Goal: Task Accomplishment & Management: Complete application form

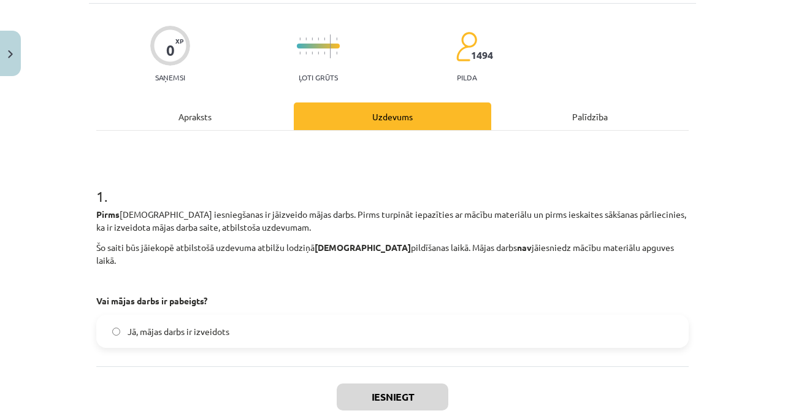
scroll to position [139, 0]
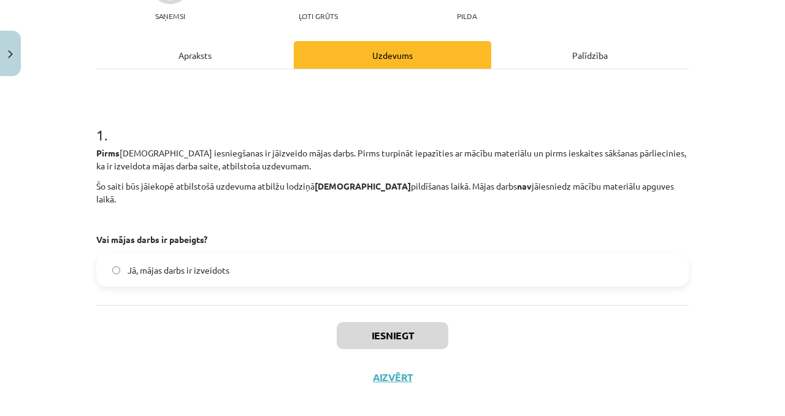
click at [332, 217] on div "Pirms ieskaites iesniegšanas ir jāizveido mājas darbs. Pirms turpināt iepazītie…" at bounding box center [392, 196] width 593 height 99
click at [315, 276] on div "1 . Pirms ieskaites iesniegšanas ir jāizveido mājas darbs. Pirms turpināt iepaz…" at bounding box center [392, 187] width 593 height 236
click at [336, 255] on label "Jā, mājas darbs ir izveidots" at bounding box center [393, 270] width 590 height 31
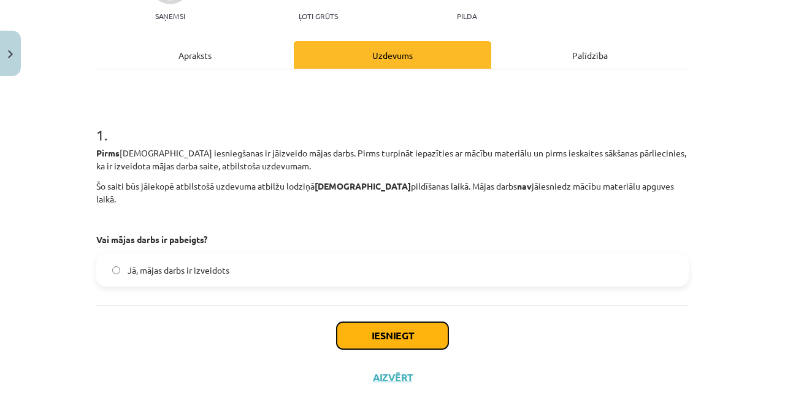
click at [358, 322] on button "Iesniegt" at bounding box center [393, 335] width 112 height 27
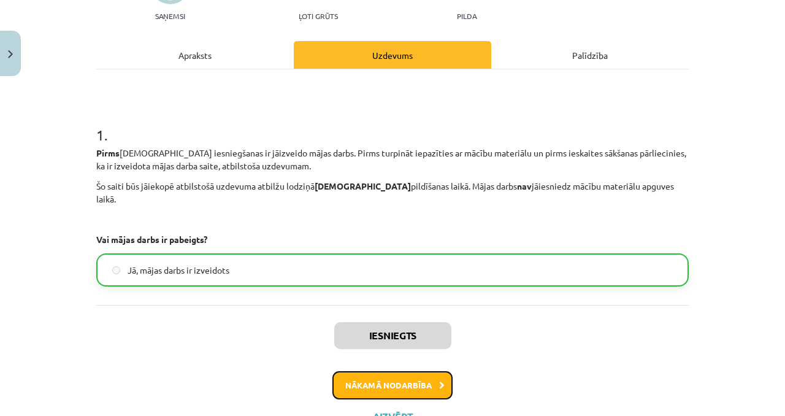
click at [369, 380] on button "Nākamā nodarbība" at bounding box center [393, 385] width 120 height 28
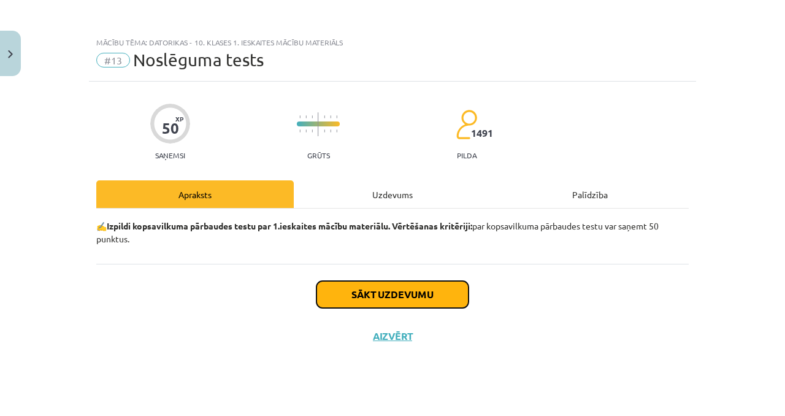
click at [361, 288] on button "Sākt uzdevumu" at bounding box center [393, 294] width 152 height 27
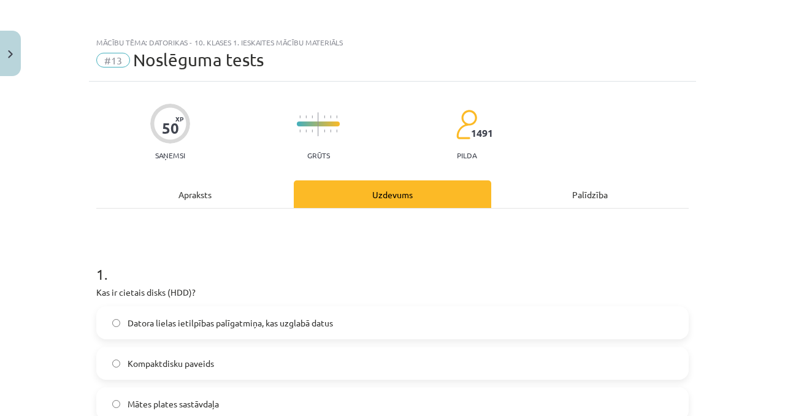
click at [228, 191] on div "Apraksts" at bounding box center [195, 194] width 198 height 28
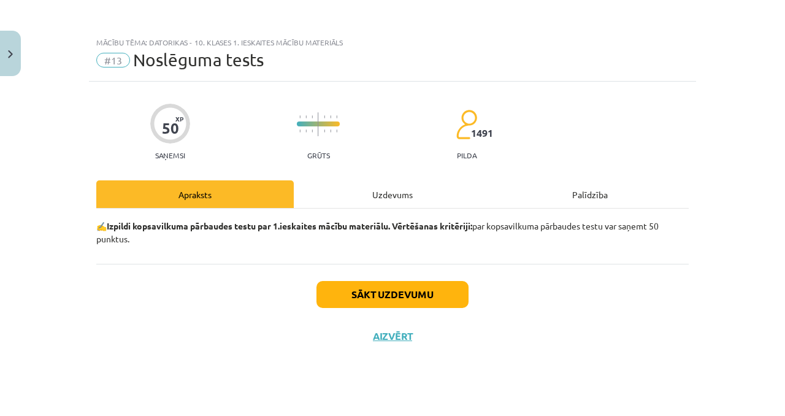
click at [345, 197] on div "Uzdevums" at bounding box center [393, 194] width 198 height 28
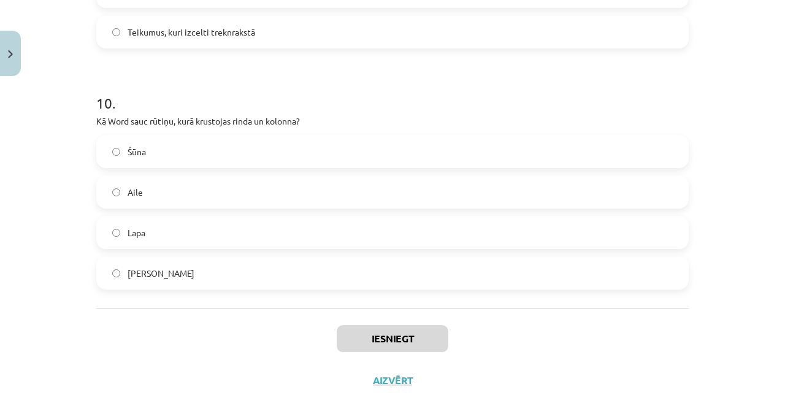
scroll to position [2334, 0]
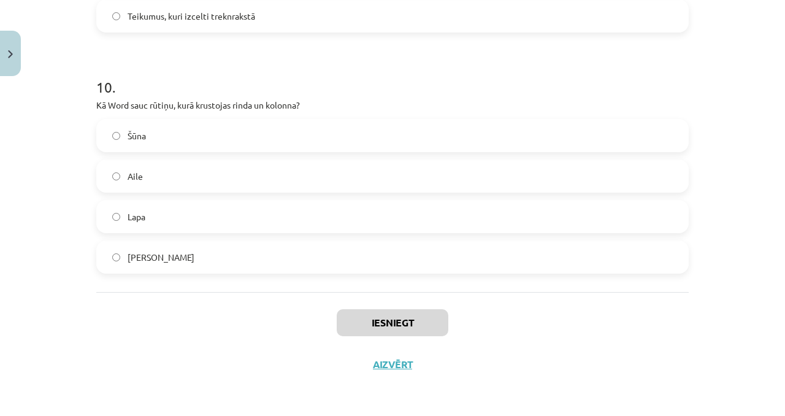
click at [103, 92] on h1 "10 ." at bounding box center [392, 76] width 593 height 38
drag, startPoint x: 83, startPoint y: 75, endPoint x: 88, endPoint y: 80, distance: 6.5
click at [88, 80] on div "Mācību tēma: Datorikas - 10. klases 1. ieskaites mācību materiāls #13 Noslēguma…" at bounding box center [392, 208] width 785 height 416
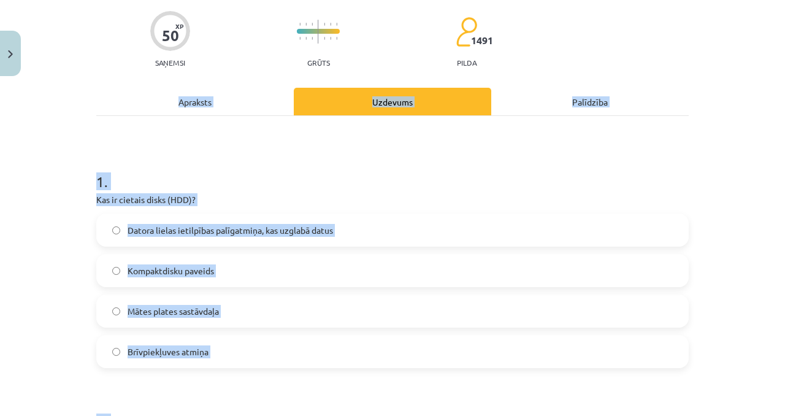
scroll to position [77, 0]
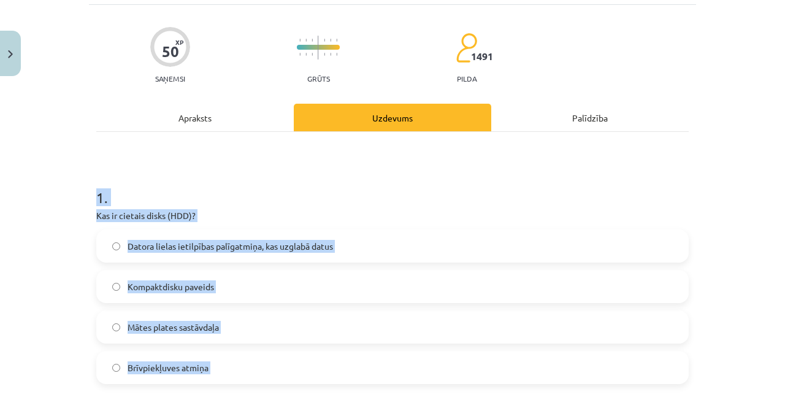
drag, startPoint x: 190, startPoint y: 263, endPoint x: 75, endPoint y: 197, distance: 132.2
click at [74, 197] on div "Mācību tēma: Datorikas - 10. klases 1. ieskaites mācību materiāls #13 Noslēguma…" at bounding box center [392, 208] width 785 height 416
copy form "1 . Kas ir cietais disks (HDD)? Datora lielas ietilpības palīgatmiņa, kas uzgla…"
click at [178, 255] on label "Datora lielas ietilpības palīgatmiņa, kas uzglabā datus" at bounding box center [393, 246] width 590 height 31
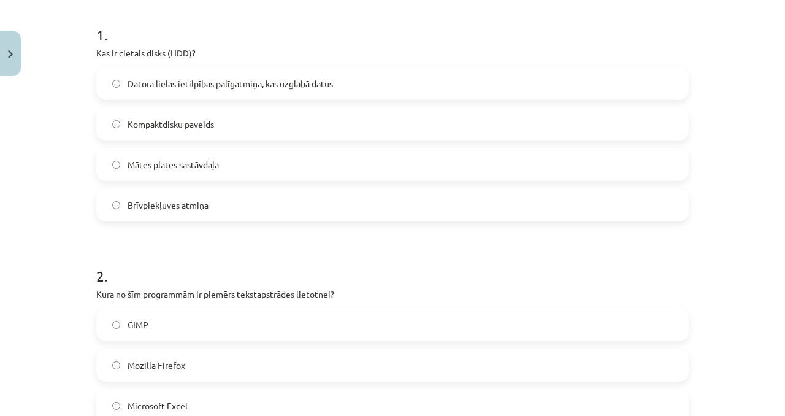
scroll to position [340, 0]
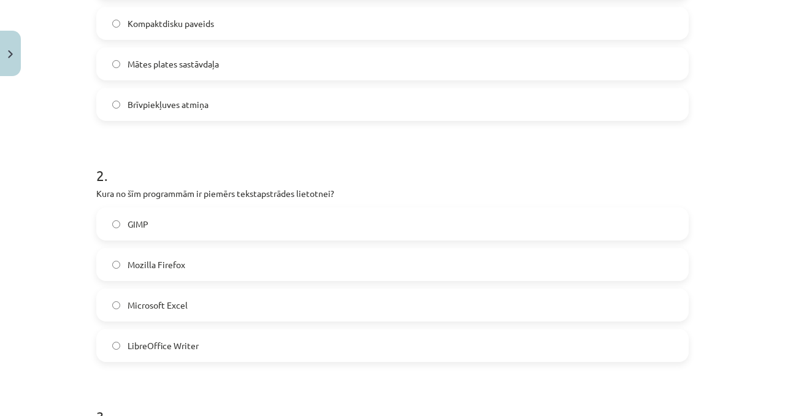
click at [161, 310] on span "Microsoft Excel" at bounding box center [158, 305] width 60 height 13
click at [157, 342] on span "LibreOffice Writer" at bounding box center [163, 345] width 71 height 13
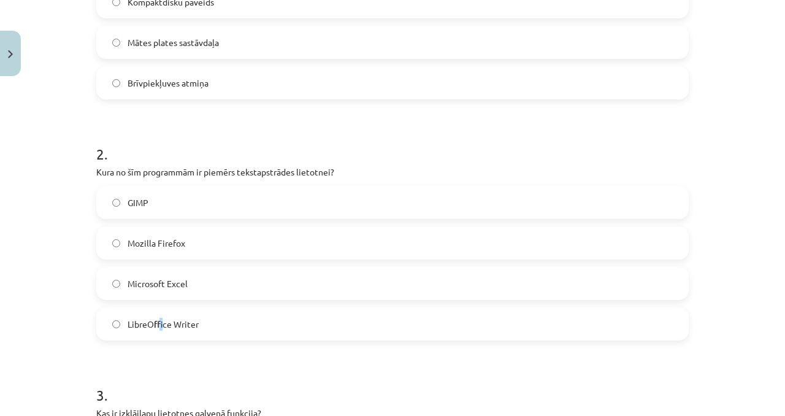
scroll to position [547, 0]
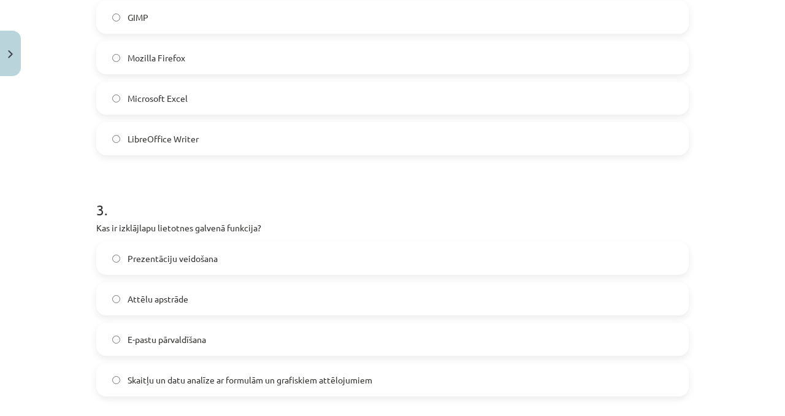
click at [219, 132] on label "LibreOffice Writer" at bounding box center [393, 138] width 590 height 31
click at [215, 145] on label "LibreOffice Writer" at bounding box center [393, 138] width 590 height 31
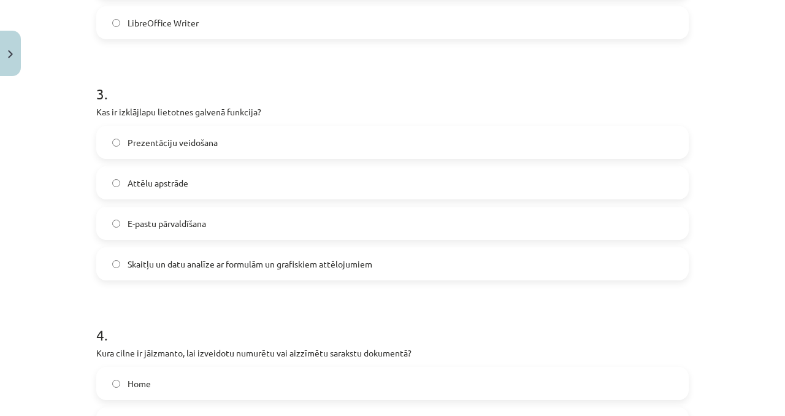
scroll to position [755, 0]
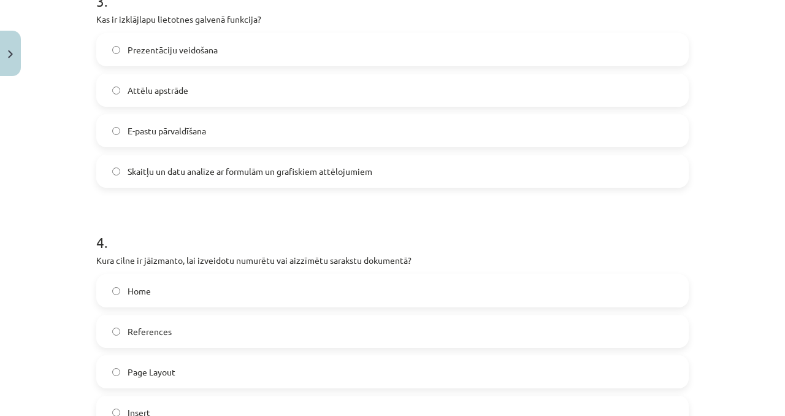
click at [153, 182] on label "Skaitļu un datu analīze ar formulām un grafiskiem attēlojumiem" at bounding box center [393, 171] width 590 height 31
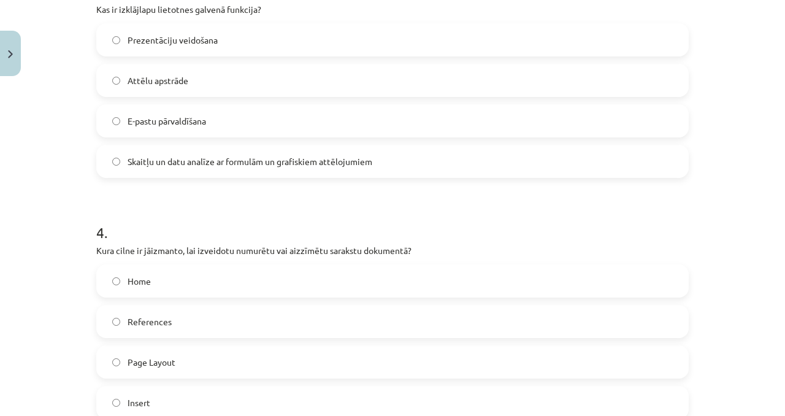
scroll to position [779, 0]
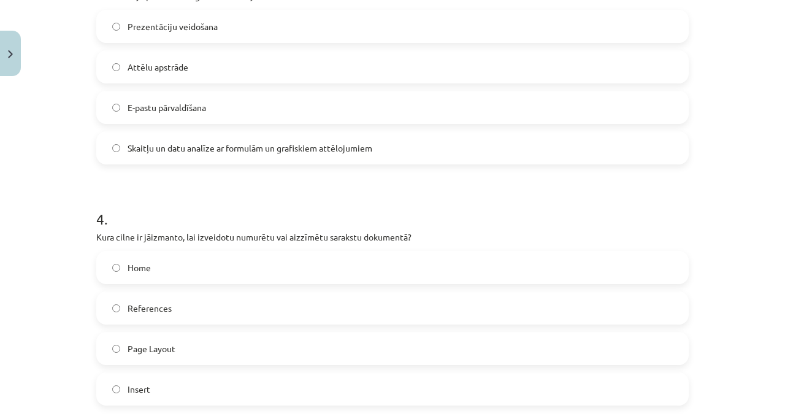
click at [184, 272] on label "Home" at bounding box center [393, 267] width 590 height 31
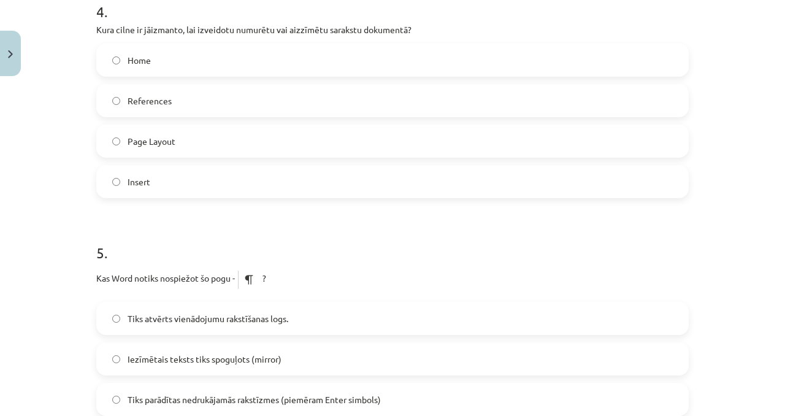
scroll to position [1108, 0]
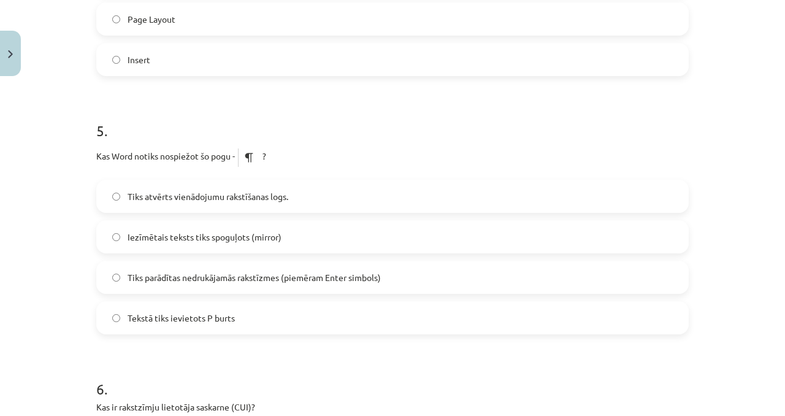
click at [152, 276] on span "Tiks parādītas nedrukājamās rakstīzmes (piemēram Enter simbols)" at bounding box center [254, 277] width 253 height 13
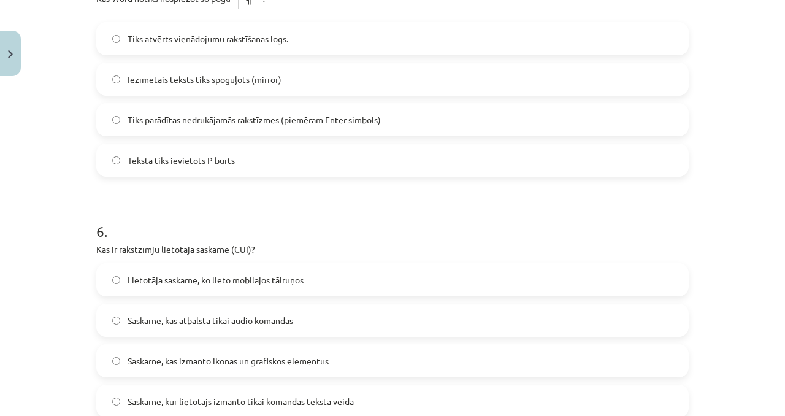
click at [146, 328] on label "Saskarne, kas atbalsta tikai audio komandas" at bounding box center [393, 320] width 590 height 31
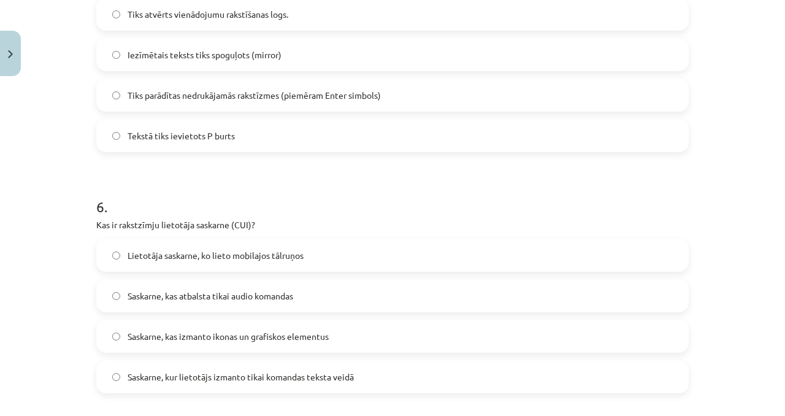
scroll to position [1356, 0]
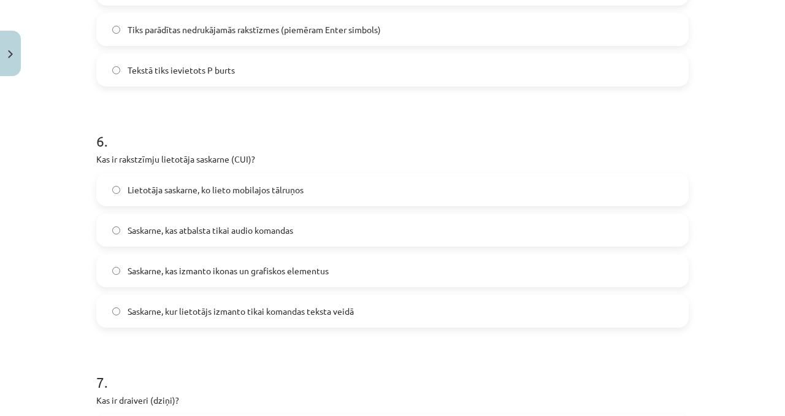
click at [182, 342] on form "1 . Kas ir cietais disks (HDD)? Datora lielas ietilpības palīgatmiņa, kas uzgla…" at bounding box center [392, 70] width 593 height 2364
click at [206, 313] on span "Saskarne, kur lietotājs izmanto tikai komandas teksta veidā" at bounding box center [241, 311] width 226 height 13
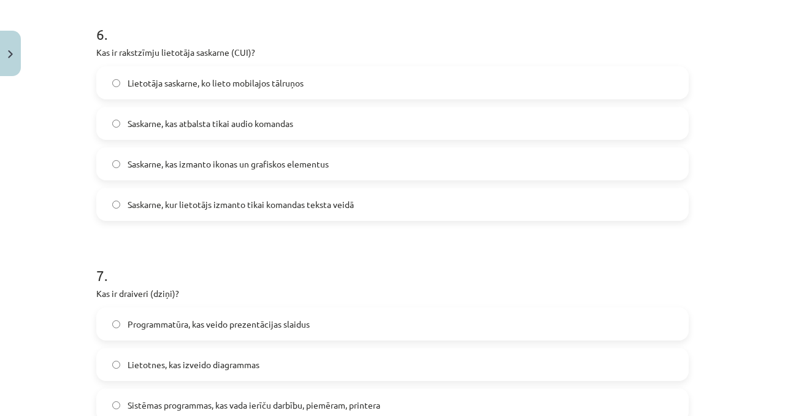
scroll to position [1583, 0]
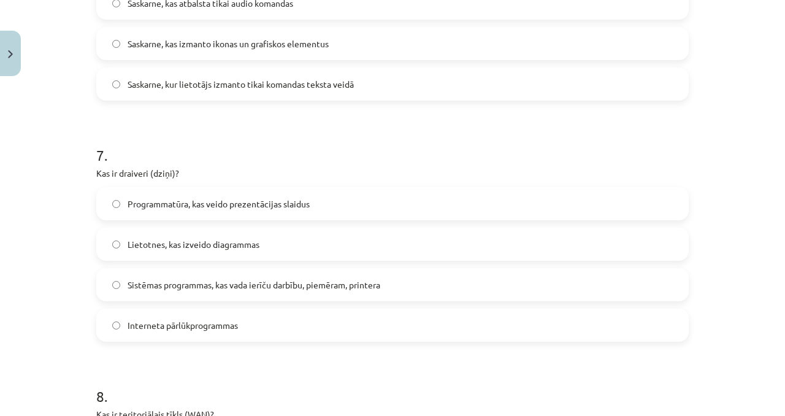
click at [167, 294] on label "Sistēmas programmas, kas vada ierīču darbību, piemēram, printera" at bounding box center [393, 284] width 590 height 31
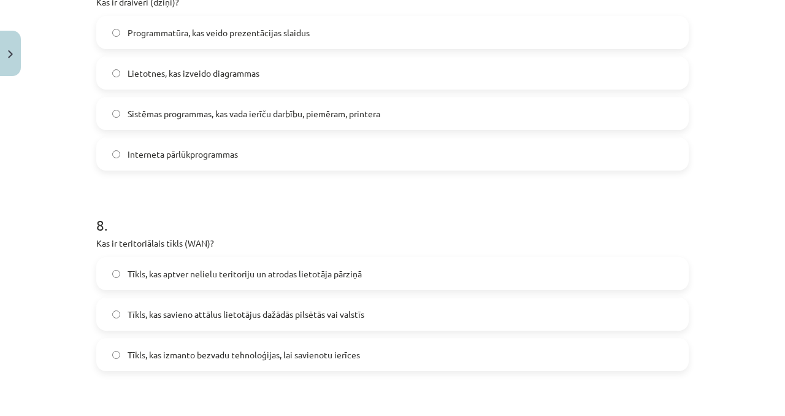
scroll to position [1756, 0]
click at [184, 307] on span "Tīkls, kas savieno attālus lietotājus dažādās pilsētās vai valstīs" at bounding box center [246, 312] width 237 height 13
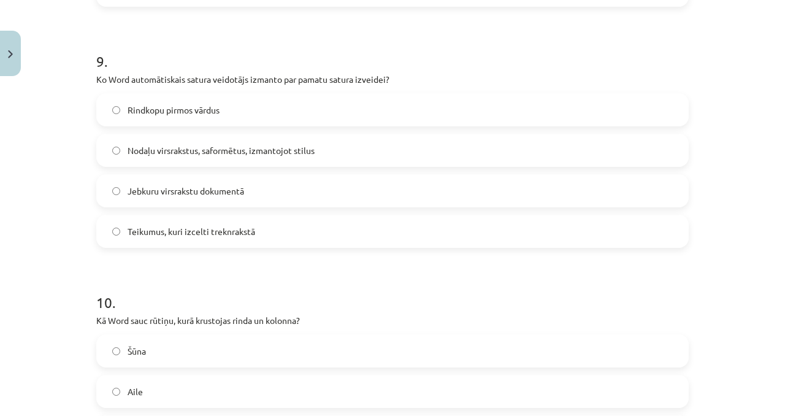
scroll to position [2179, 0]
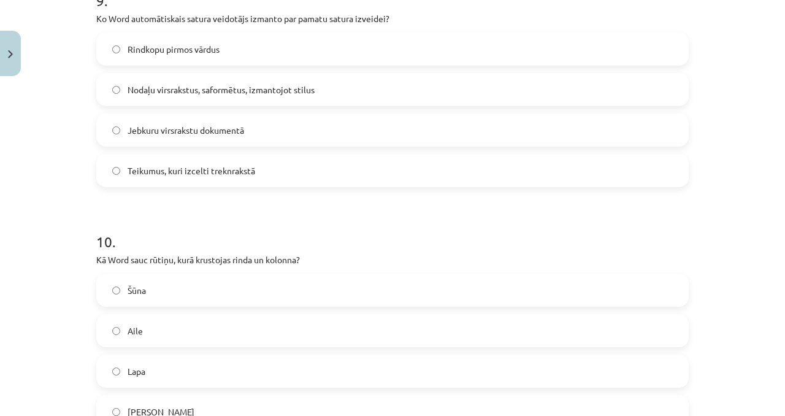
click at [197, 88] on span "Nodaļu virsrakstus, saformētus, izmantojot stilus" at bounding box center [221, 89] width 187 height 13
click at [164, 297] on label "Šūna" at bounding box center [393, 290] width 590 height 31
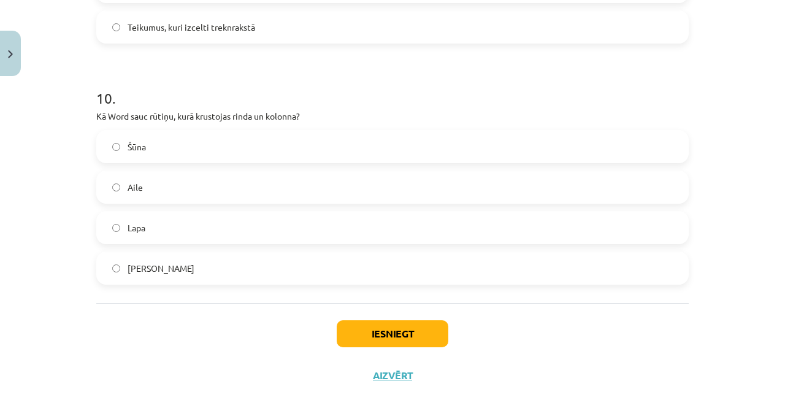
scroll to position [2334, 0]
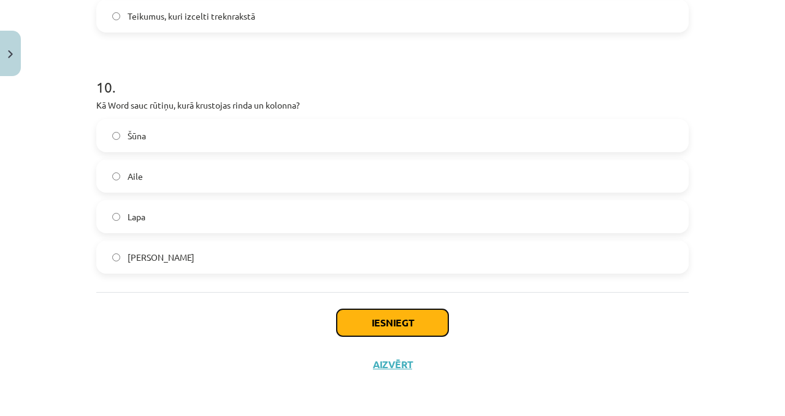
click at [354, 323] on button "Iesniegt" at bounding box center [393, 322] width 112 height 27
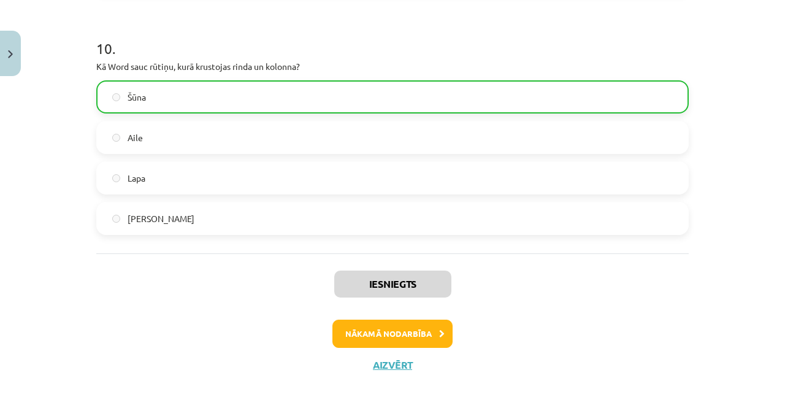
drag, startPoint x: 407, startPoint y: 317, endPoint x: 398, endPoint y: 326, distance: 13.5
click at [407, 317] on div "Iesniegts Nākamā nodarbība Aizvērt" at bounding box center [392, 315] width 593 height 125
click at [396, 328] on button "Nākamā nodarbība" at bounding box center [393, 334] width 120 height 28
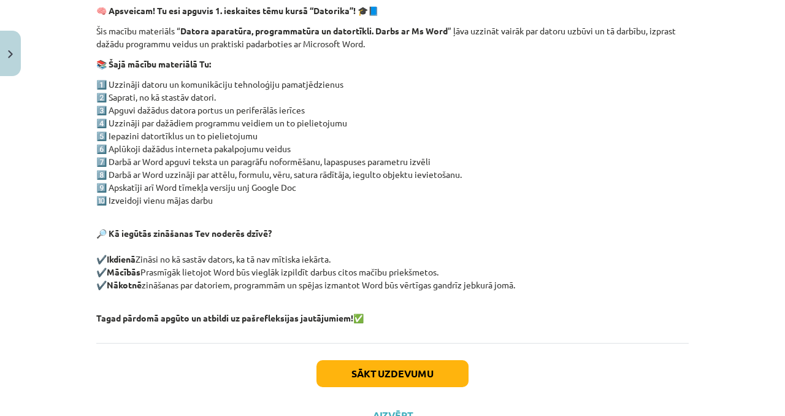
scroll to position [266, 0]
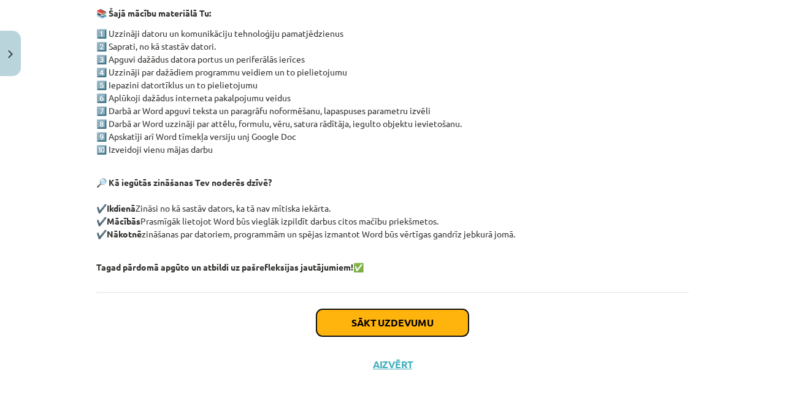
click at [343, 318] on button "Sākt uzdevumu" at bounding box center [393, 322] width 152 height 27
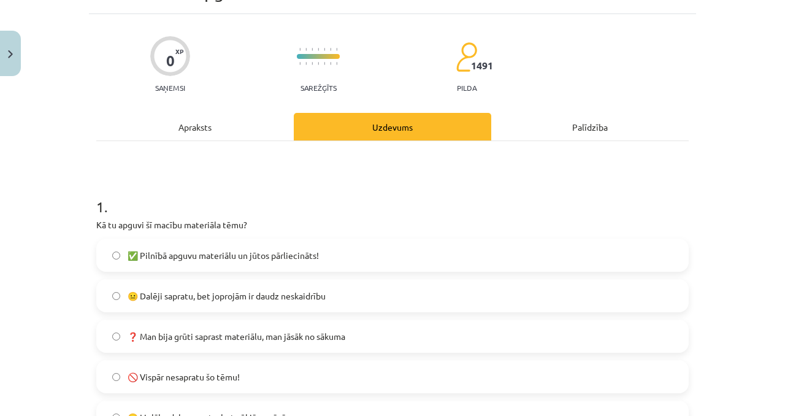
scroll to position [219, 0]
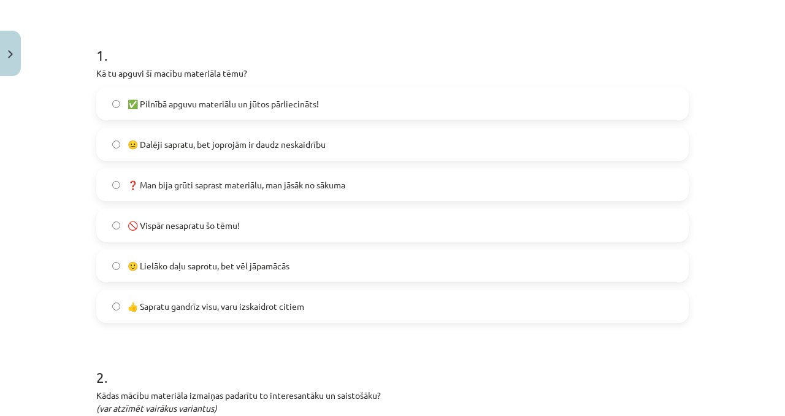
click at [271, 106] on span "✅ Pilnībā apguvu materiālu un jūtos pārliecināts!" at bounding box center [223, 104] width 191 height 13
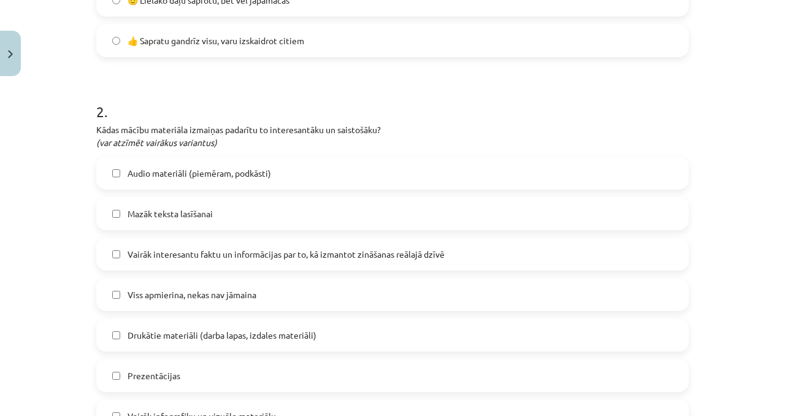
scroll to position [524, 0]
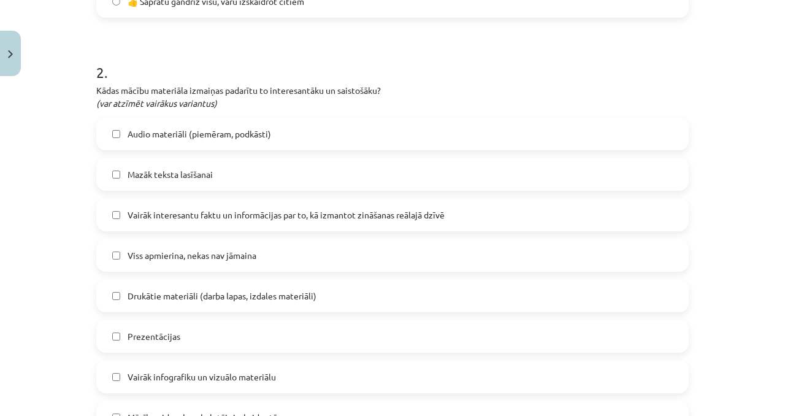
click at [187, 177] on span "Mazāk teksta lasīšanai" at bounding box center [170, 174] width 85 height 13
click at [198, 248] on label "Viss apmierina, nekas nav jāmaina" at bounding box center [393, 255] width 590 height 31
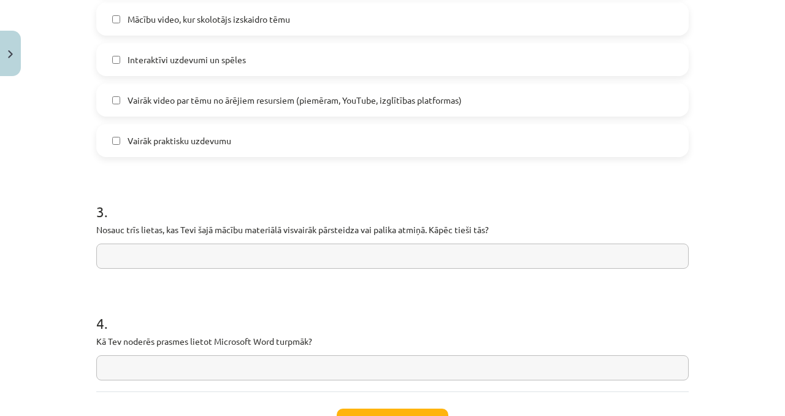
scroll to position [1005, 0]
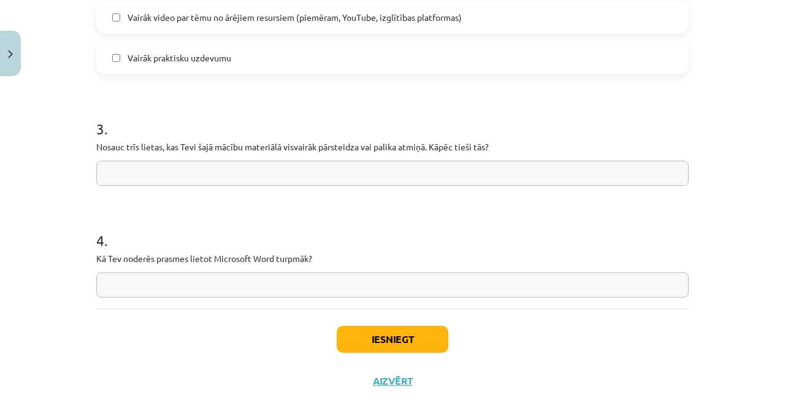
click at [220, 170] on input "text" at bounding box center [392, 173] width 593 height 25
click at [218, 280] on input "text" at bounding box center [392, 284] width 593 height 25
type input "**********"
drag, startPoint x: 273, startPoint y: 172, endPoint x: 272, endPoint y: 155, distance: 16.6
click at [271, 165] on input "text" at bounding box center [392, 173] width 593 height 25
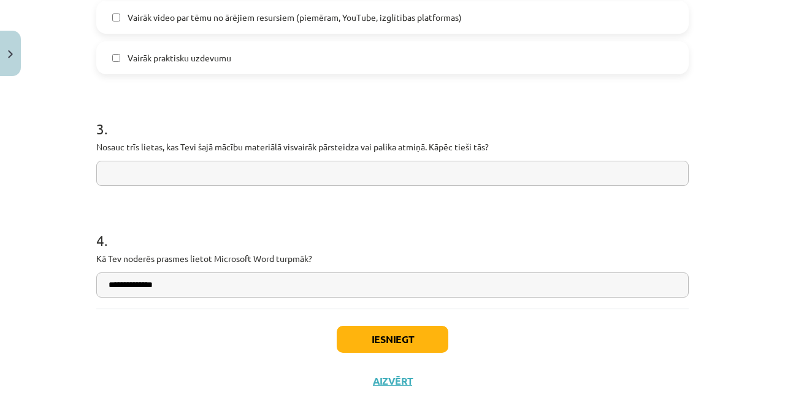
click at [276, 168] on input "text" at bounding box center [392, 173] width 593 height 25
type input "*"
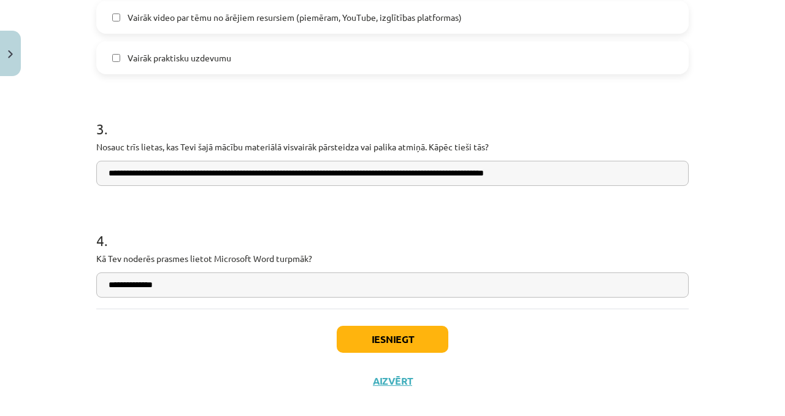
type input "**********"
click at [355, 335] on button "Iesniegt" at bounding box center [393, 339] width 112 height 27
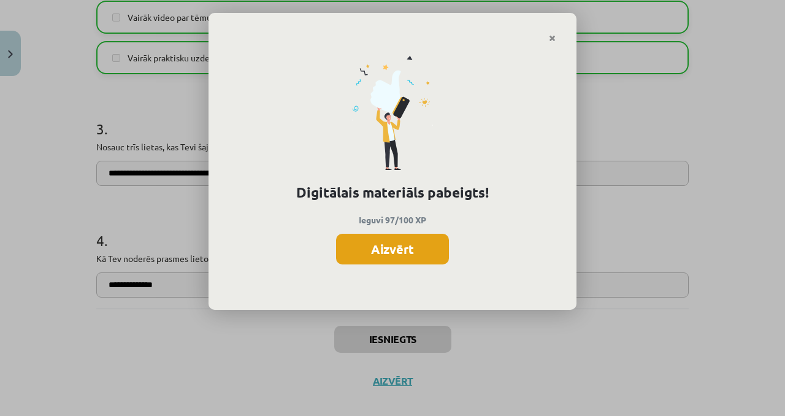
click at [377, 238] on button "Aizvērt" at bounding box center [392, 249] width 113 height 31
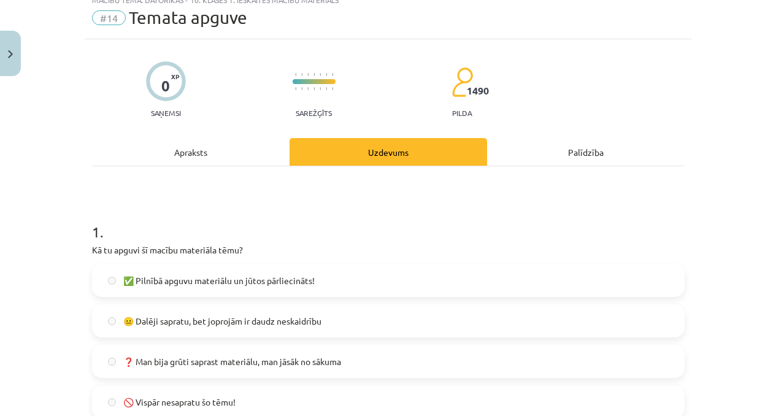
scroll to position [0, 0]
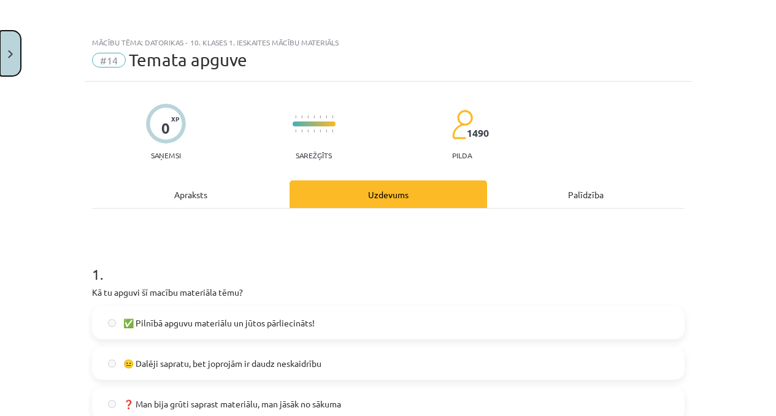
click at [20, 45] on button "Close" at bounding box center [10, 53] width 21 height 45
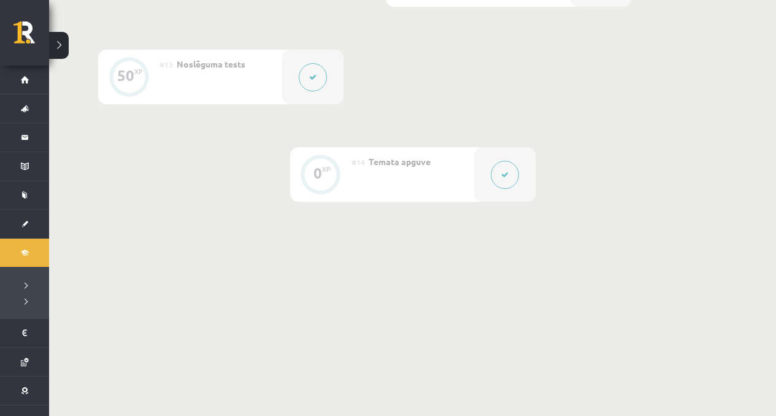
scroll to position [1525, 0]
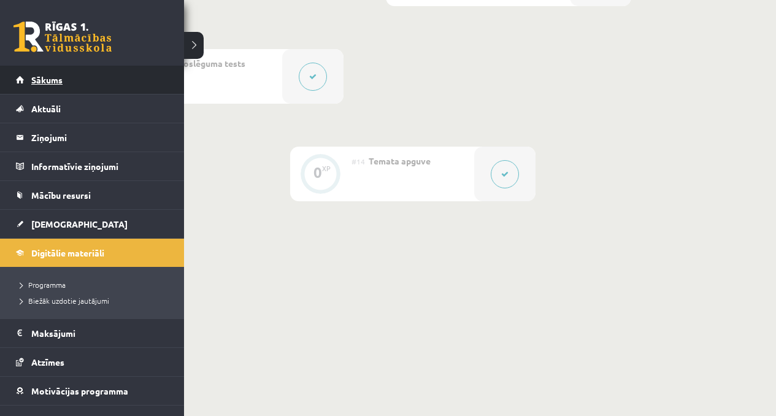
click at [33, 77] on span "Sākums" at bounding box center [46, 79] width 31 height 11
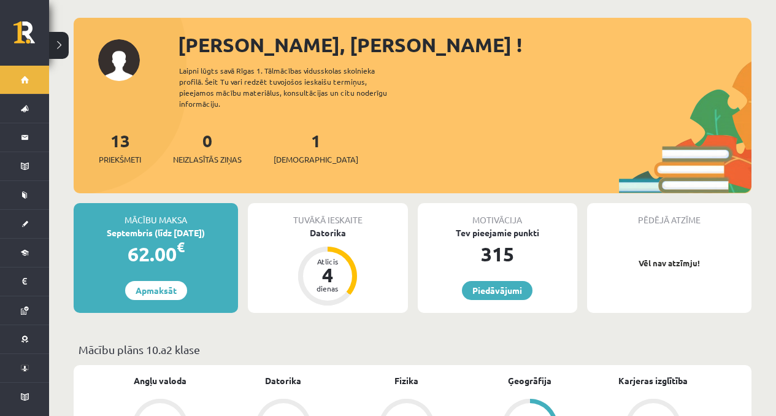
scroll to position [57, 0]
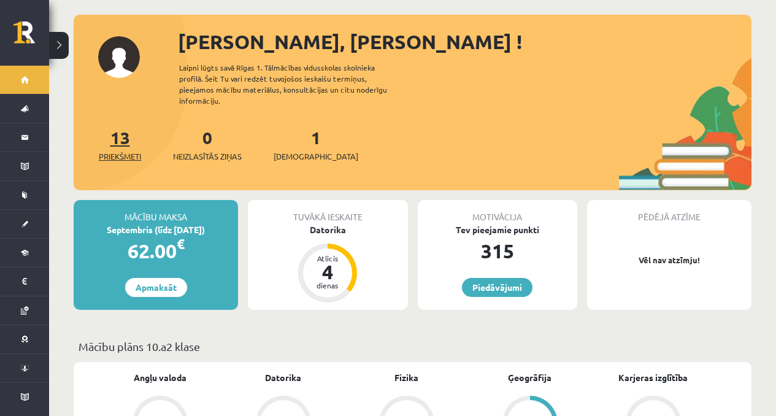
click at [122, 150] on span "Priekšmeti" at bounding box center [120, 156] width 42 height 12
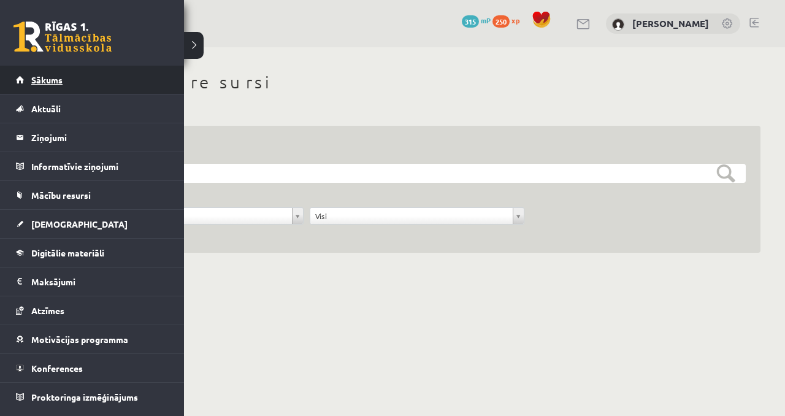
click at [35, 84] on span "Sākums" at bounding box center [46, 79] width 31 height 11
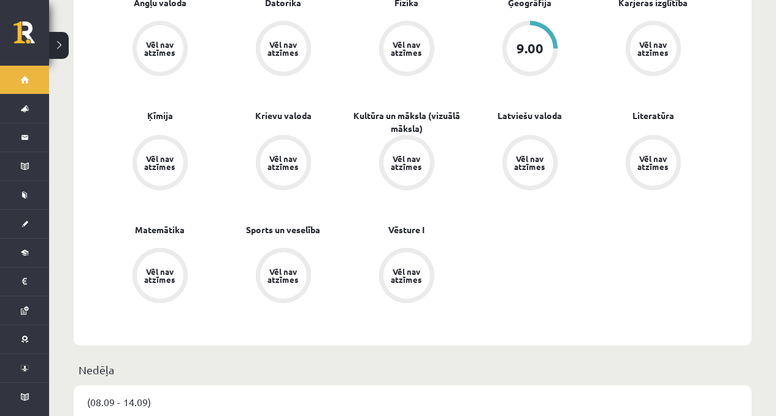
scroll to position [194, 0]
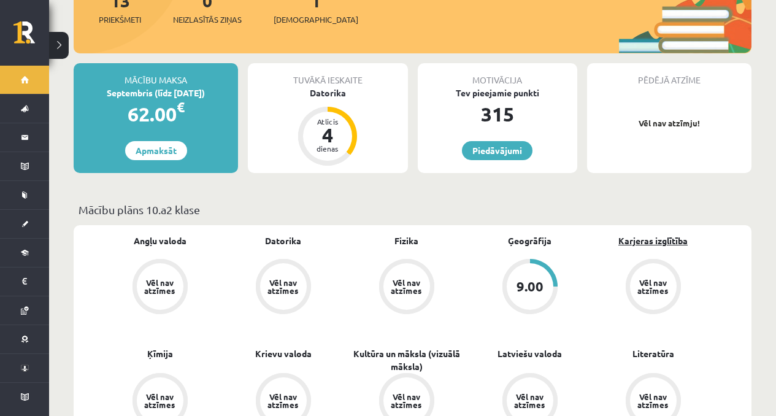
click at [661, 234] on link "Karjeras izglītība" at bounding box center [652, 240] width 69 height 13
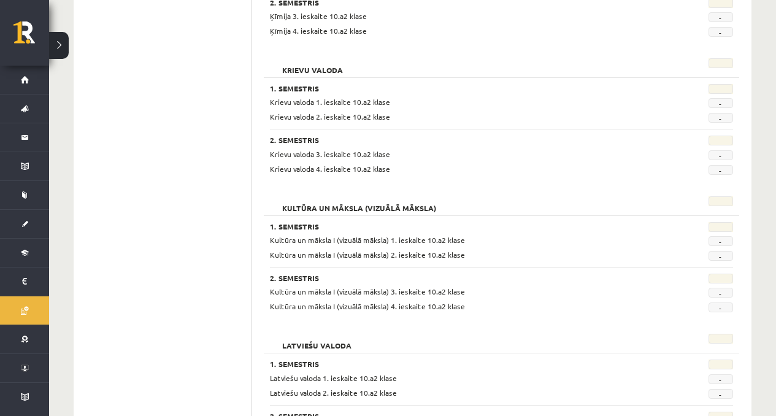
scroll to position [1410, 0]
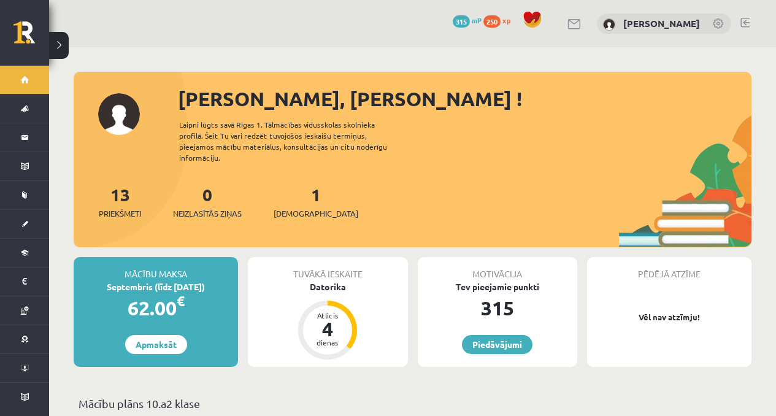
scroll to position [194, 0]
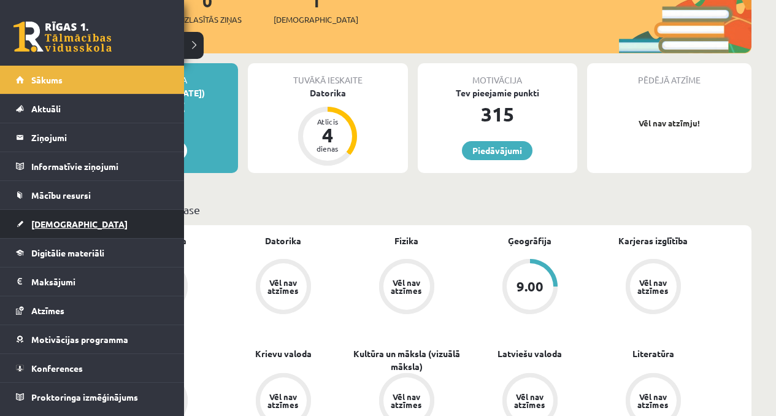
click at [40, 217] on link "[DEMOGRAPHIC_DATA]" at bounding box center [92, 224] width 153 height 28
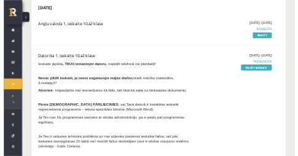
scroll to position [185, 0]
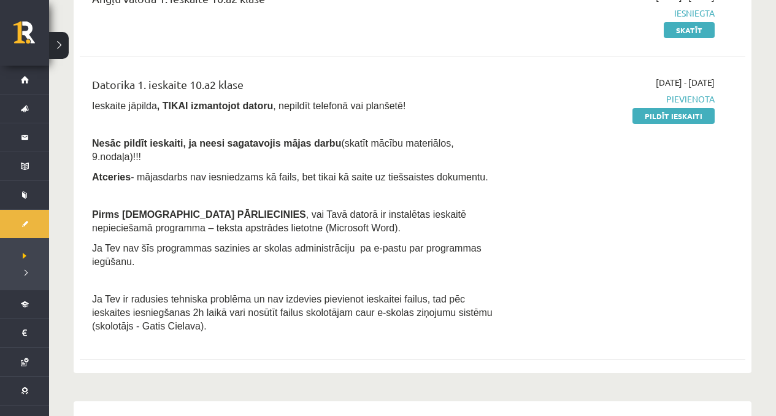
click at [632, 115] on div "2025-09-01 - 2025-09-15 Pievienota Pildīt ieskaiti" at bounding box center [617, 207] width 214 height 263
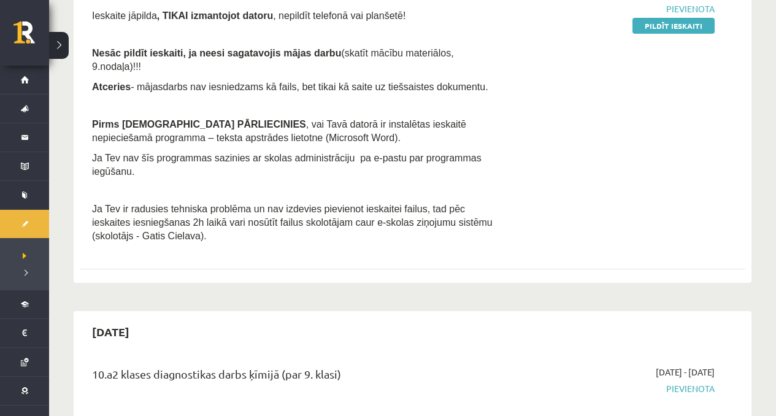
scroll to position [275, 0]
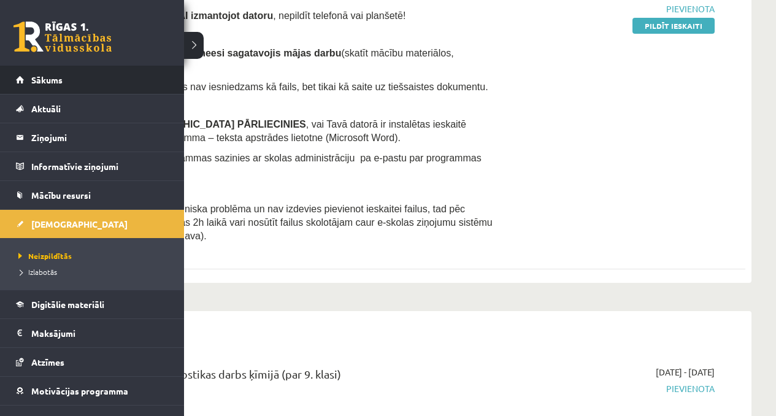
click at [0, 83] on li "Sākums" at bounding box center [92, 80] width 184 height 29
click at [43, 80] on span "Sākums" at bounding box center [46, 79] width 31 height 11
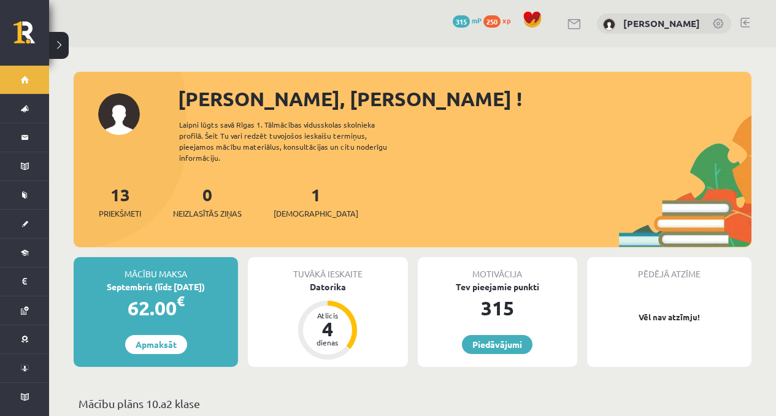
click at [423, 197] on div "13 Priekšmeti 0 Neizlasītās ziņas 1 Ieskaites" at bounding box center [413, 215] width 678 height 66
click at [307, 207] on span "[DEMOGRAPHIC_DATA]" at bounding box center [316, 213] width 85 height 12
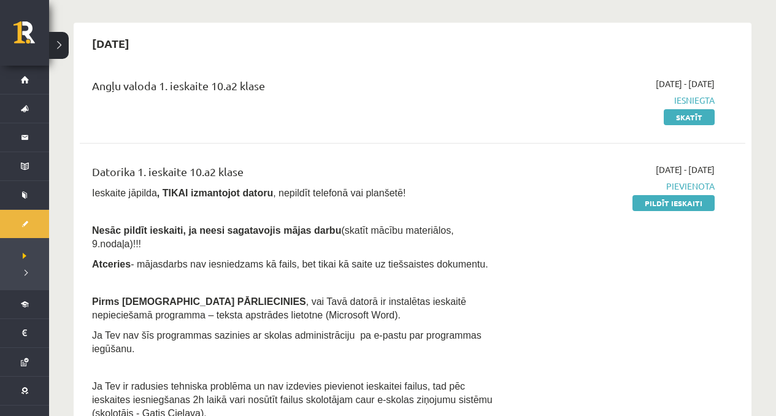
scroll to position [220, 0]
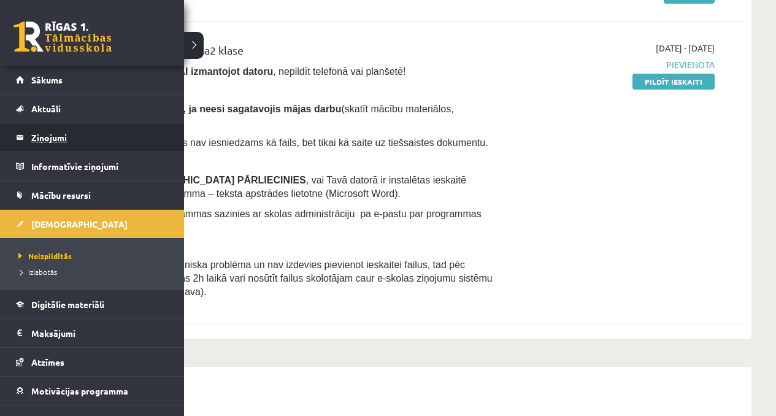
click at [58, 129] on legend "Ziņojumi 0" at bounding box center [99, 137] width 137 height 28
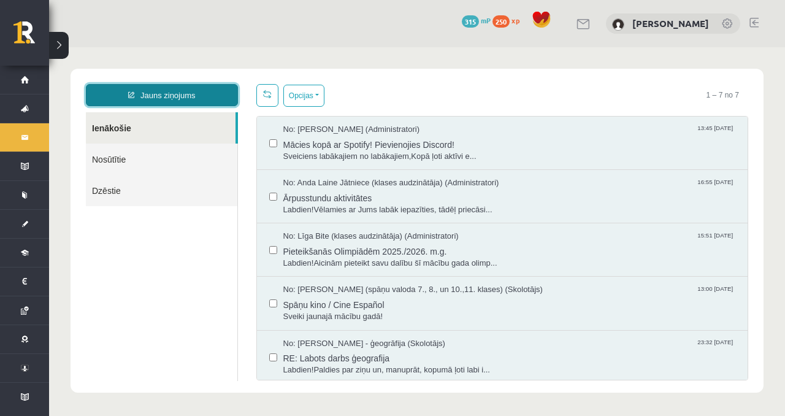
click at [194, 99] on link "Jauns ziņojums" at bounding box center [162, 95] width 152 height 22
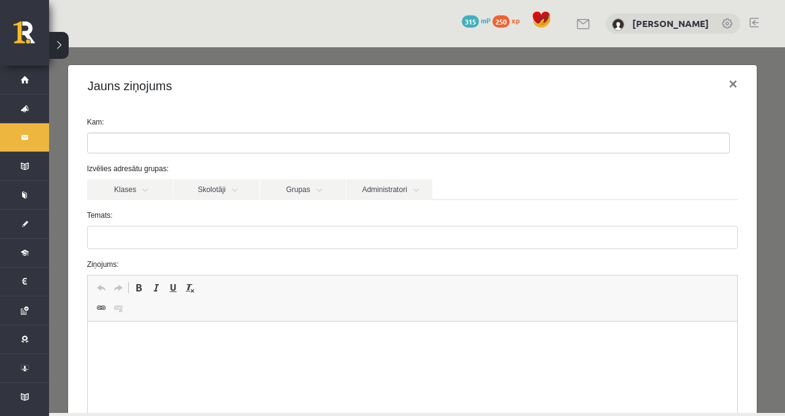
click at [251, 134] on ul at bounding box center [409, 143] width 642 height 20
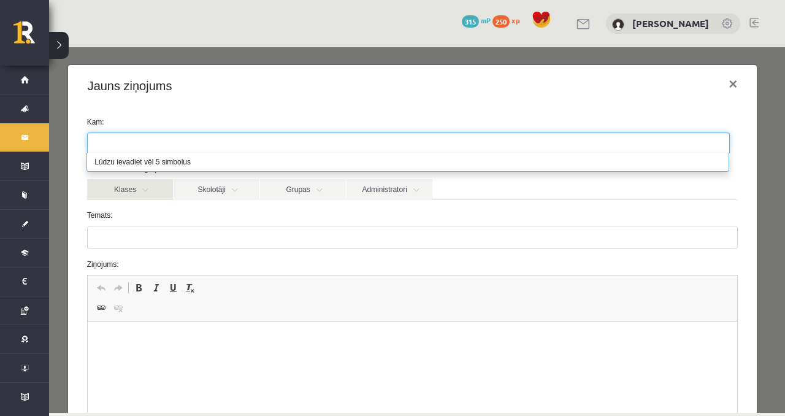
click at [156, 182] on link "Klases" at bounding box center [130, 189] width 86 height 21
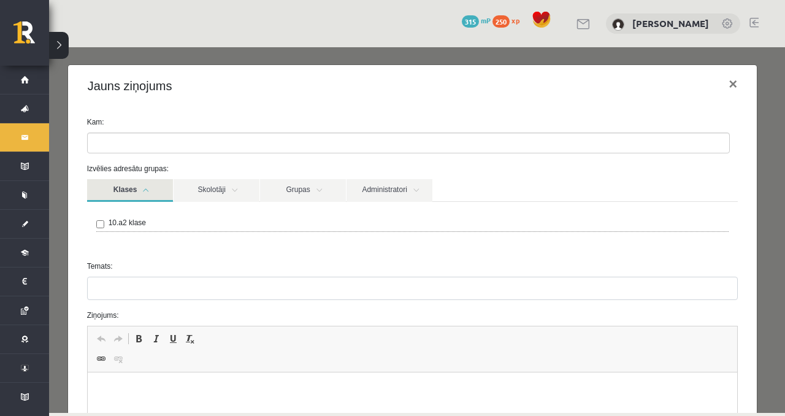
click at [119, 222] on label "10.a2 klase" at bounding box center [127, 222] width 37 height 11
click at [121, 223] on label "10.a2 klase" at bounding box center [127, 222] width 37 height 11
click at [203, 207] on div "10.a2 klase" at bounding box center [413, 226] width 652 height 49
click at [209, 197] on link "Skolotāji" at bounding box center [217, 190] width 86 height 23
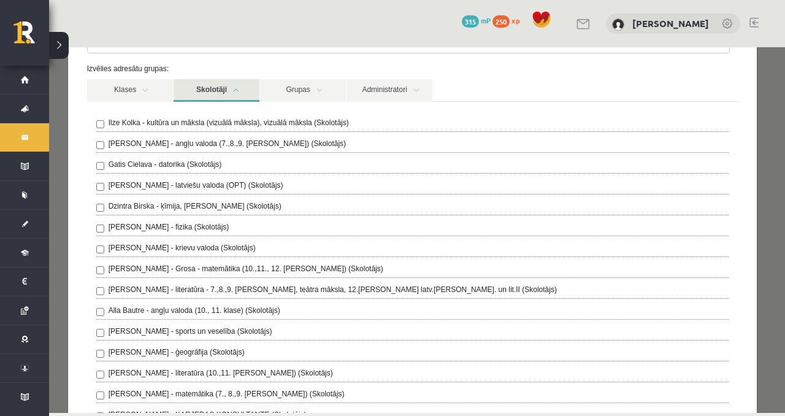
scroll to position [101, 0]
click at [177, 162] on label "Gatis Cielava - datorika (Skolotājs)" at bounding box center [166, 163] width 114 height 11
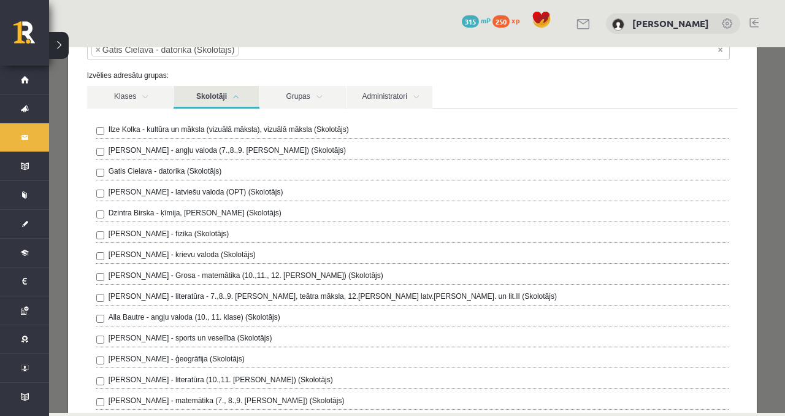
scroll to position [78, 0]
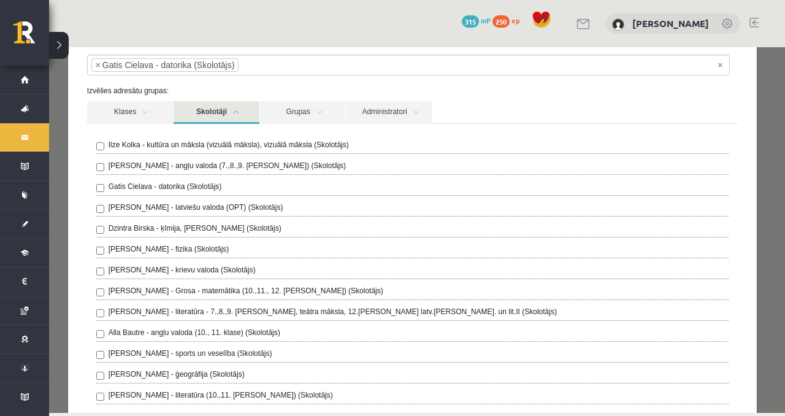
click at [220, 98] on div "Izvēlies adresātu grupas: Klases Skolotāji Grupas Administratori 10.a2 klase Il…" at bounding box center [413, 285] width 670 height 401
click at [217, 104] on link "Skolotāji" at bounding box center [217, 112] width 86 height 23
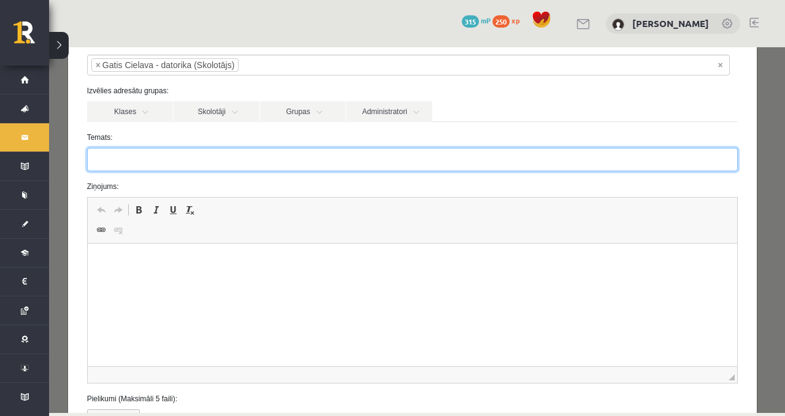
click at [218, 154] on input "Temats:" at bounding box center [413, 159] width 652 height 23
type input "**********"
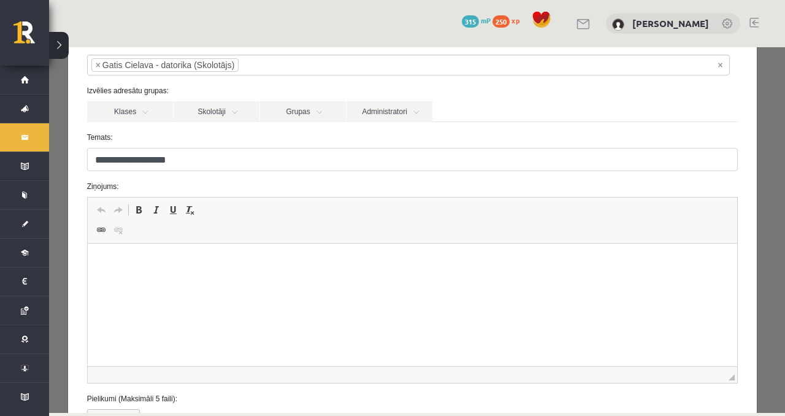
click at [211, 272] on html at bounding box center [412, 262] width 650 height 37
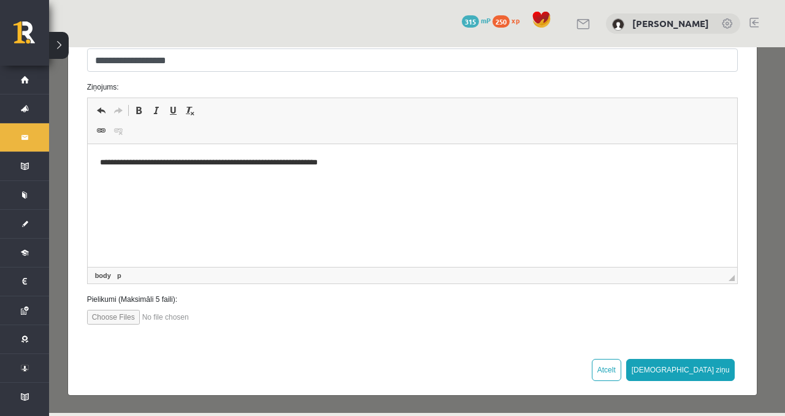
scroll to position [178, 0]
click at [716, 368] on button "[DEMOGRAPHIC_DATA] ziņu" at bounding box center [680, 370] width 109 height 22
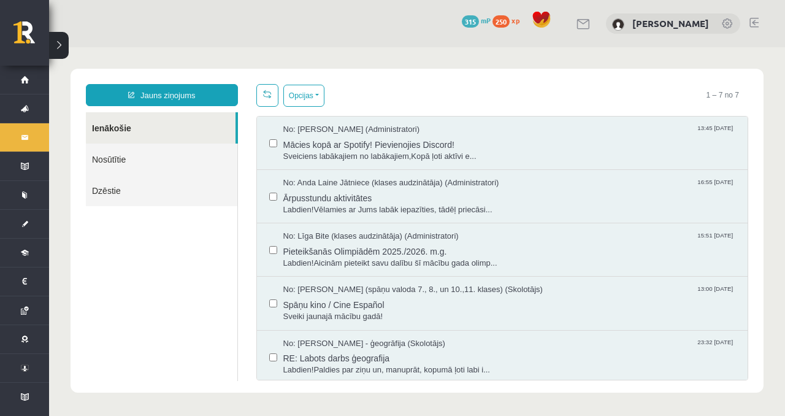
scroll to position [0, 0]
click at [209, 80] on div "Jauns ziņojums Ienākošie Nosūtītie Dzēstie ********* ********* ******* Opcijas …" at bounding box center [417, 231] width 693 height 324
click at [212, 120] on link "Ienākošie" at bounding box center [161, 127] width 150 height 31
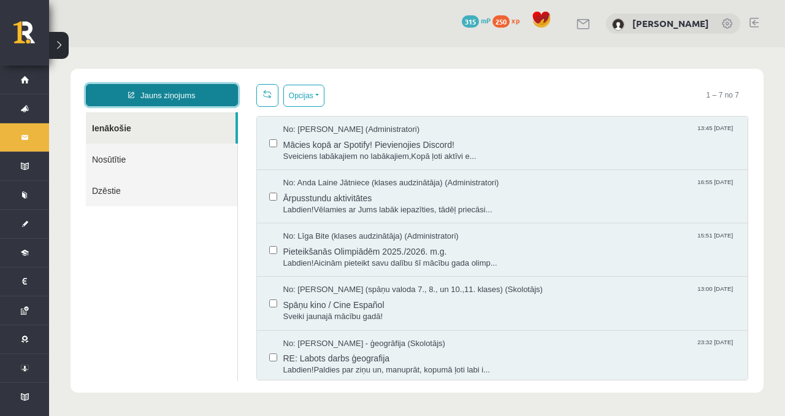
click at [220, 98] on link "Jauns ziņojums" at bounding box center [162, 95] width 152 height 22
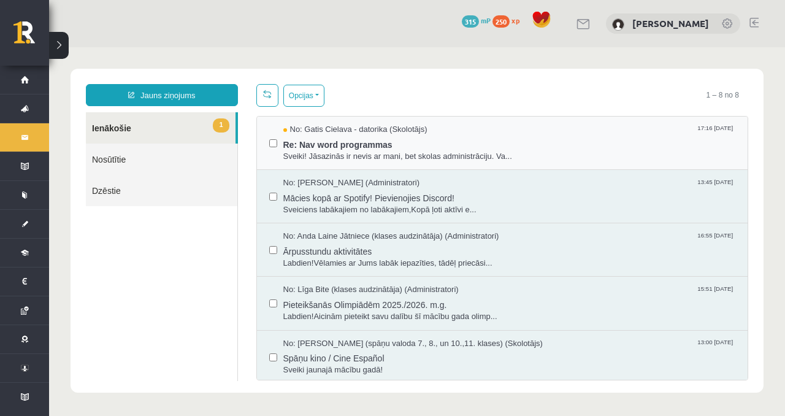
click at [444, 161] on div "No: Gatis Cielava - datorika (Skolotājs) 17:16 12/09/2025 Re: Nav word programm…" at bounding box center [502, 143] width 491 height 53
click at [426, 156] on span "Sveiki! Jāsazinās ir nevis ar mani, bet skolas administrāciju. Va..." at bounding box center [509, 157] width 453 height 12
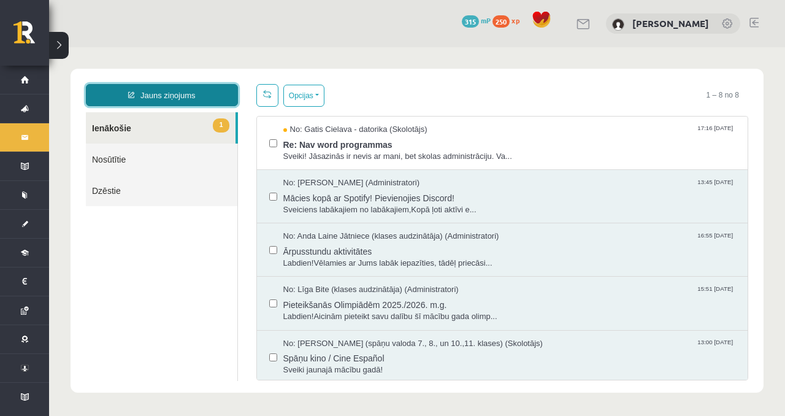
click at [182, 104] on link "Jauns ziņojums" at bounding box center [162, 95] width 152 height 22
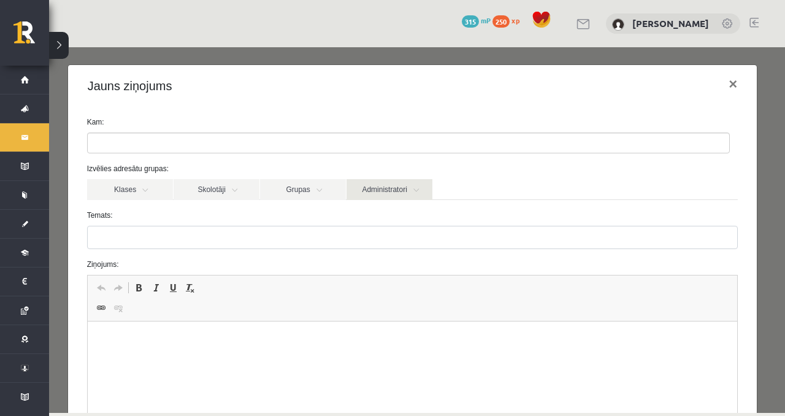
click at [390, 198] on link "Administratori" at bounding box center [390, 189] width 86 height 21
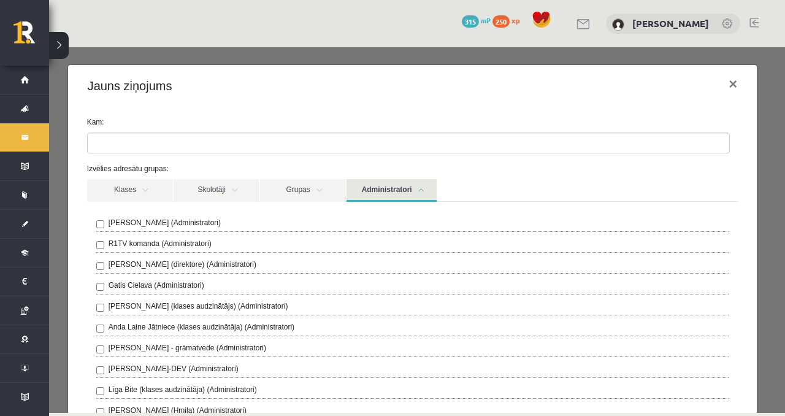
click at [185, 221] on label "Ivo Čapiņš (Administratori)" at bounding box center [165, 222] width 112 height 11
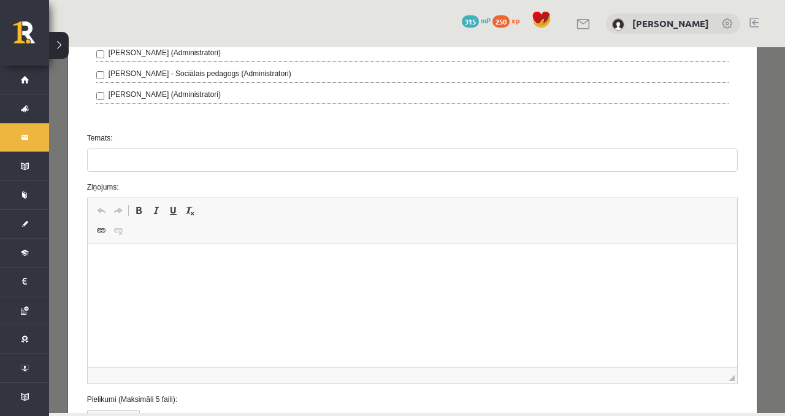
scroll to position [499, 0]
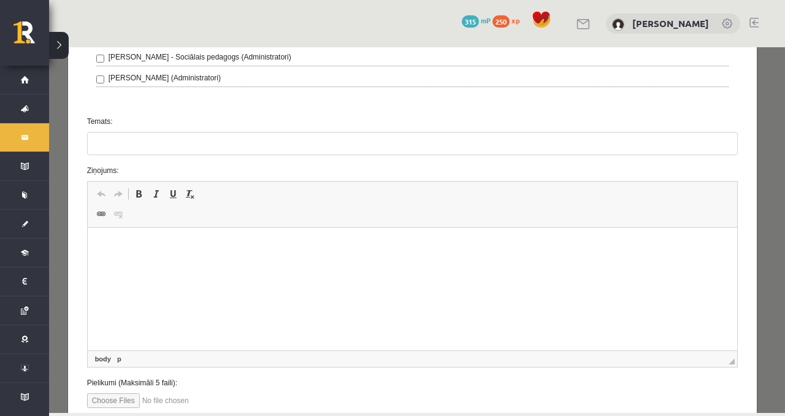
click at [195, 243] on p "Визуальный текстовый редактор, wiswyg-editor-47024995139240-1757687066-544" at bounding box center [412, 246] width 626 height 13
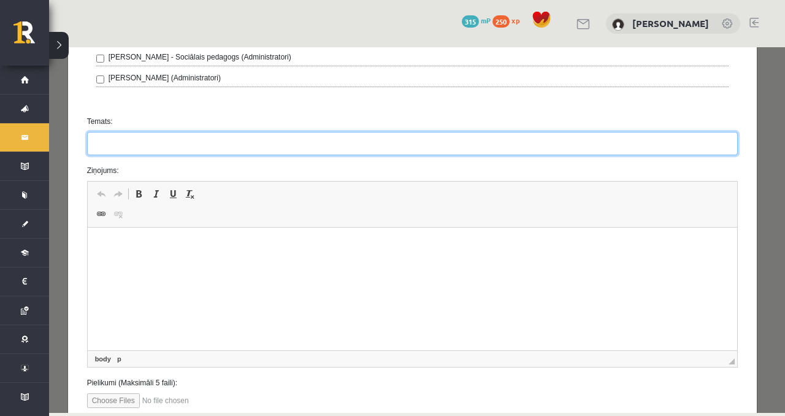
click at [233, 153] on input "Temats:" at bounding box center [413, 143] width 652 height 23
type input "**********"
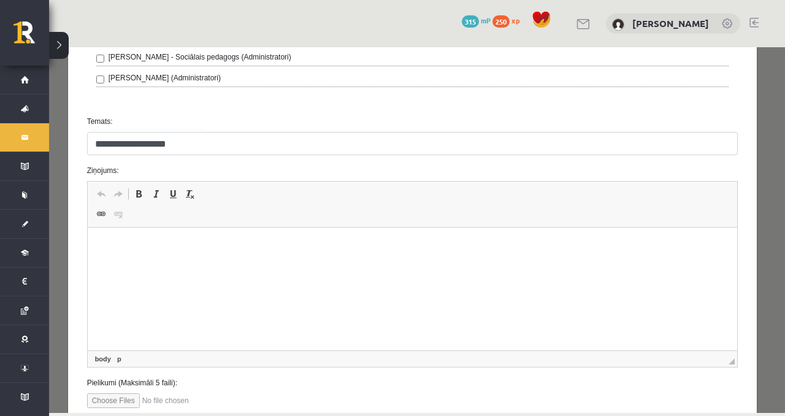
click at [165, 249] on p "Визуальный текстовый редактор, wiswyg-editor-47024995139240-1757687066-544" at bounding box center [412, 246] width 626 height 13
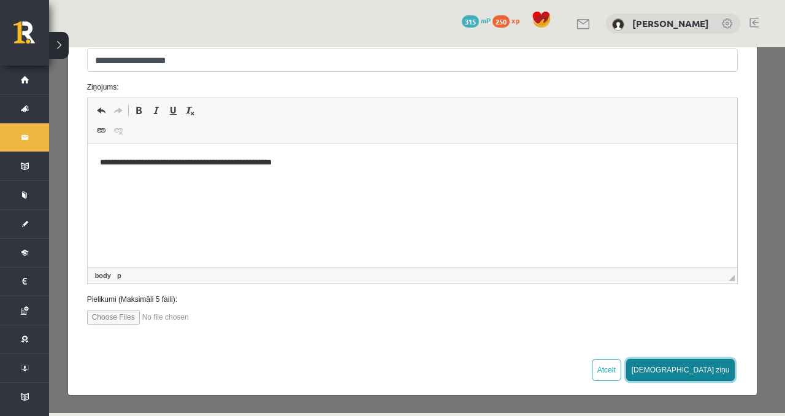
click at [713, 373] on button "Sūtīt ziņu" at bounding box center [680, 370] width 109 height 22
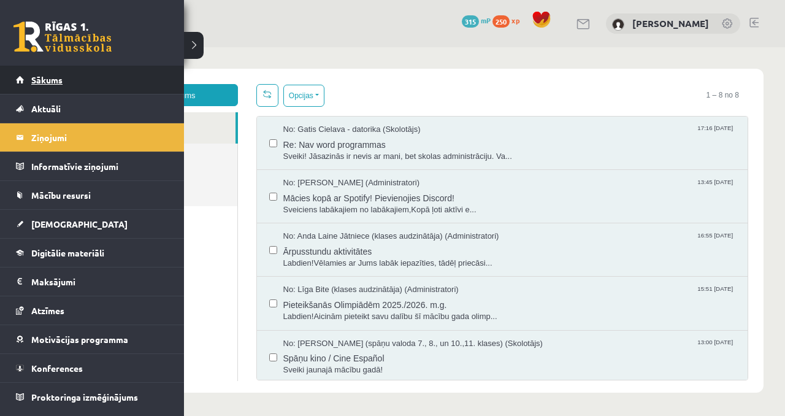
scroll to position [0, 0]
click at [23, 79] on link "Sākums" at bounding box center [92, 80] width 153 height 28
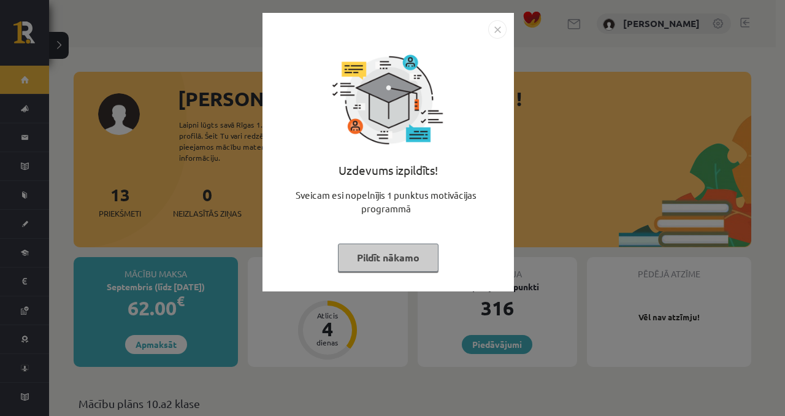
click at [403, 260] on button "Pildīt nākamo" at bounding box center [388, 258] width 101 height 28
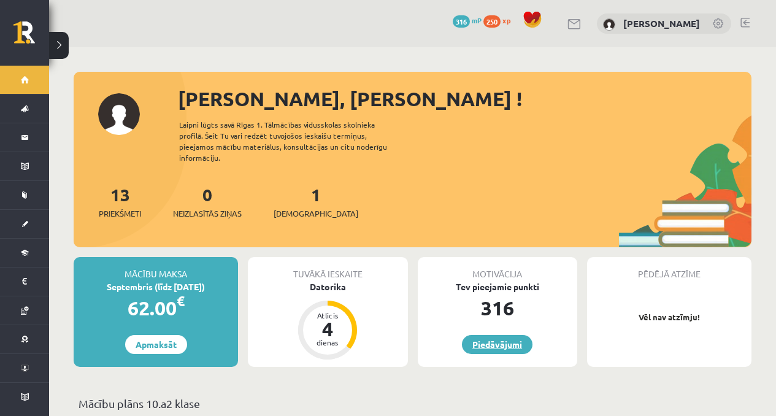
click at [497, 335] on link "Piedāvājumi" at bounding box center [497, 344] width 71 height 19
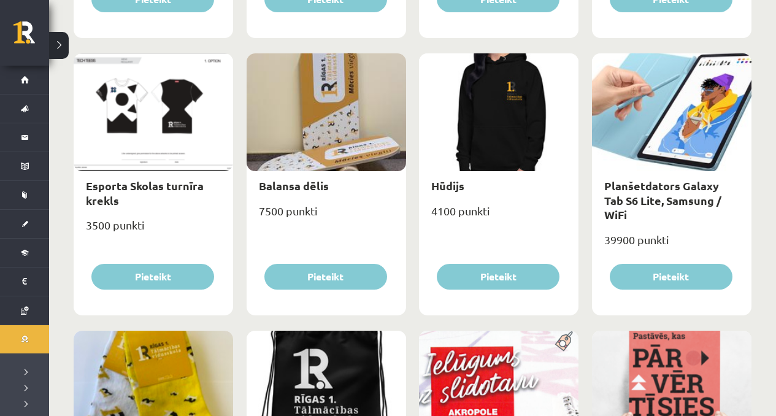
scroll to position [691, 0]
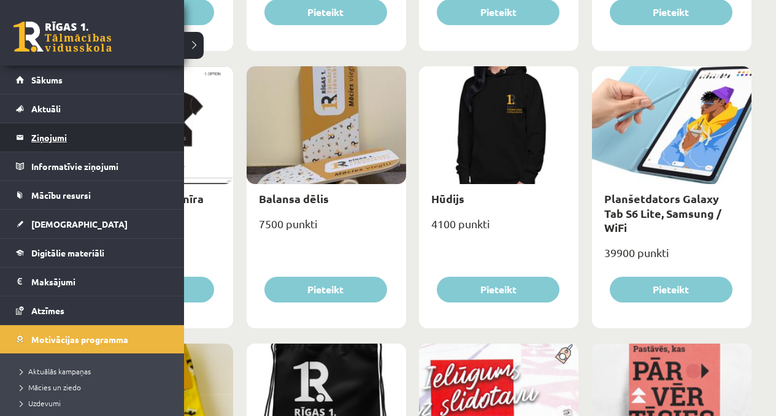
click at [37, 147] on legend "Ziņojumi 0" at bounding box center [99, 137] width 137 height 28
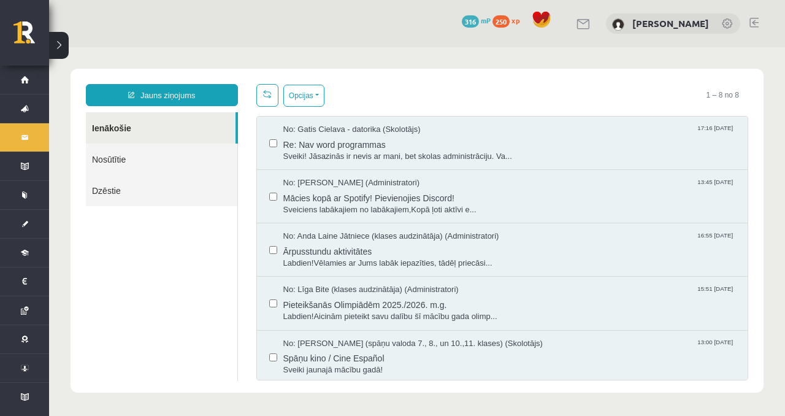
click at [157, 161] on link "Nosūtītie" at bounding box center [162, 159] width 152 height 31
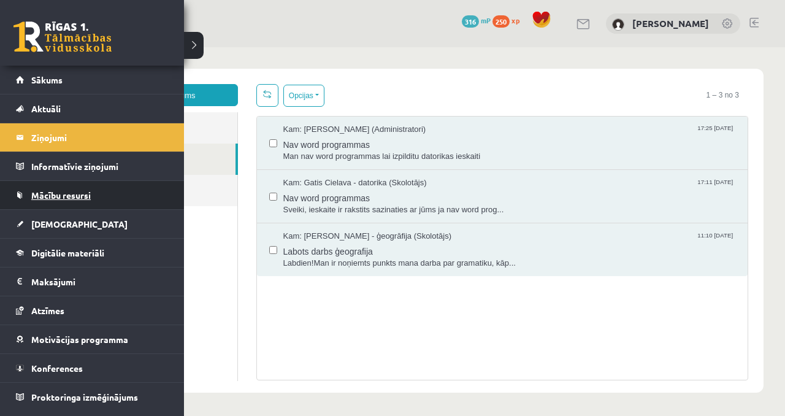
click at [23, 183] on link "Mācību resursi" at bounding box center [92, 195] width 153 height 28
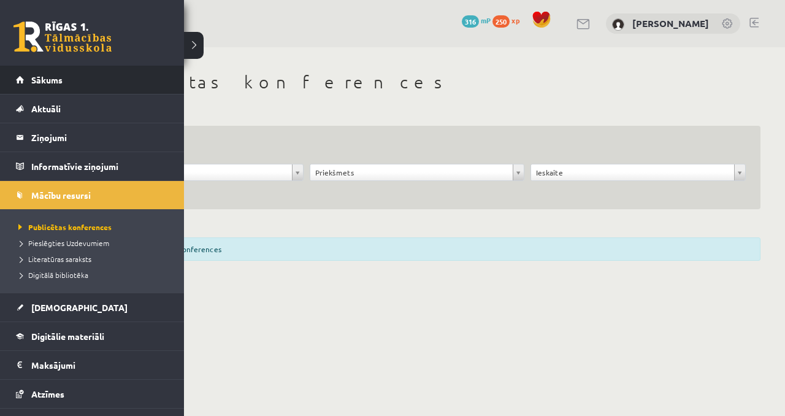
click at [10, 71] on li "Sākums" at bounding box center [92, 80] width 184 height 29
click at [12, 74] on li "Sākums" at bounding box center [92, 80] width 184 height 29
click at [86, 64] on div "0 Dāvanas 316 mP 250 xp" at bounding box center [92, 33] width 184 height 66
click at [82, 83] on link "Sākums" at bounding box center [92, 80] width 153 height 28
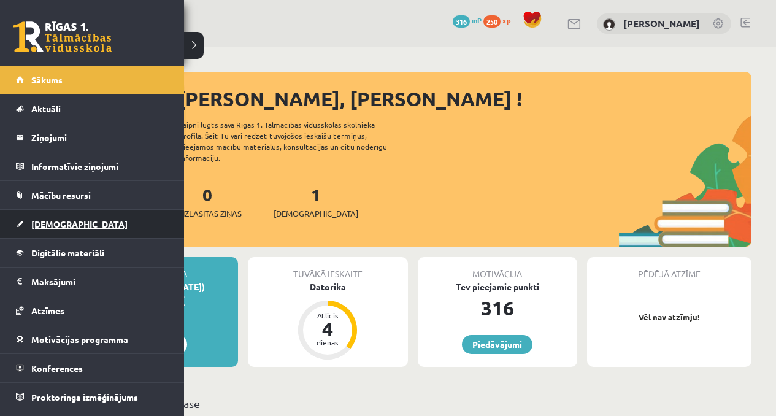
click at [46, 212] on link "[DEMOGRAPHIC_DATA]" at bounding box center [92, 224] width 153 height 28
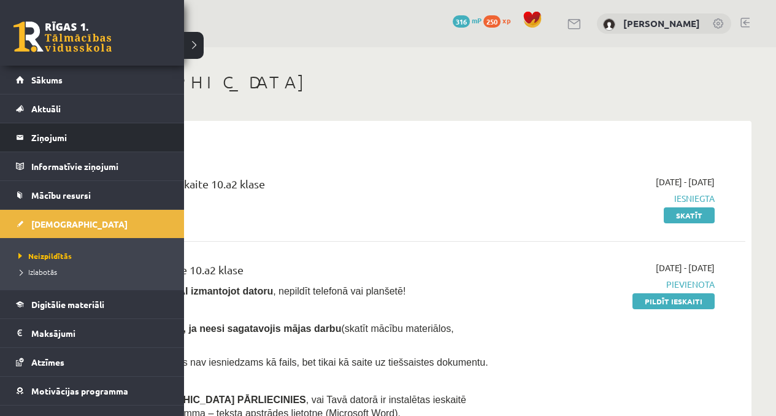
click at [11, 131] on li "Ziņojumi 0" at bounding box center [92, 137] width 184 height 29
click at [47, 137] on legend "Ziņojumi 0" at bounding box center [99, 137] width 137 height 28
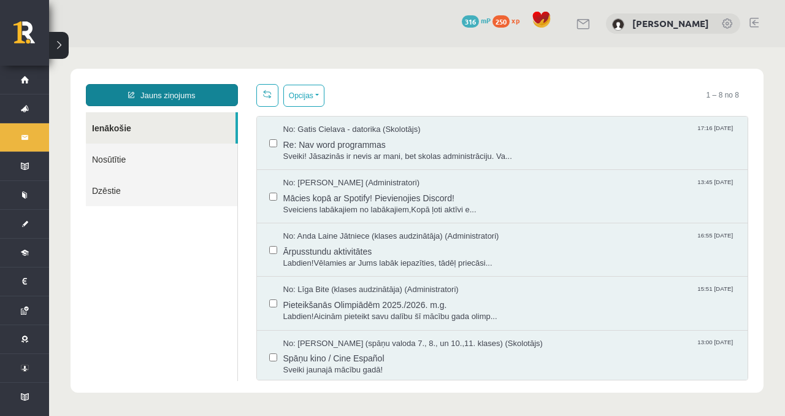
click at [164, 89] on link "Jauns ziņojums" at bounding box center [162, 95] width 152 height 22
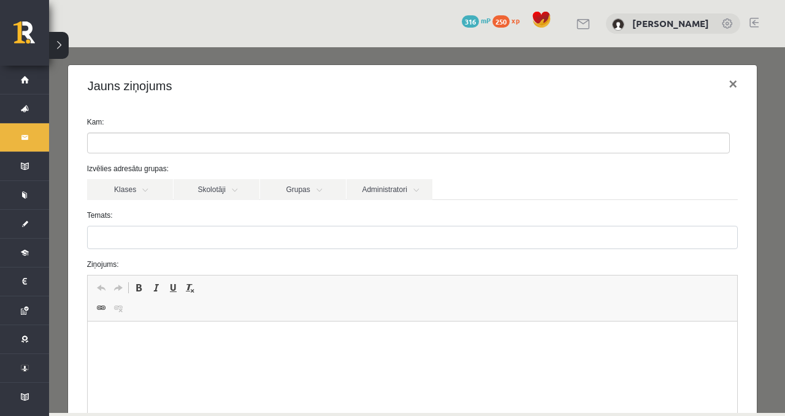
click at [187, 142] on ul at bounding box center [409, 143] width 642 height 20
click at [381, 190] on link "Administratori" at bounding box center [390, 189] width 86 height 21
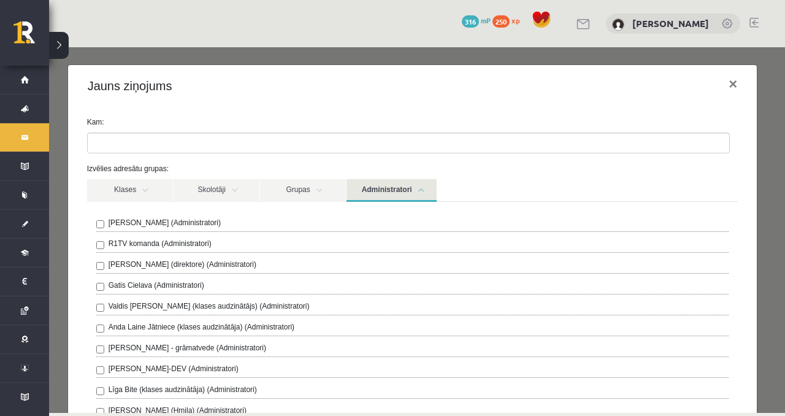
click at [178, 244] on label "R1TV komanda (Administratori)" at bounding box center [160, 243] width 103 height 11
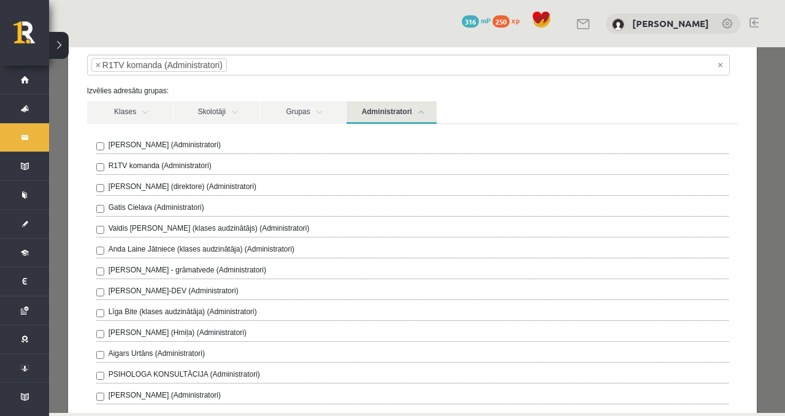
scroll to position [90, 0]
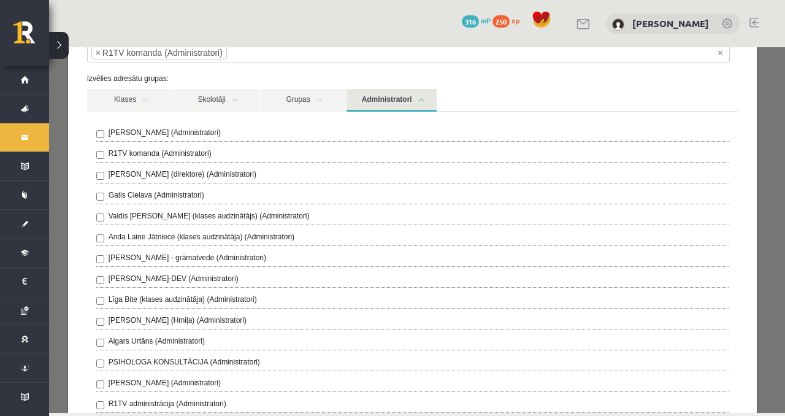
click at [137, 214] on label "Valdis Jānis Vāvers (klases audzinātājs) (Administratori)" at bounding box center [209, 215] width 201 height 11
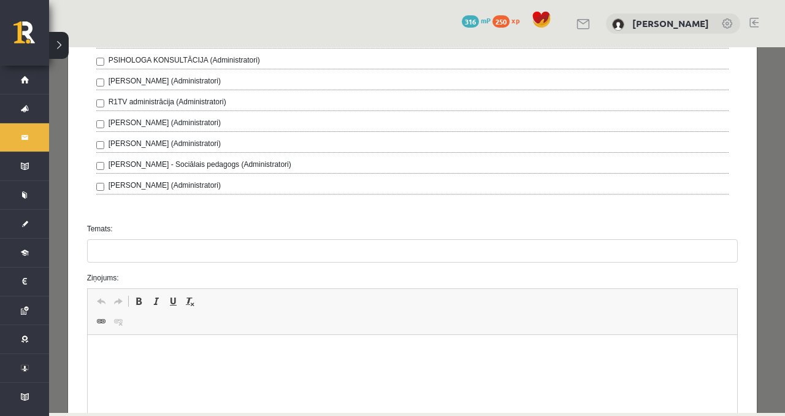
scroll to position [360, 0]
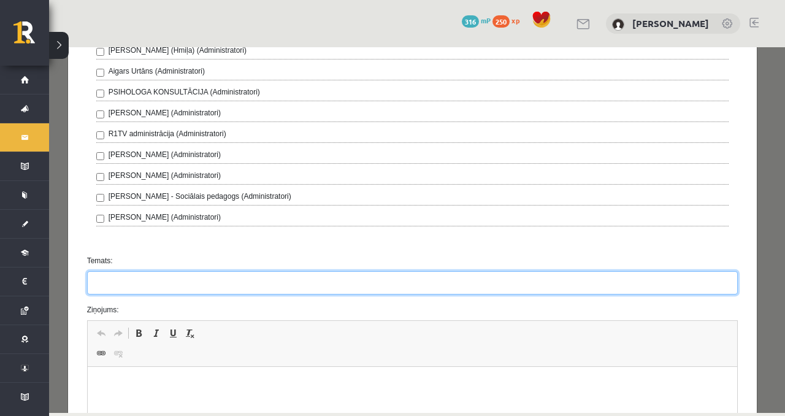
click at [152, 279] on input "Temats:" at bounding box center [413, 282] width 652 height 23
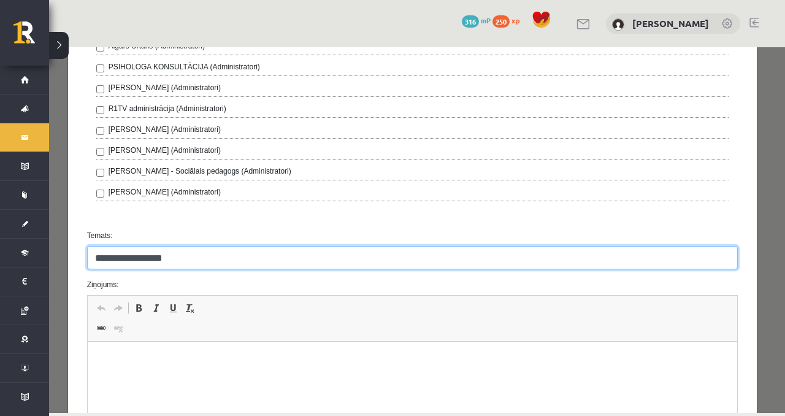
type input "**********"
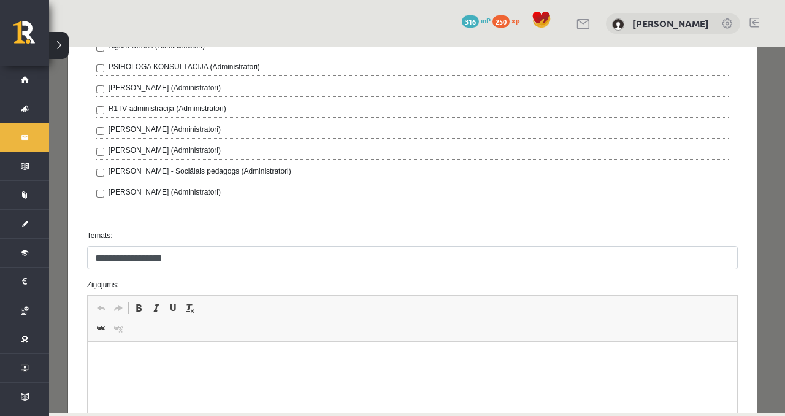
click at [123, 358] on p "Визуальный текстовый редактор, wiswyg-editor-47024894199700-1757689084-984" at bounding box center [412, 360] width 626 height 13
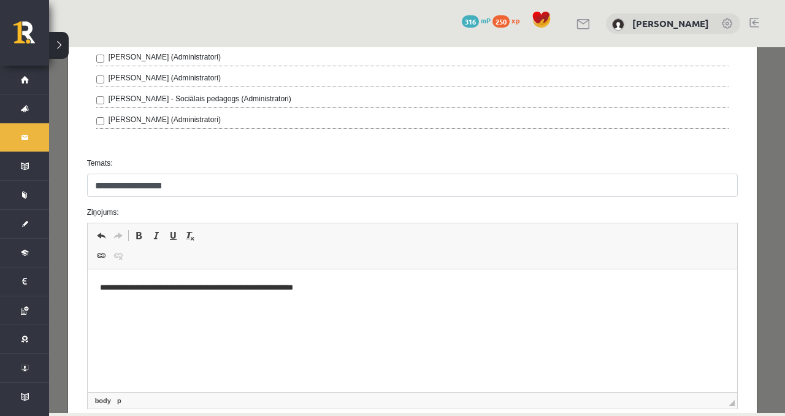
scroll to position [584, 0]
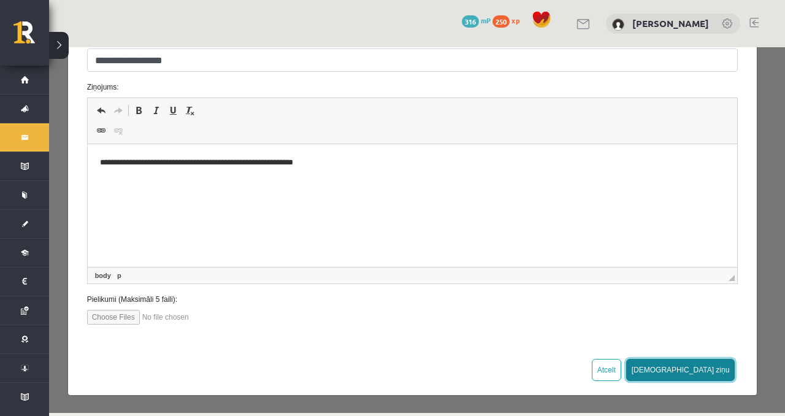
click at [701, 368] on button "[DEMOGRAPHIC_DATA] ziņu" at bounding box center [680, 370] width 109 height 22
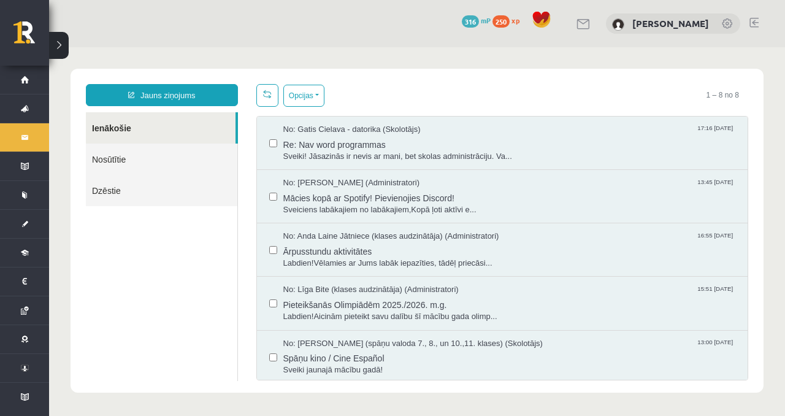
scroll to position [0, 0]
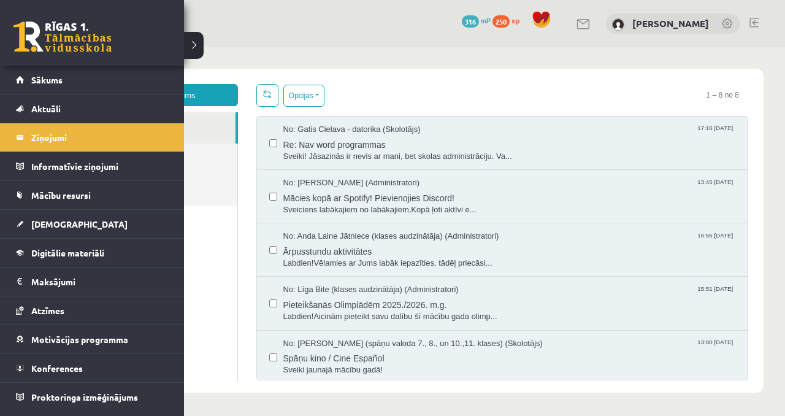
click at [20, 44] on link at bounding box center [62, 36] width 98 height 31
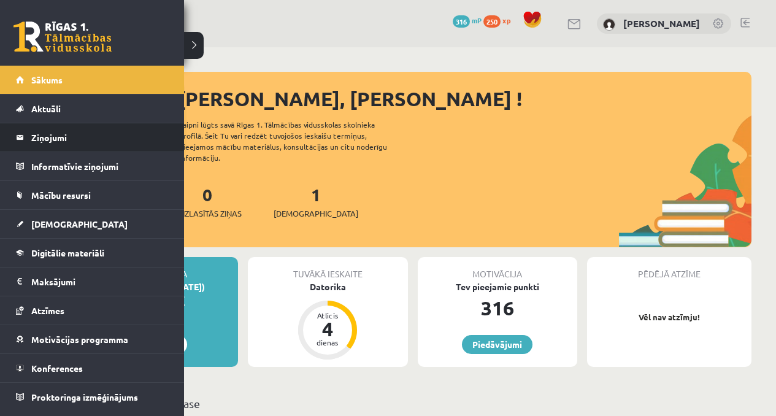
click at [43, 123] on li "Ziņojumi 0" at bounding box center [92, 137] width 184 height 29
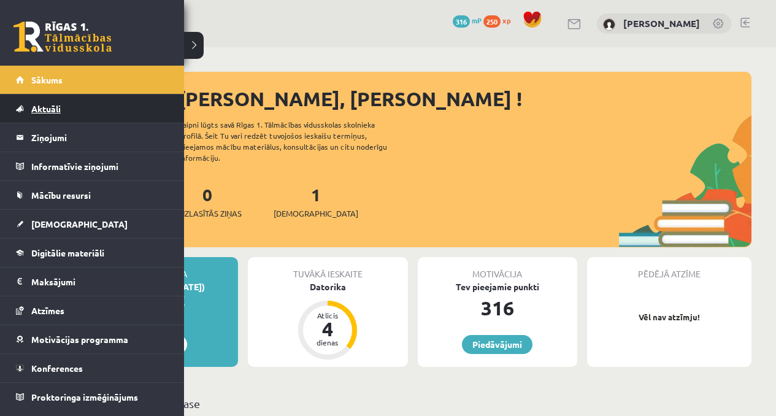
click at [52, 110] on span "Aktuāli" at bounding box center [45, 108] width 29 height 11
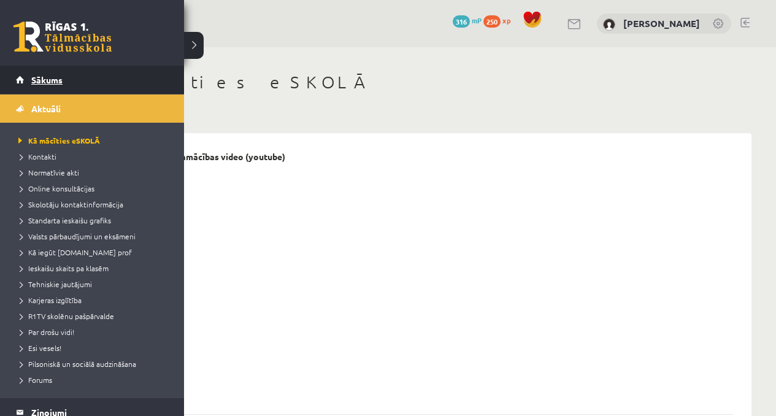
click at [28, 84] on link "Sākums" at bounding box center [92, 80] width 153 height 28
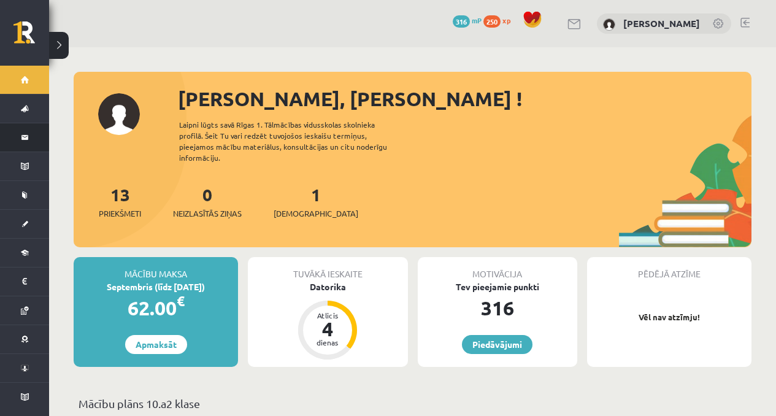
click at [18, 134] on link "Ziņojumi 0" at bounding box center [24, 137] width 49 height 28
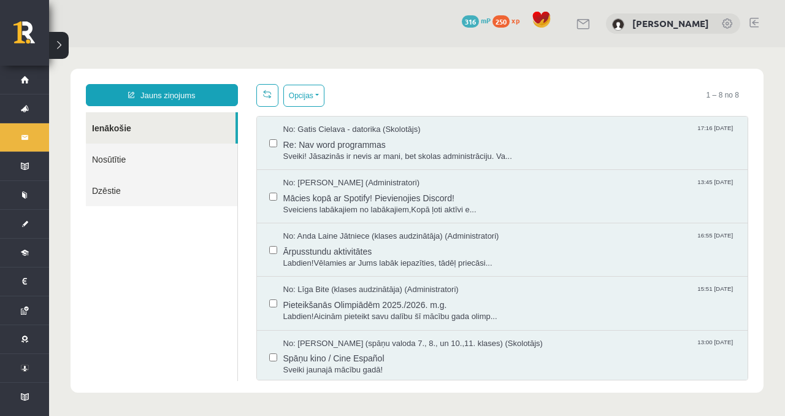
click at [190, 145] on link "Nosūtītie" at bounding box center [162, 159] width 152 height 31
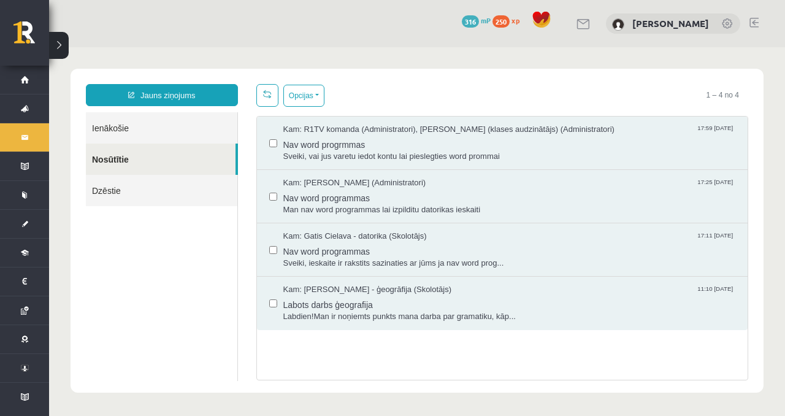
click at [191, 120] on link "Ienākošie" at bounding box center [162, 127] width 152 height 31
click at [219, 132] on link "Ienākošie" at bounding box center [162, 127] width 152 height 31
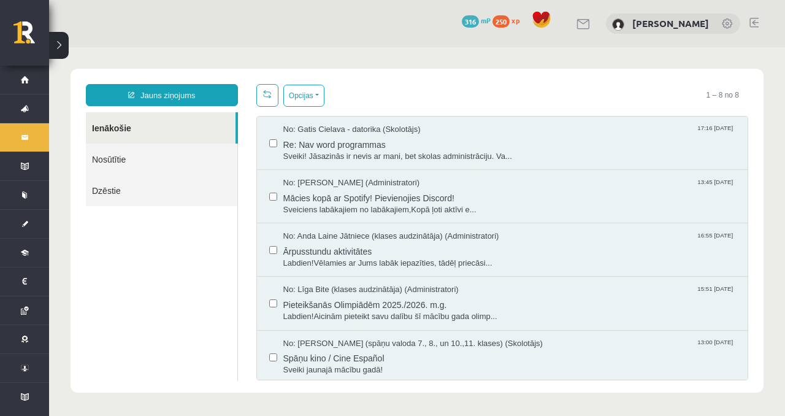
click at [187, 131] on link "Ienākošie" at bounding box center [161, 127] width 150 height 31
click at [339, 140] on span "Re: Nav word programmas" at bounding box center [509, 143] width 453 height 15
click at [445, 134] on div "No: Gatis Cielava - datorika (Skolotājs) 17:16 12/09/2025" at bounding box center [509, 130] width 453 height 12
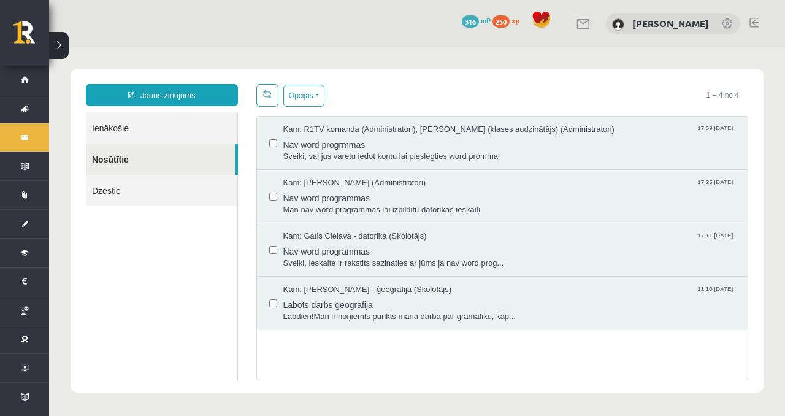
drag, startPoint x: 171, startPoint y: 133, endPoint x: 162, endPoint y: 137, distance: 10.2
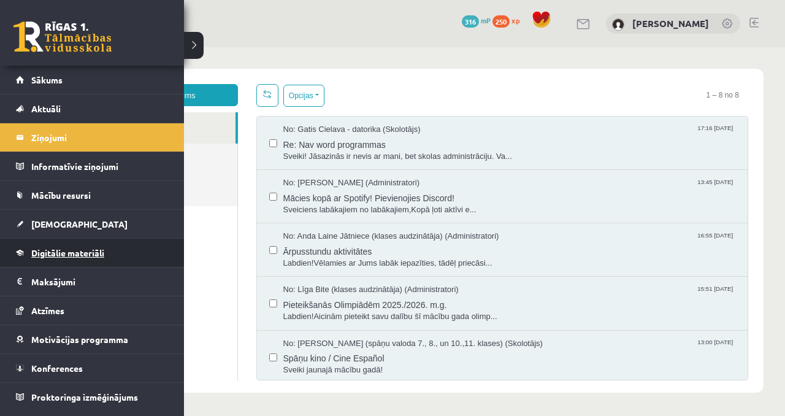
click at [34, 239] on link "Digitālie materiāli" at bounding box center [92, 253] width 153 height 28
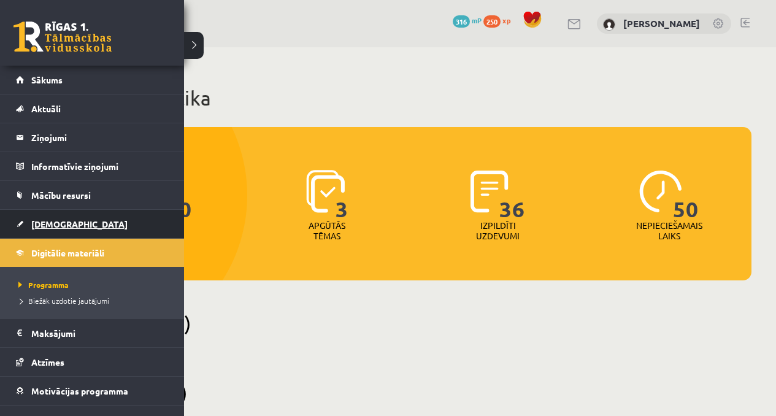
click at [42, 225] on span "[DEMOGRAPHIC_DATA]" at bounding box center [79, 223] width 96 height 11
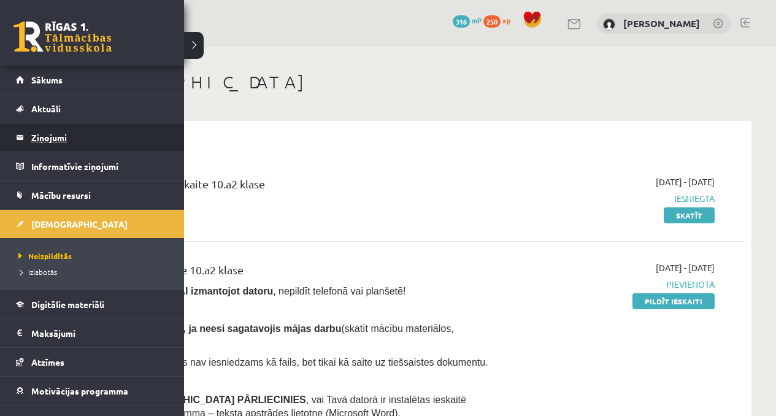
click at [26, 140] on link "Ziņojumi 0" at bounding box center [92, 137] width 153 height 28
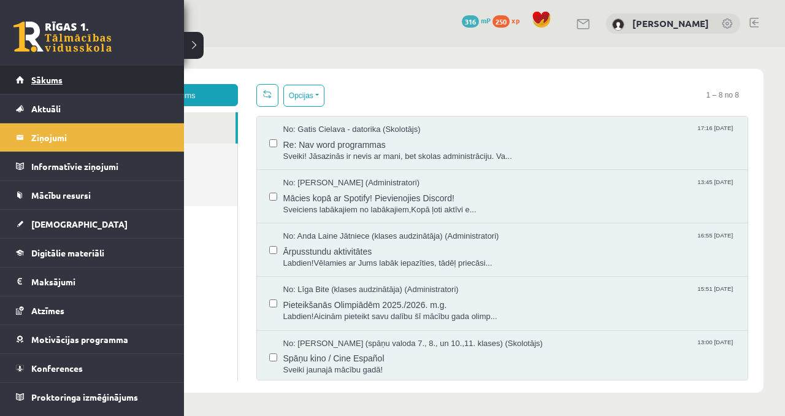
click at [101, 71] on link "Sākums" at bounding box center [92, 80] width 153 height 28
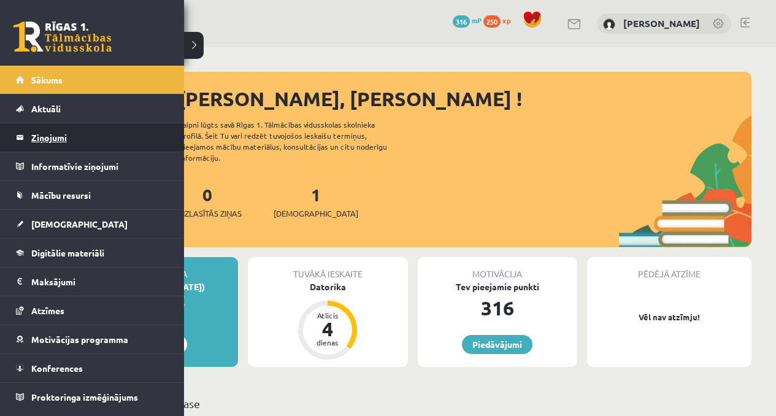
click at [54, 134] on legend "Ziņojumi 0" at bounding box center [99, 137] width 137 height 28
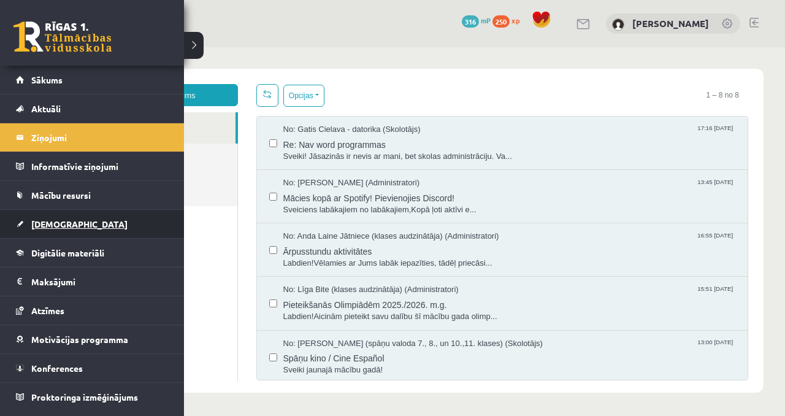
click at [36, 235] on link "[DEMOGRAPHIC_DATA]" at bounding box center [92, 224] width 153 height 28
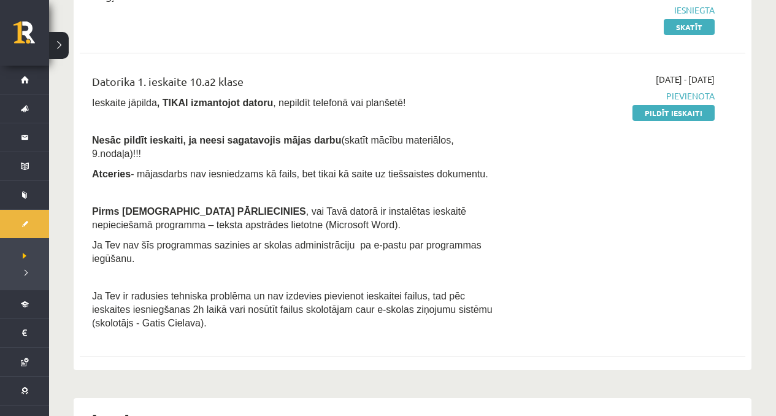
scroll to position [231, 0]
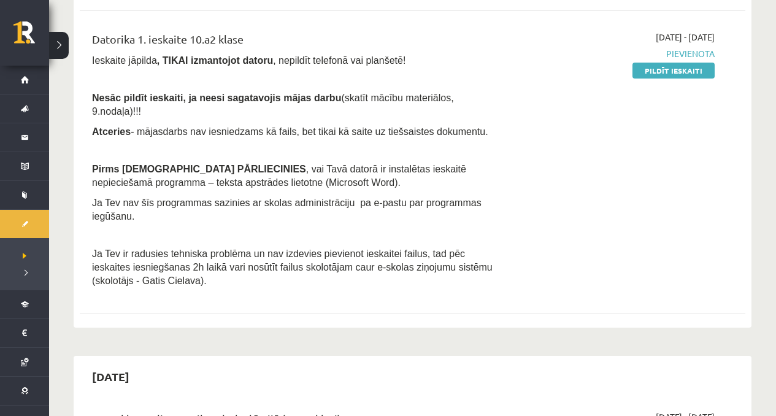
click at [412, 158] on div "Datorika 1. ieskaite 10.a2 klase Ieskaite jāpilda , TIKAI izmantojot datoru , n…" at bounding box center [297, 162] width 428 height 263
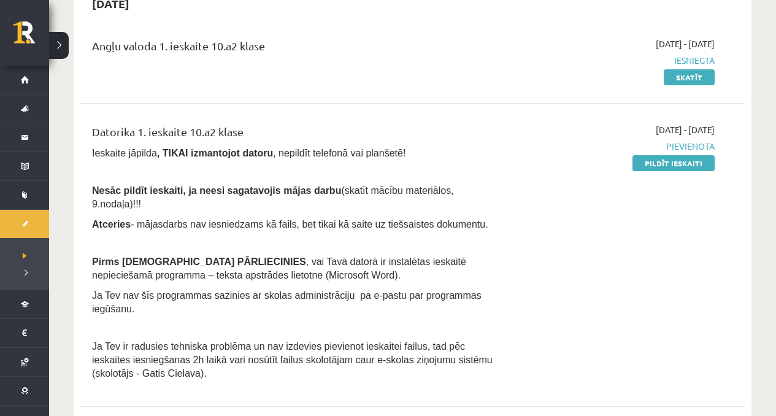
scroll to position [152, 0]
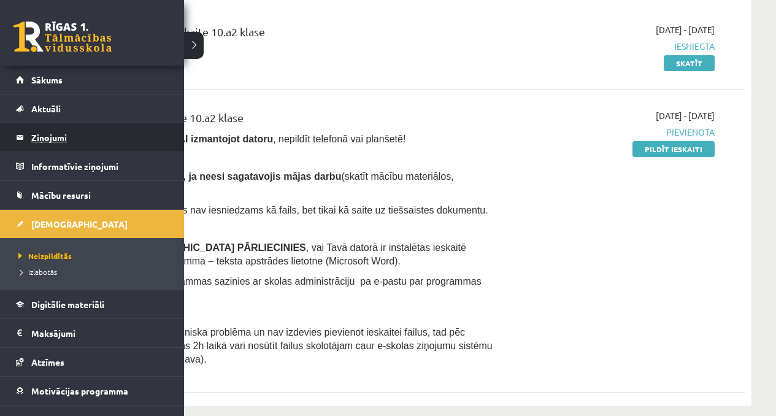
click at [26, 134] on link "Ziņojumi 0" at bounding box center [92, 137] width 153 height 28
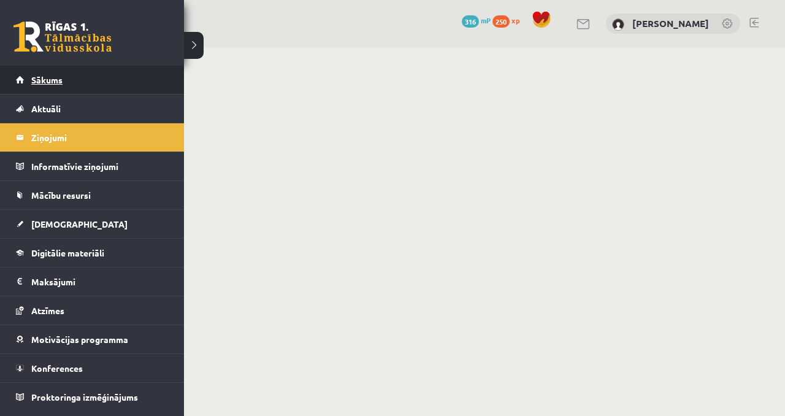
click at [42, 92] on link "Sākums" at bounding box center [92, 80] width 153 height 28
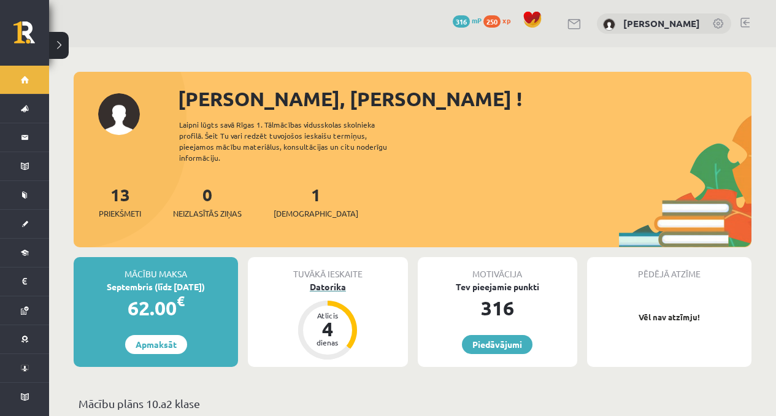
click at [330, 319] on div "4" at bounding box center [327, 329] width 37 height 20
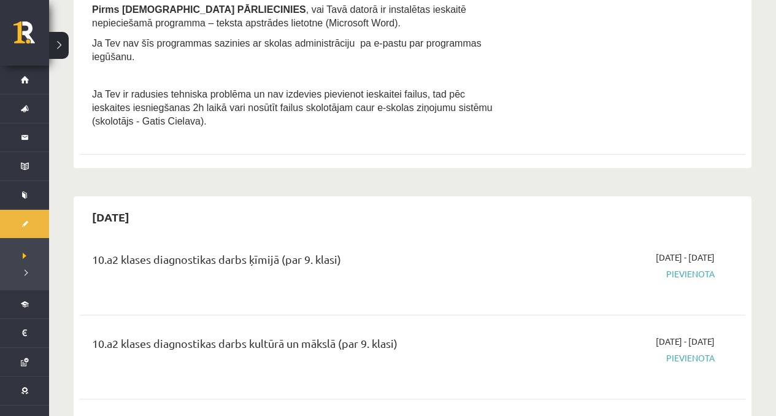
scroll to position [195, 0]
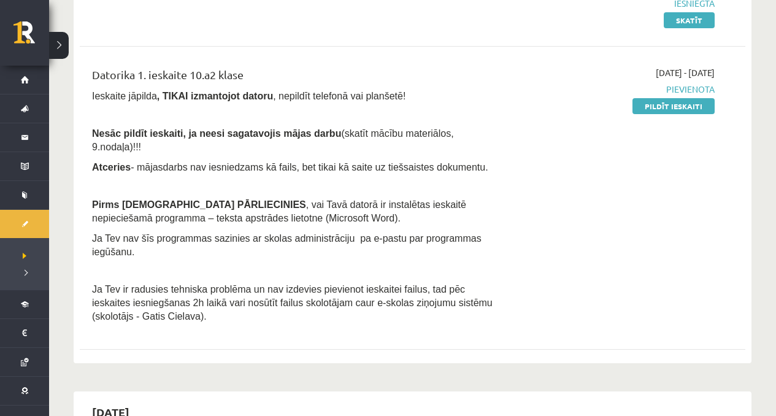
click at [660, 113] on div "[DATE] - [DATE] [GEOGRAPHIC_DATA] Pildīt ieskaiti" at bounding box center [617, 197] width 214 height 263
click at [661, 112] on link "Pildīt ieskaiti" at bounding box center [674, 106] width 82 height 16
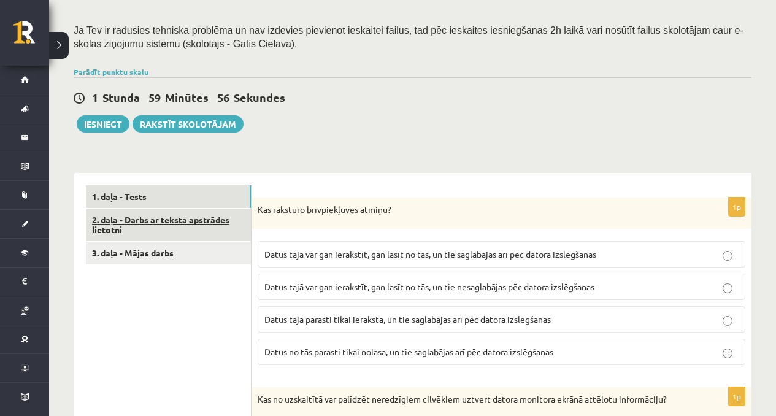
scroll to position [252, 0]
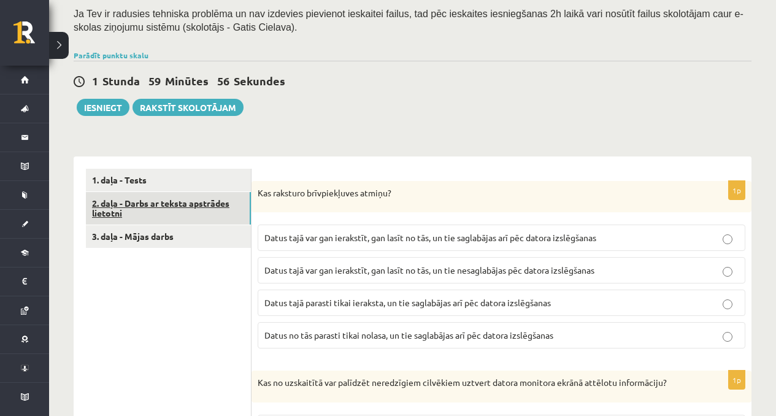
click at [180, 192] on link "2. daļa - Darbs ar teksta apstrādes lietotni" at bounding box center [168, 208] width 165 height 33
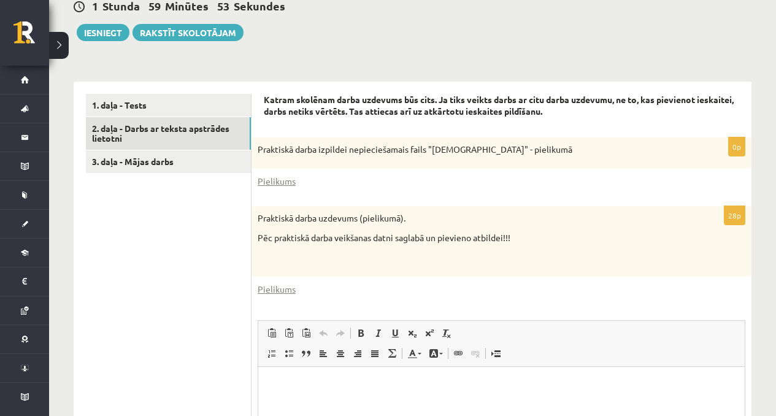
scroll to position [312, 0]
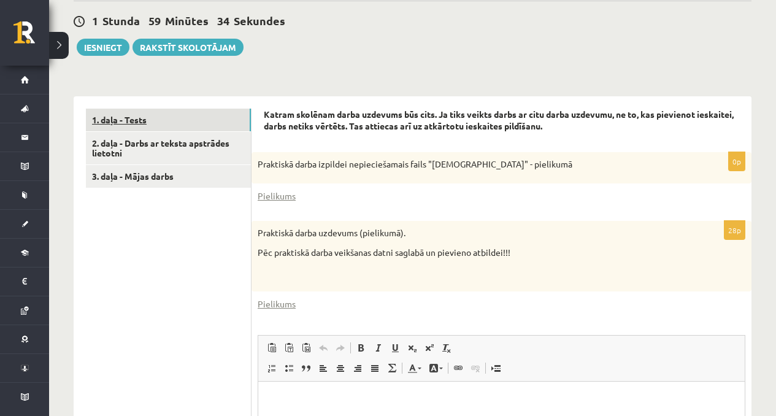
click at [185, 109] on link "1. daļa - Tests" at bounding box center [168, 120] width 165 height 23
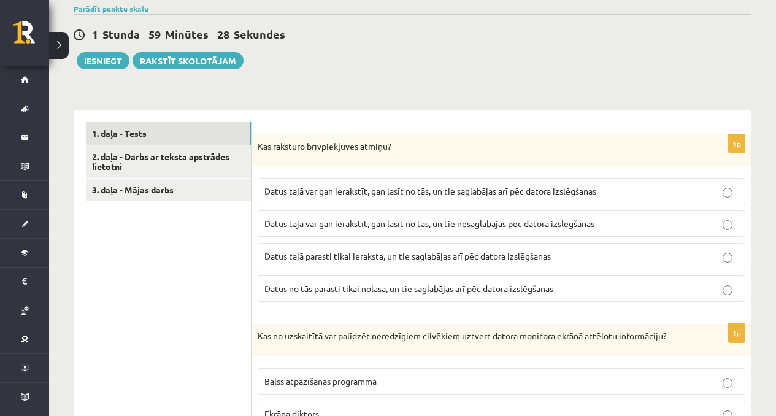
scroll to position [296, 0]
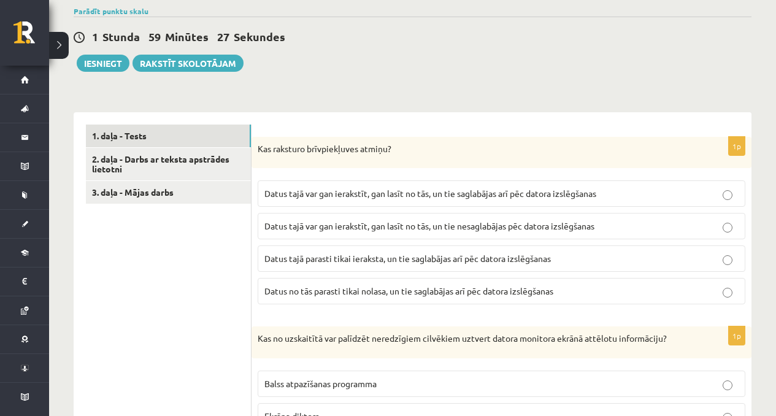
click at [253, 137] on div "Kas raksturo brīvpiekļuves atmiņu?" at bounding box center [502, 153] width 500 height 32
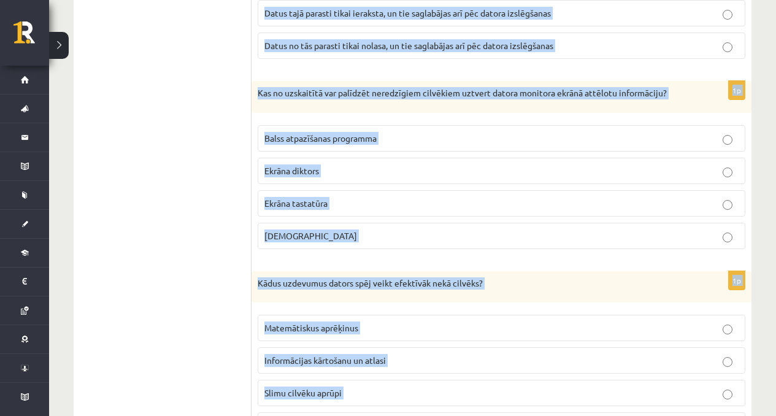
scroll to position [659, 0]
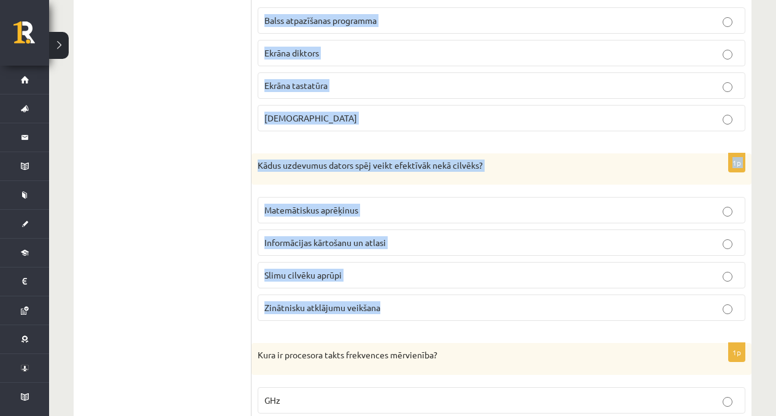
drag, startPoint x: 258, startPoint y: 137, endPoint x: 387, endPoint y: 312, distance: 216.4
copy form "Kas raksturo brīvpiekļuves atmiņu? Datus tajā var gan ierakstīt, gan lasīt no t…"
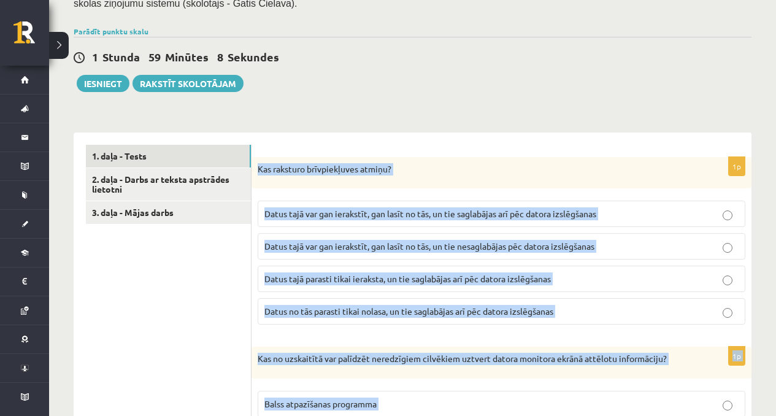
scroll to position [326, 0]
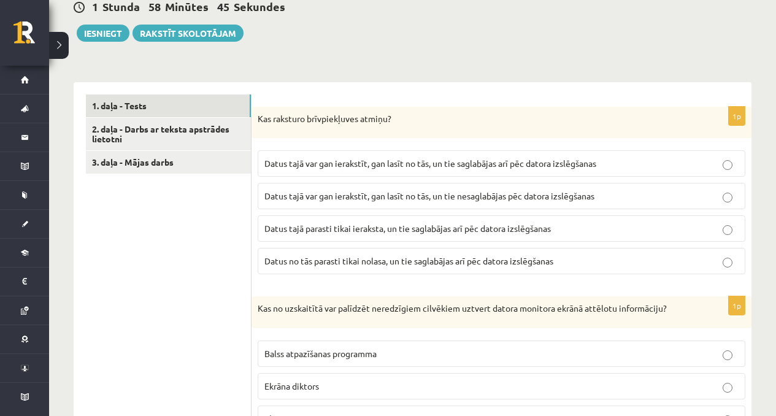
click at [433, 190] on span "Datus tajā var gan ierakstīt, gan lasīt no tās, un tie nesaglabājas pēc datora …" at bounding box center [429, 195] width 330 height 11
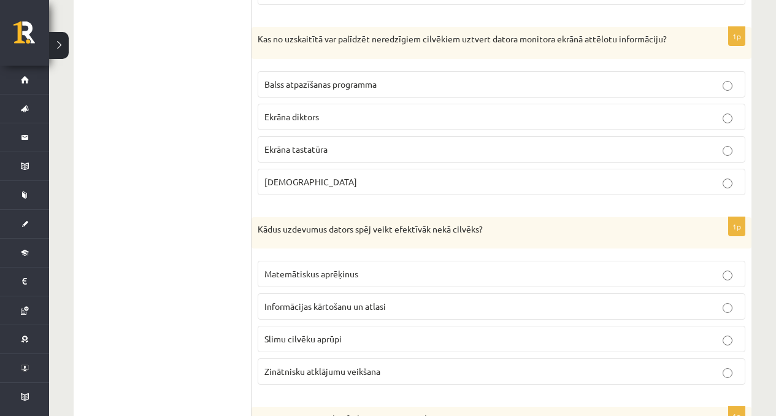
scroll to position [572, 0]
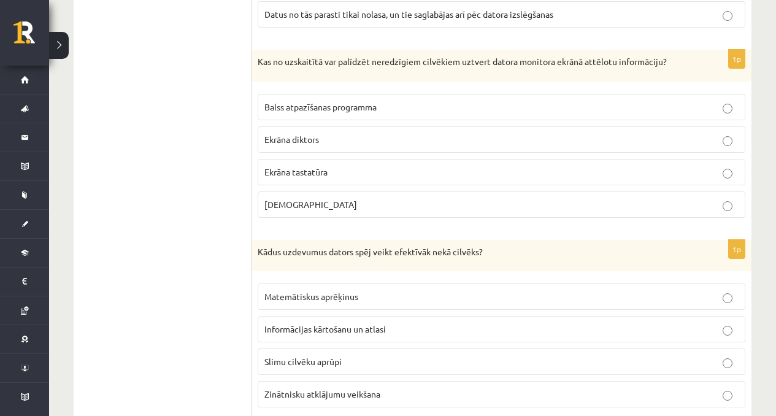
click at [317, 133] on p "Ekrāna diktors" at bounding box center [501, 139] width 474 height 13
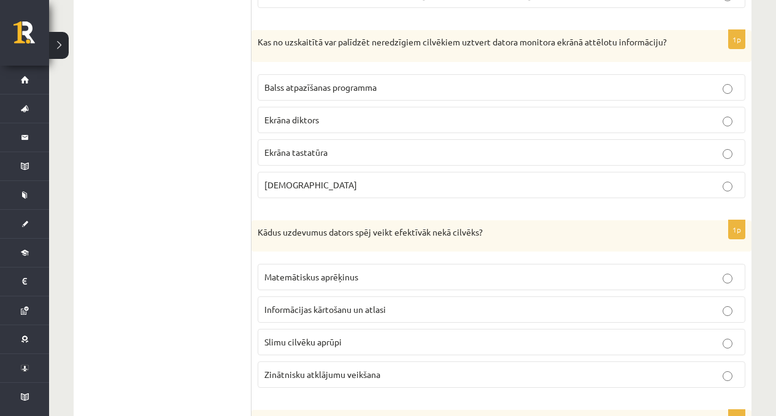
scroll to position [609, 0]
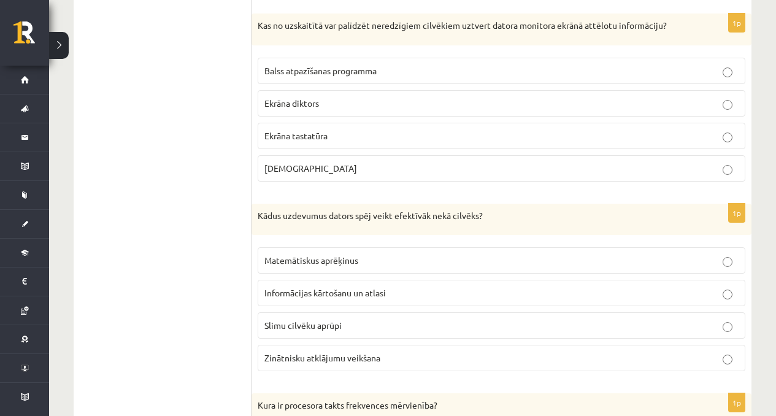
click at [316, 255] on span "Matemātiskus aprēķinus" at bounding box center [311, 260] width 94 height 11
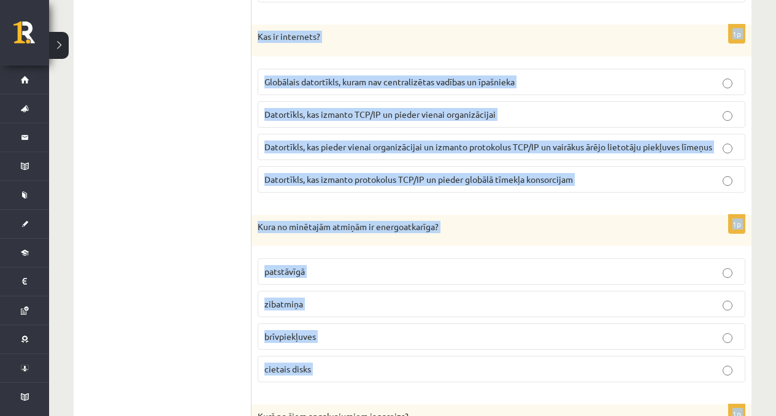
scroll to position [1441, 0]
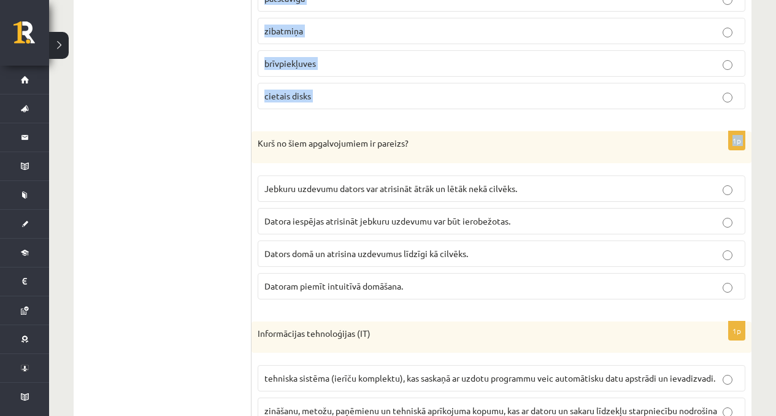
drag, startPoint x: 253, startPoint y: 144, endPoint x: 364, endPoint y: 106, distance: 117.2
copy form "Kura ir procesora takts frekvences mērvienība? GHz GB Gbps GSM 1p Kas ir intern…"
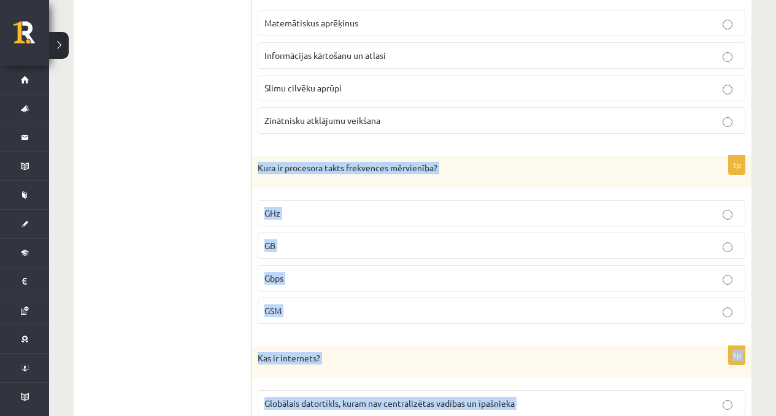
scroll to position [854, 0]
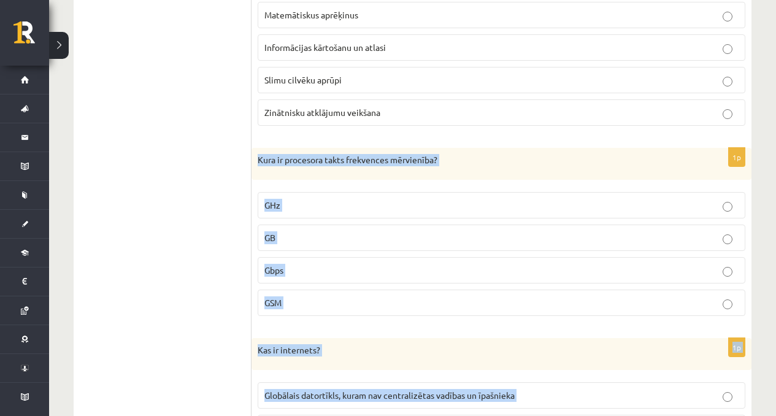
click at [471, 154] on p "Kura ir procesora takts frekvences mērvienība?" at bounding box center [471, 160] width 426 height 12
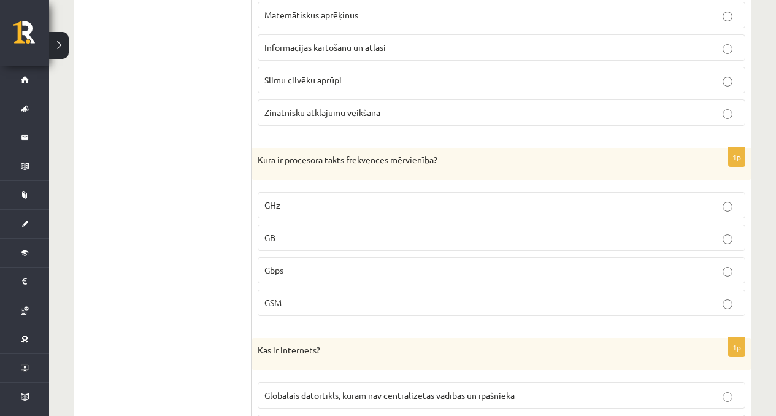
click at [335, 199] on p "GHz" at bounding box center [501, 205] width 474 height 13
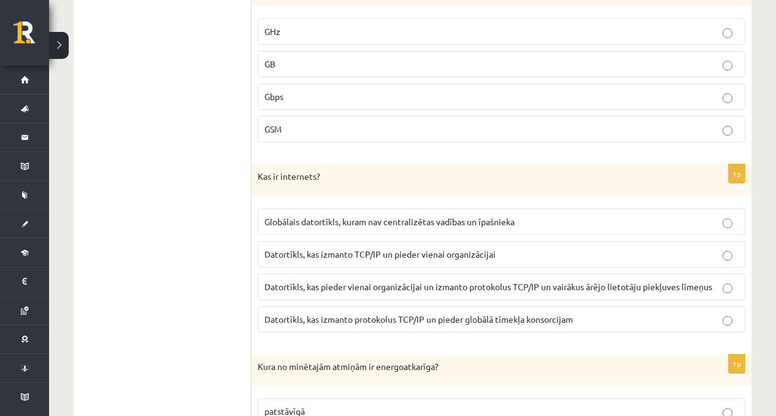
scroll to position [1101, 0]
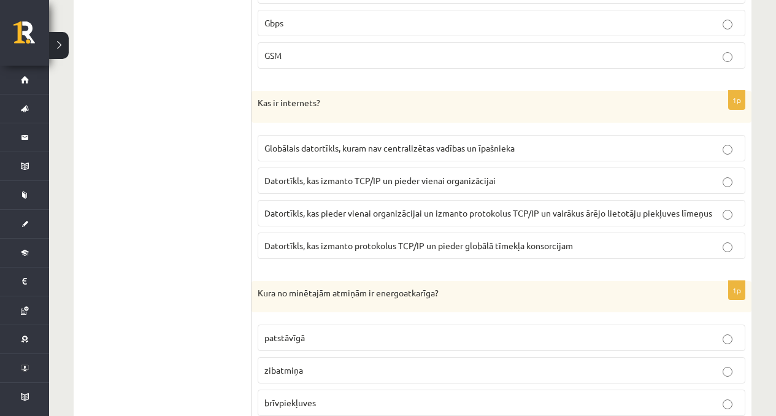
click at [292, 142] on span "Globālais datortīkls, kuram nav centralizētas vadības un īpašnieka" at bounding box center [389, 147] width 250 height 11
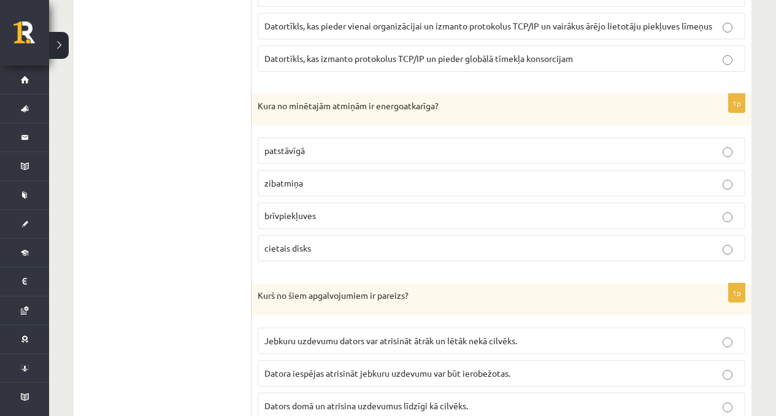
scroll to position [1288, 0]
click at [331, 210] on p "brīvpiekļuves" at bounding box center [501, 216] width 474 height 13
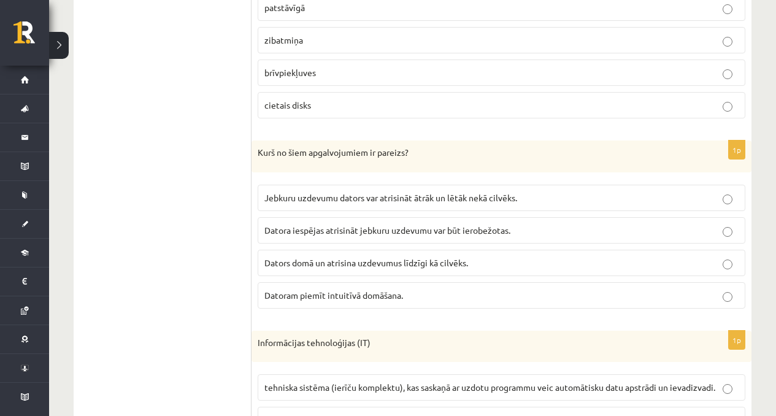
scroll to position [1398, 0]
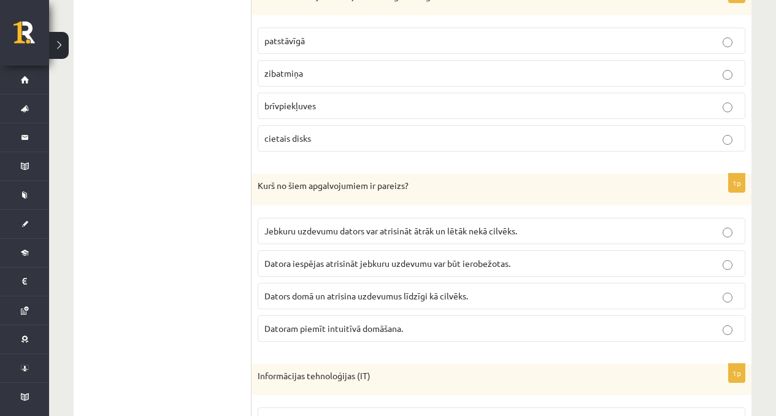
drag, startPoint x: 250, startPoint y: 173, endPoint x: 343, endPoint y: 226, distance: 106.6
click at [260, 147] on div "1p Kura no minētajām atmiņām ir energoatkarīga? patstāvīgā zibatmiņa brīvpiekļu…" at bounding box center [502, 73] width 500 height 178
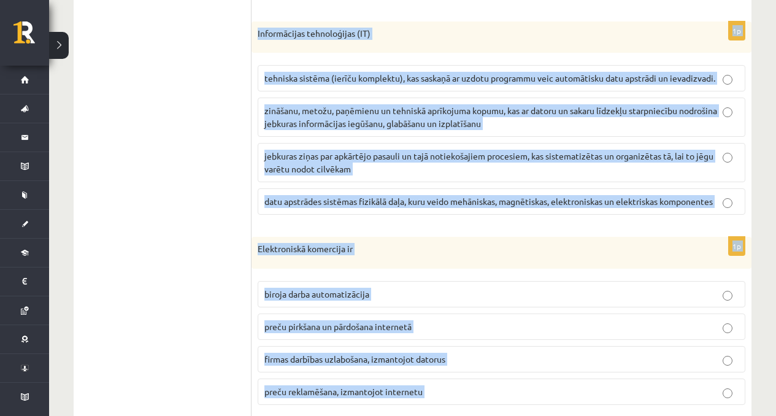
scroll to position [1914, 0]
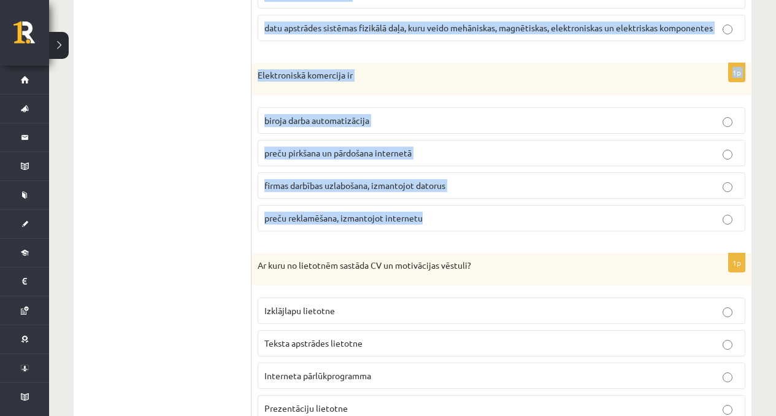
drag, startPoint x: 258, startPoint y: 168, endPoint x: 430, endPoint y: 216, distance: 178.3
click at [430, 216] on form "1p Kas raksturo brīvpiekļuves atmiņu? Datus tajā var gan ierakstīt, gan lasīt n…" at bounding box center [502, 240] width 476 height 3469
copy form "Kurš no šiem apgalvojumiem ir pareizs? Jebkuru uzdevumu dators var atrisināt āt…"
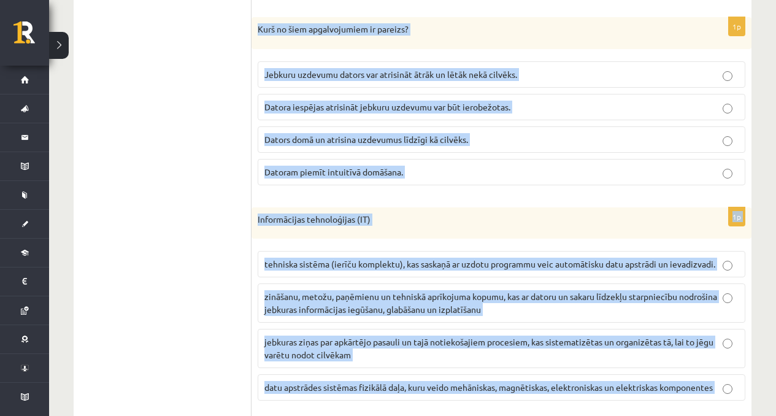
scroll to position [1432, 0]
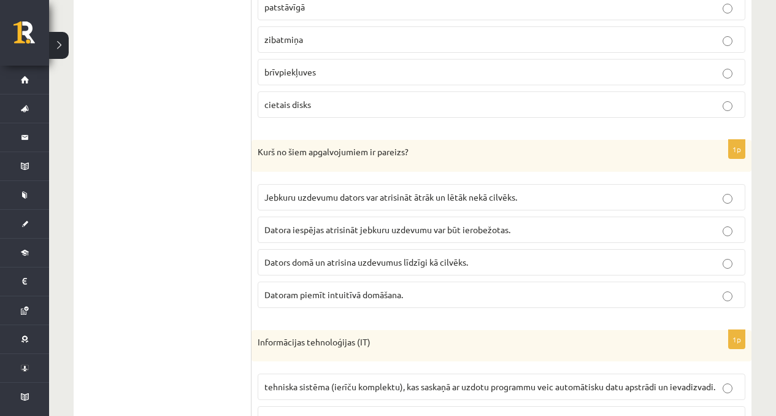
click at [298, 224] on span "Datora iespējas atrisināt jebkuru uzdevumu var būt ierobežotas." at bounding box center [387, 229] width 246 height 11
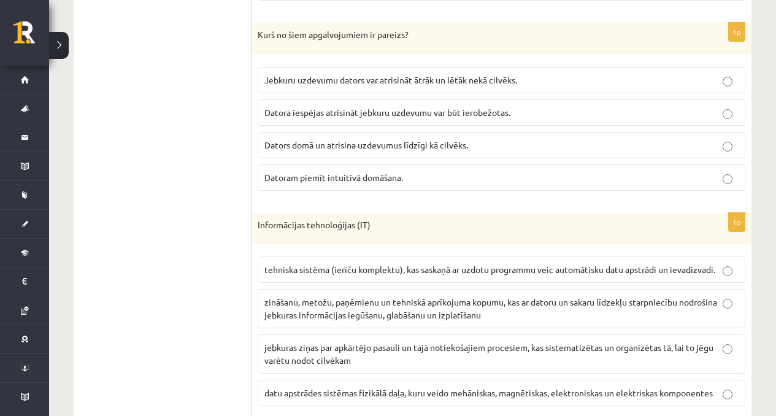
scroll to position [1549, 0]
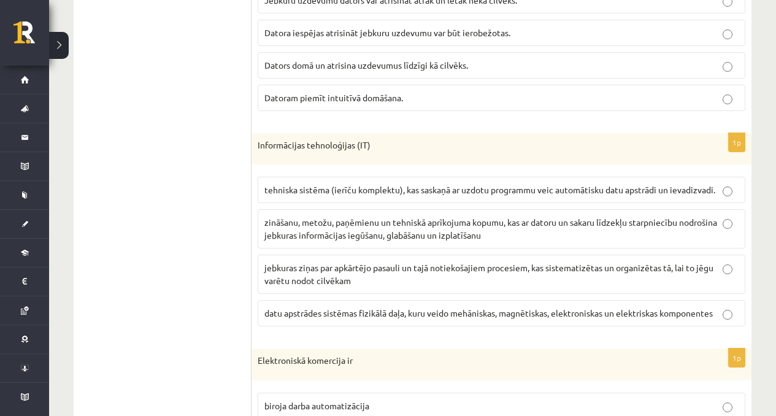
click at [322, 223] on span "zināšanu, metožu, paņēmienu un tehniskā aprīkojuma kopumu, kas ar datoru un sak…" at bounding box center [490, 229] width 453 height 24
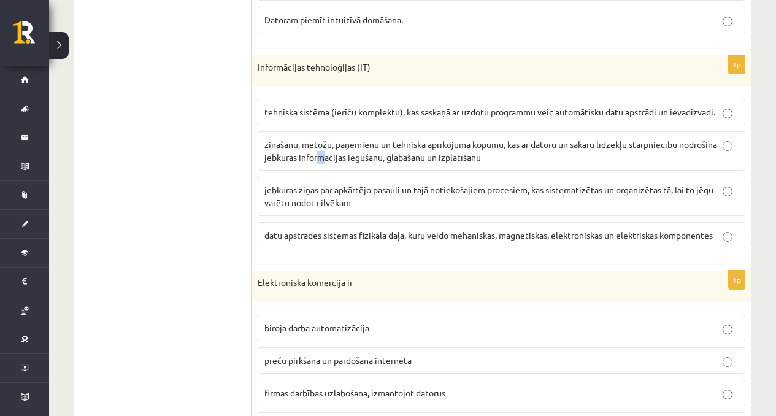
scroll to position [1738, 0]
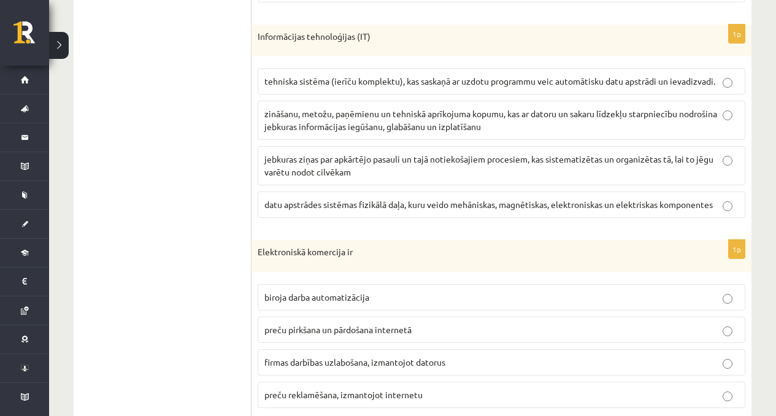
click at [399, 107] on p "zināšanu, metožu, paņēmienu un tehniskā aprīkojuma kopumu, kas ar datoru un sak…" at bounding box center [501, 120] width 474 height 26
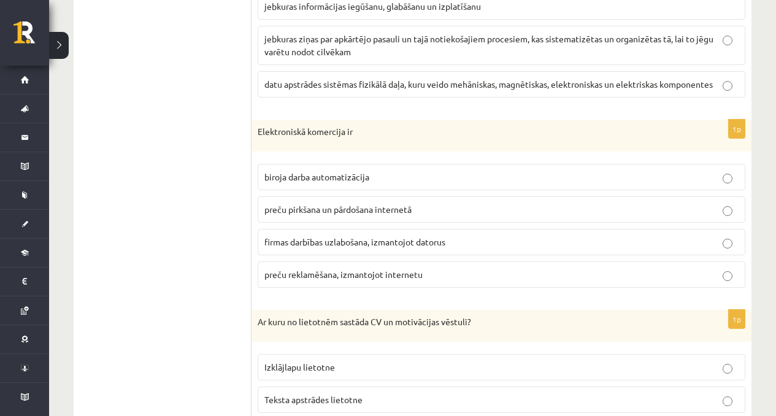
scroll to position [1859, 0]
click at [336, 202] on span "preču pirkšana un pārdošana internetā" at bounding box center [337, 207] width 147 height 11
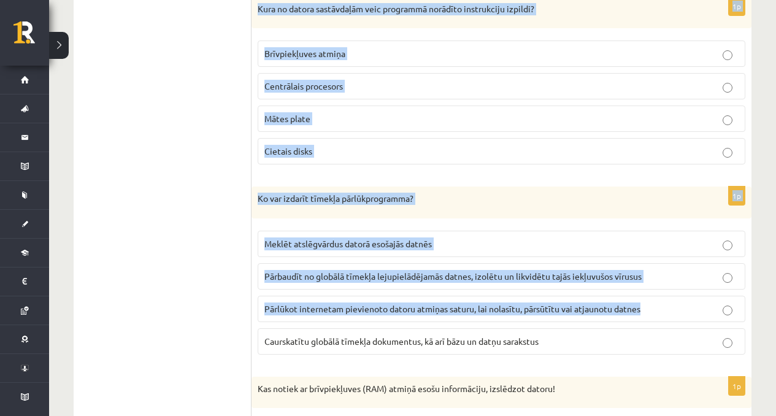
scroll to position [2448, 0]
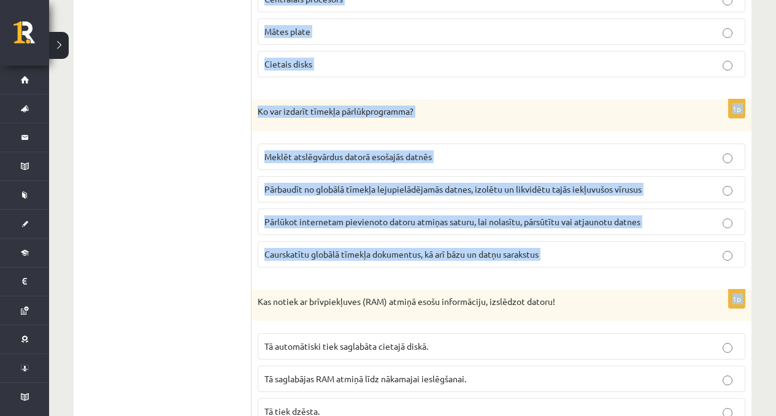
drag, startPoint x: 255, startPoint y: 107, endPoint x: 532, endPoint y: 272, distance: 321.9
copy form "Ar kuru no lietotnēm sastāda CV un motivācijas vēstuli? Izklājlapu lietotne Tek…"
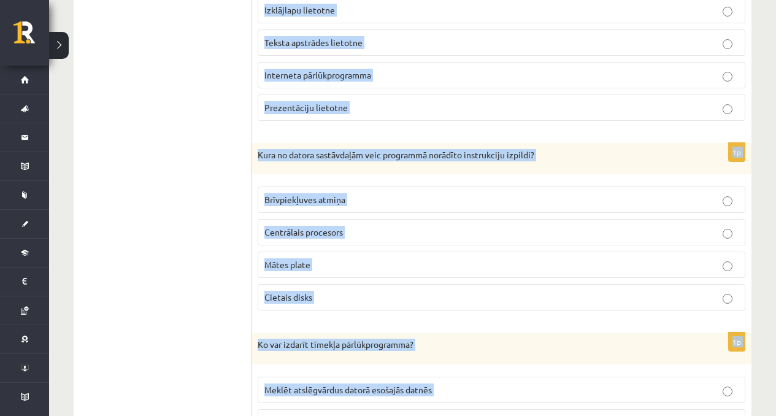
scroll to position [2116, 0]
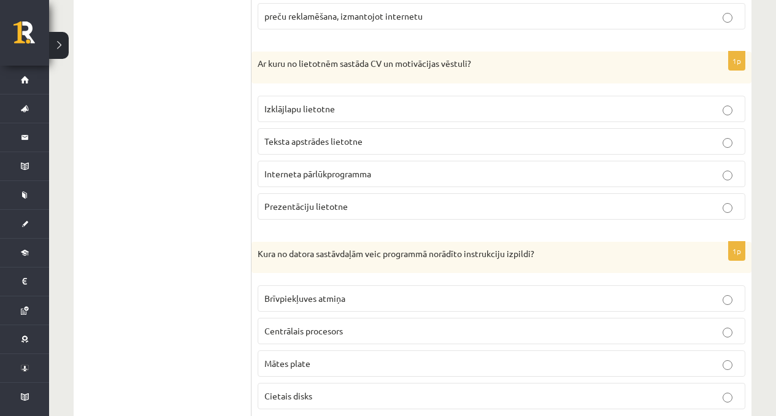
click at [234, 171] on ul "1. daļa - Tests 2. daļa - Darbs ar teksta apstrādes lietotni 3. daļa - Mājas da…" at bounding box center [169, 38] width 166 height 3469
click at [295, 138] on label "Teksta apstrādes lietotne" at bounding box center [502, 141] width 488 height 26
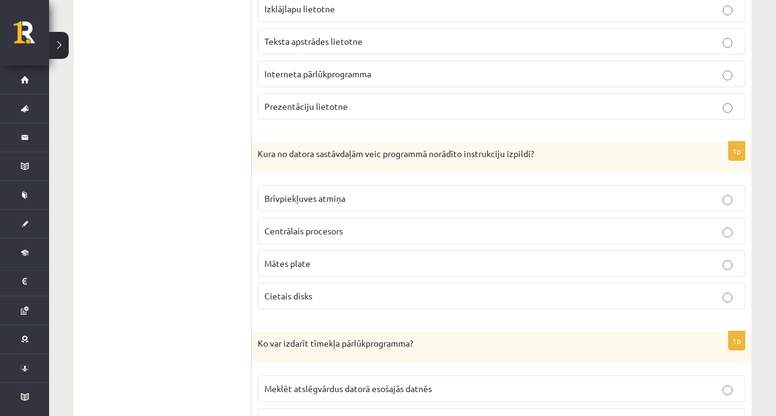
scroll to position [2357, 0]
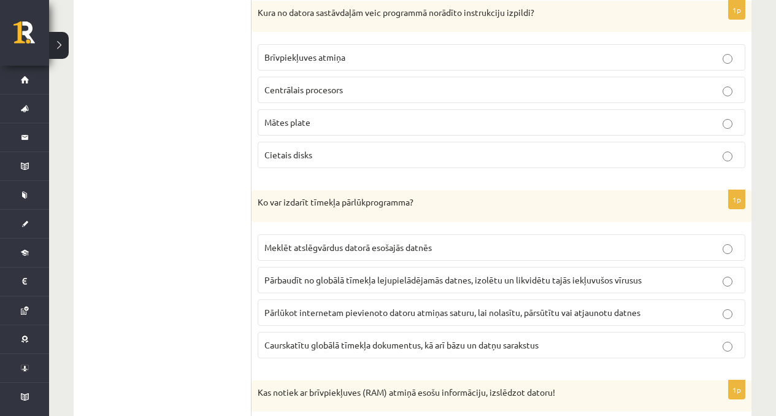
click at [302, 84] on span "Centrālais procesors" at bounding box center [303, 89] width 79 height 11
click at [333, 339] on span "Caurskatītu globālā tīmekļa dokumentus, kā arī bāzu un datņu sarakstus" at bounding box center [401, 344] width 274 height 11
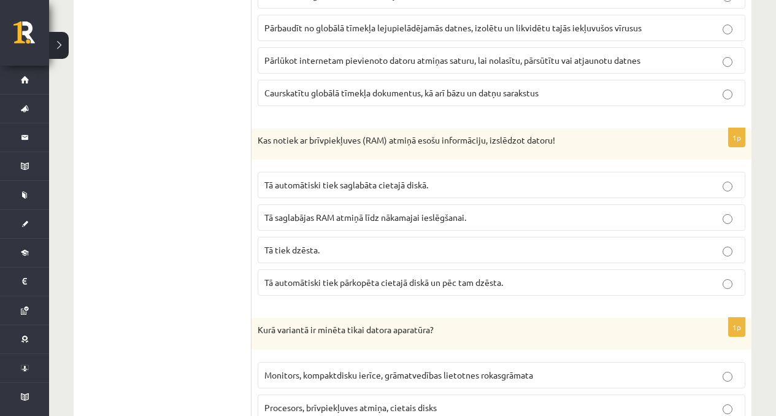
drag, startPoint x: 250, startPoint y: 123, endPoint x: 310, endPoint y: 166, distance: 73.9
click at [290, 145] on div "Kas notiek ar brīvpiekļuves (RAM) atmiņā esošu informāciju, izslēdzot datoru!" at bounding box center [502, 144] width 500 height 32
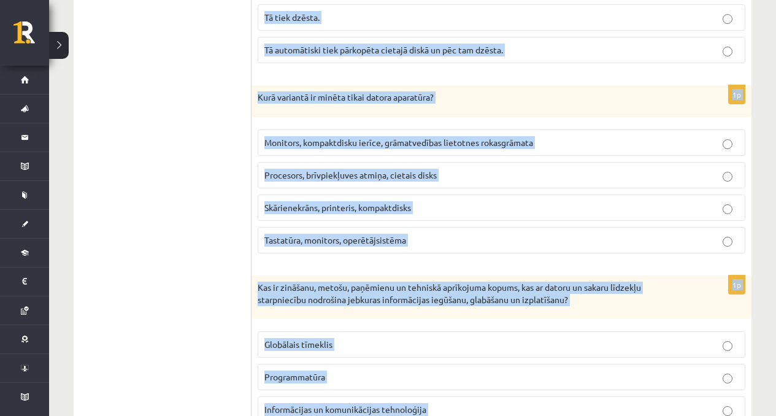
scroll to position [3002, 0]
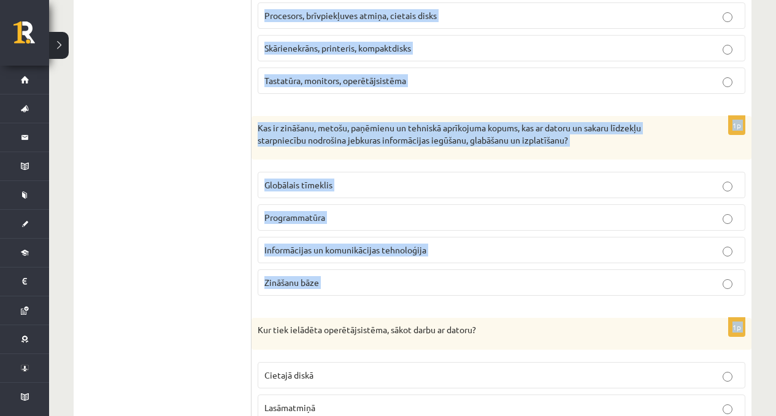
drag, startPoint x: 260, startPoint y: 127, endPoint x: 415, endPoint y: 295, distance: 229.2
copy form "Kas notiek ar brīvpiekļuves (RAM) atmiņā esošu informāciju, izslēdzot datoru! T…"
click at [326, 244] on span "Informācijas un komunikācijas tehnoloģija" at bounding box center [345, 249] width 162 height 11
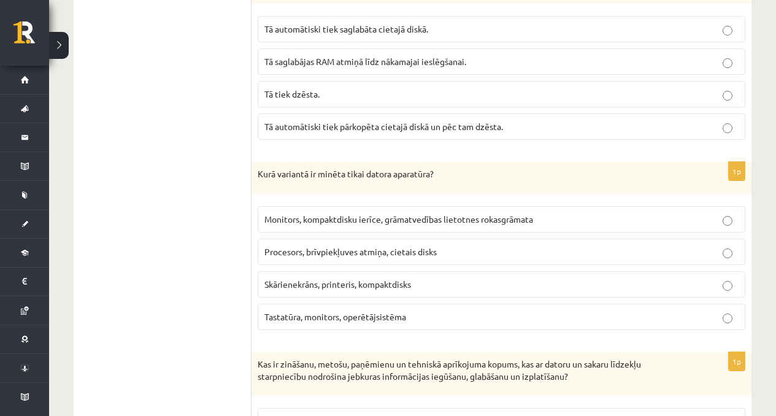
scroll to position [2655, 0]
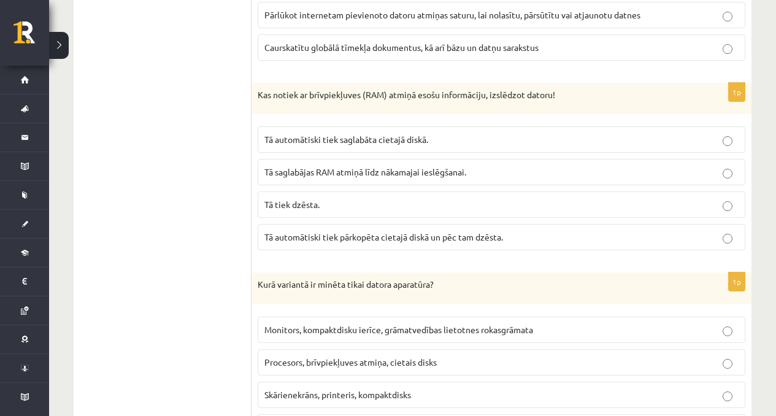
click at [327, 198] on p "Tā tiek dzēsta." at bounding box center [501, 204] width 474 height 13
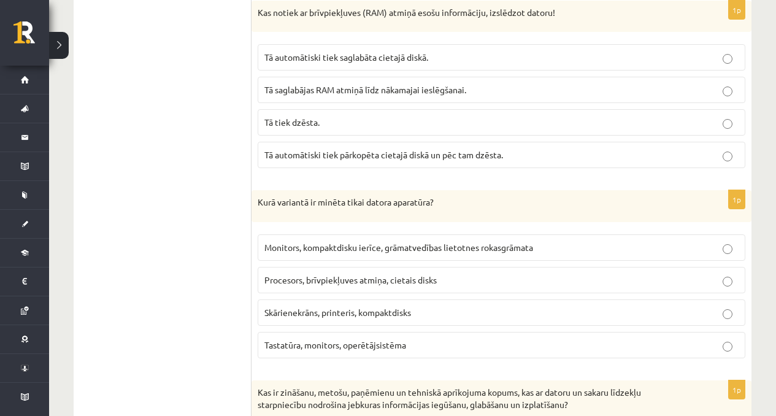
scroll to position [2740, 0]
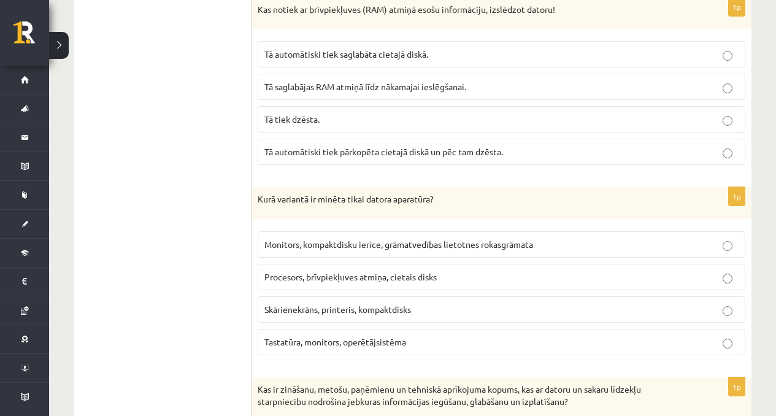
click at [332, 271] on span "Procesors, brīvpiekļuves atmiņa, cietais disks" at bounding box center [350, 276] width 172 height 11
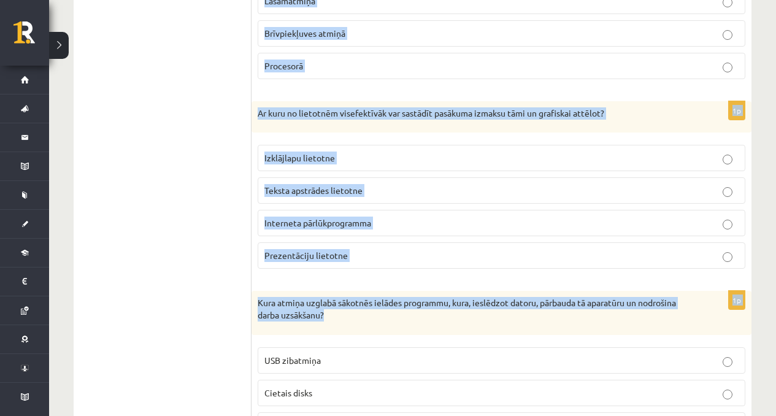
scroll to position [3497, 0]
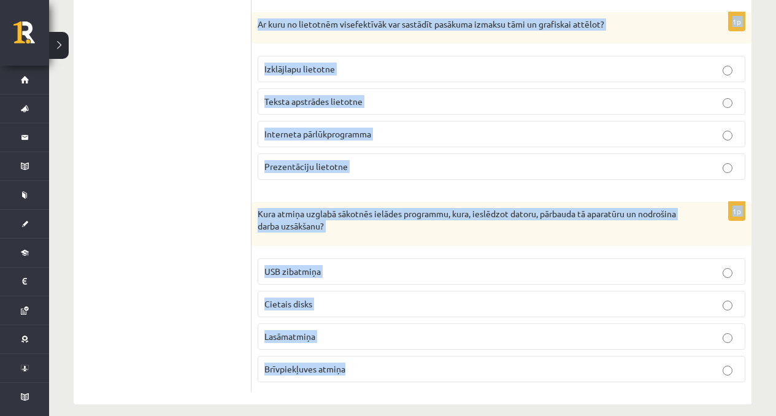
drag, startPoint x: 258, startPoint y: 171, endPoint x: 371, endPoint y: 376, distance: 233.4
copy form "Kur tiek ielādēta operētājsistēma, sākot darbu ar datoru? Cietajā diskā Lasāmat…"
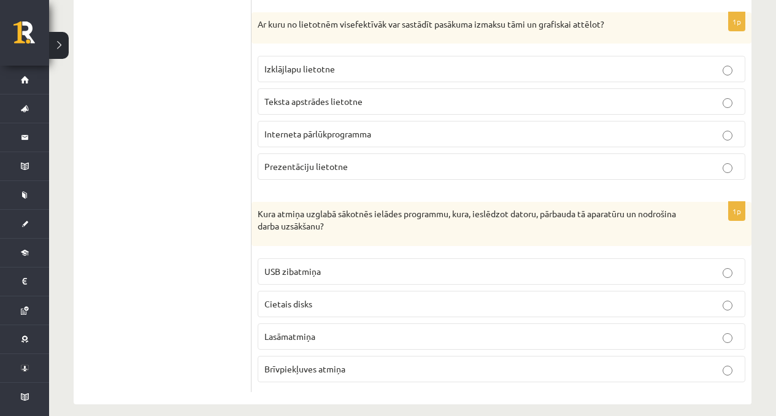
click at [323, 337] on fieldset "USB zibatmiņa Cietais disks Lasāmatmiņa Brīvpiekļuves atmiņa" at bounding box center [502, 319] width 488 height 134
click at [323, 334] on label "Lasāmatmiņa" at bounding box center [502, 336] width 488 height 26
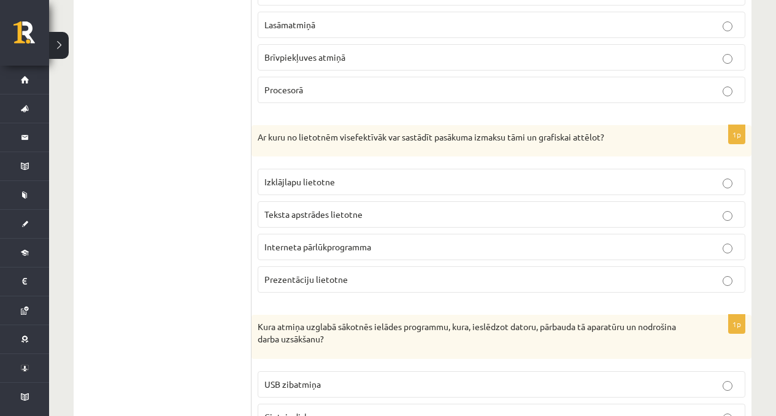
scroll to position [3363, 0]
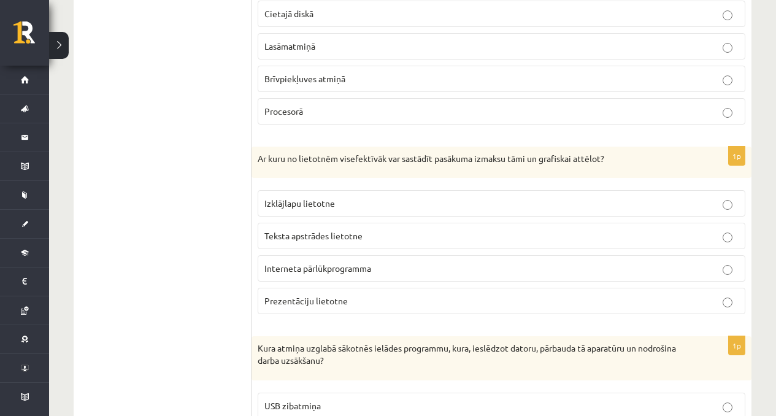
click at [320, 73] on span "Brīvpiekļuves atmiņā" at bounding box center [304, 78] width 81 height 11
click at [342, 263] on span "Interneta pārlūkprogramma" at bounding box center [317, 268] width 107 height 11
click at [358, 204] on fieldset "Izklājlapu lietotne Teksta apstrādes lietotne Interneta pārlūkprogramma Prezent…" at bounding box center [502, 251] width 488 height 134
click at [356, 197] on p "Izklājlapu lietotne" at bounding box center [501, 203] width 474 height 13
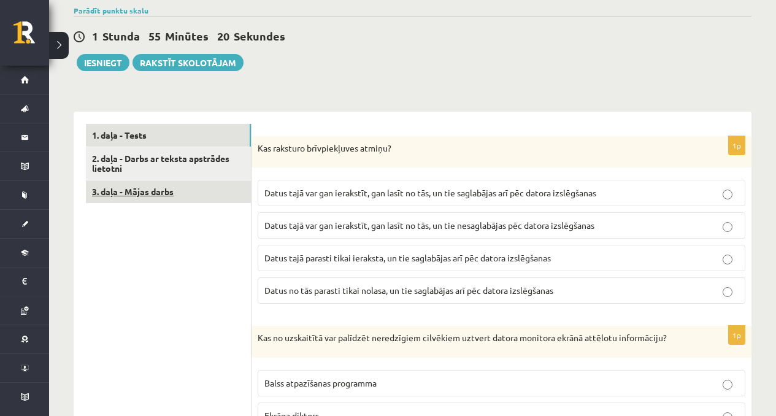
scroll to position [279, 0]
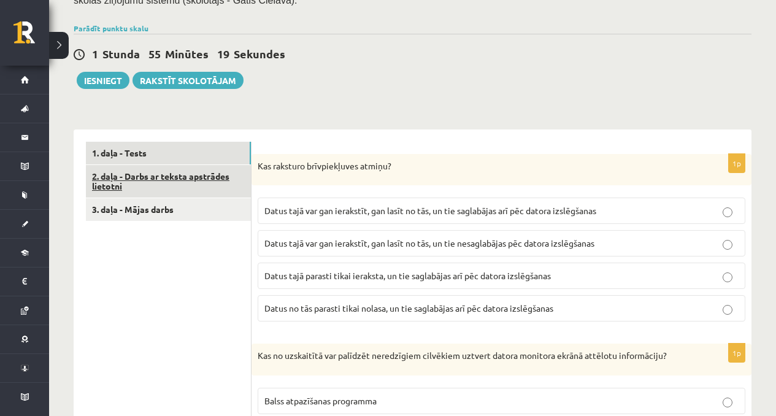
click at [165, 168] on link "2. daļa - Darbs ar teksta apstrādes lietotni" at bounding box center [168, 181] width 165 height 33
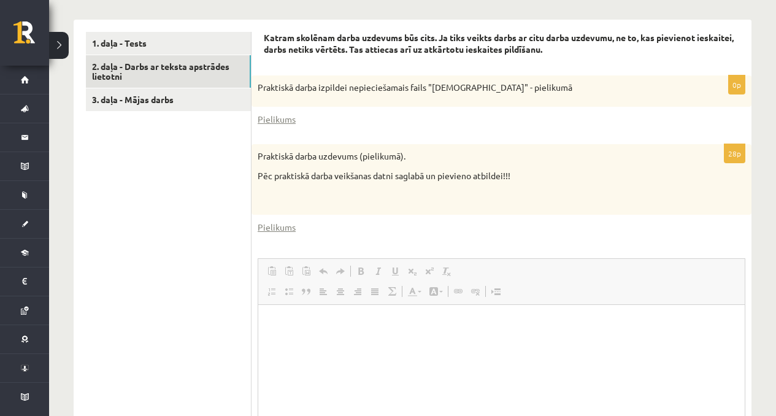
scroll to position [0, 0]
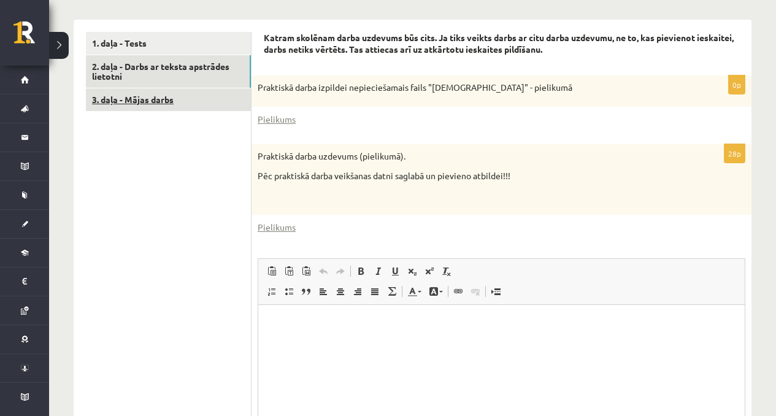
click at [145, 88] on link "3. daļa - Mājas darbs" at bounding box center [168, 99] width 165 height 23
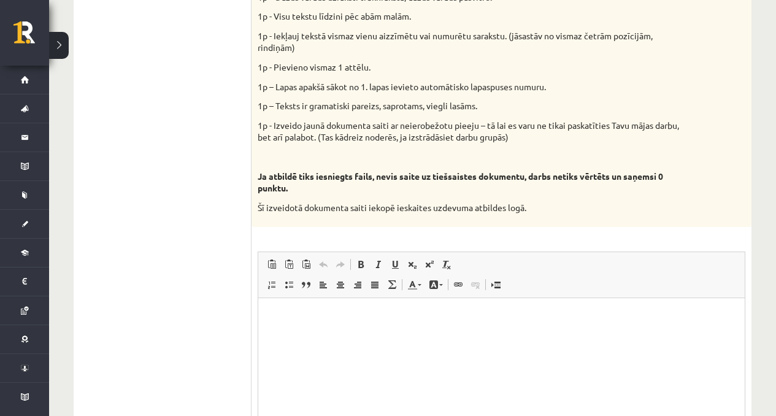
scroll to position [750, 0]
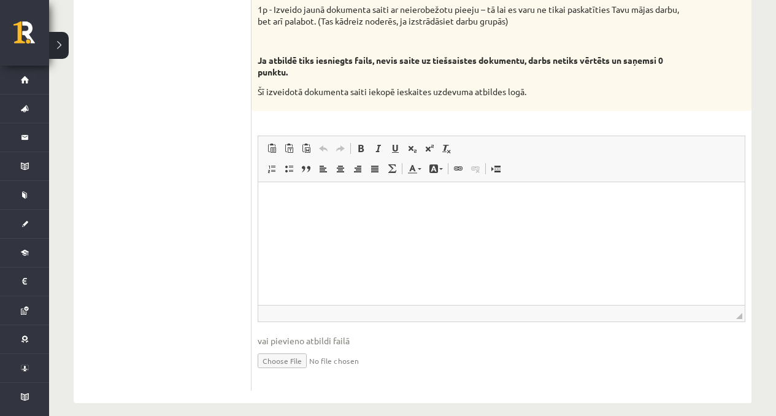
click at [363, 218] on html at bounding box center [501, 200] width 487 height 37
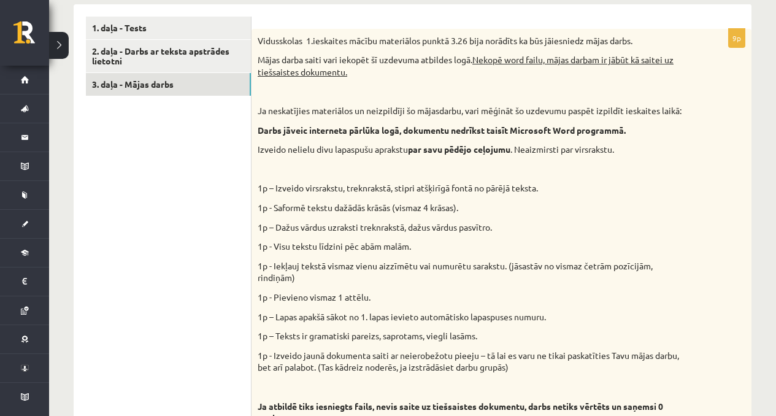
scroll to position [301, 0]
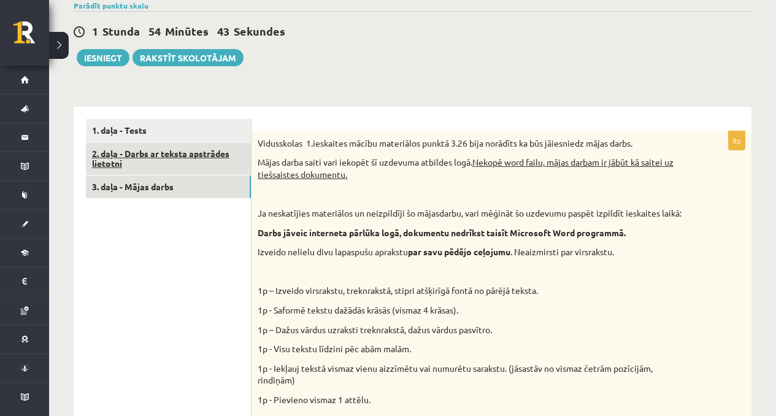
click at [143, 146] on link "2. daļa - Darbs ar teksta apstrādes lietotni" at bounding box center [168, 158] width 165 height 33
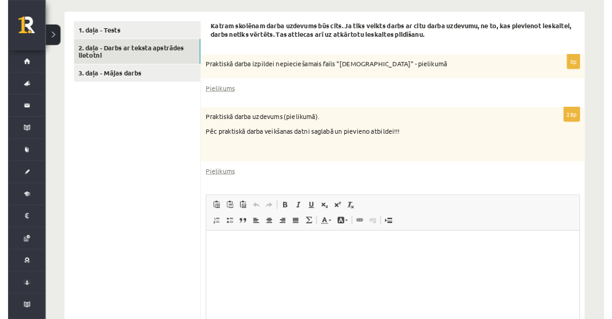
scroll to position [383, 0]
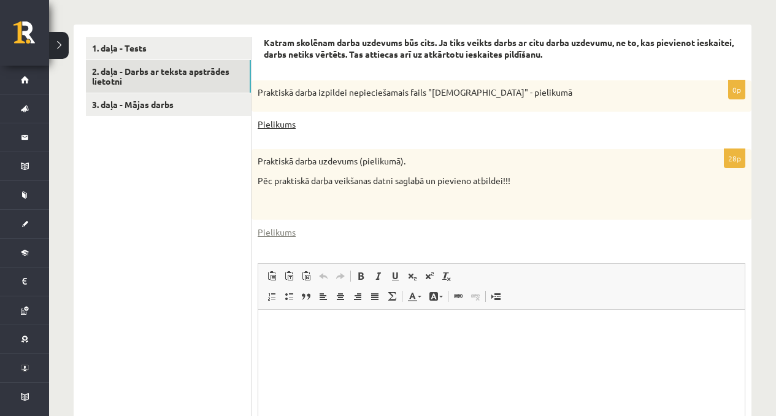
click at [276, 118] on link "Pielikums" at bounding box center [277, 124] width 38 height 13
click at [277, 226] on link "Pielikums" at bounding box center [277, 232] width 38 height 13
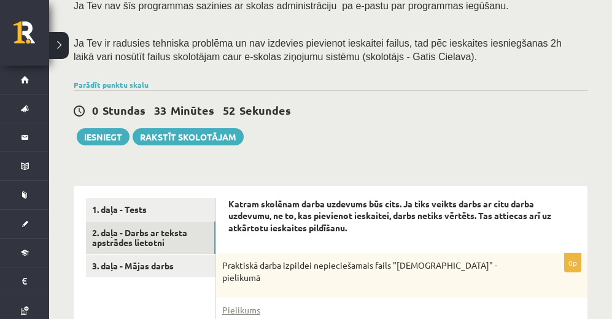
scroll to position [287, 0]
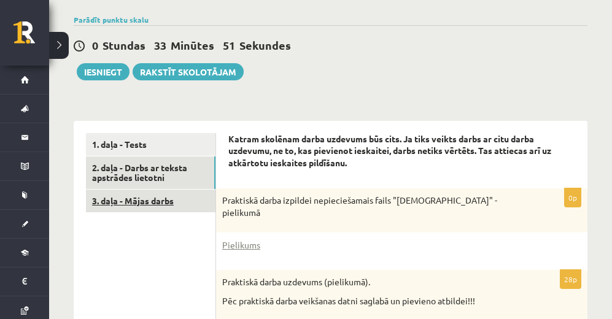
click at [188, 203] on link "3. daļa - Mājas darbs" at bounding box center [150, 201] width 129 height 23
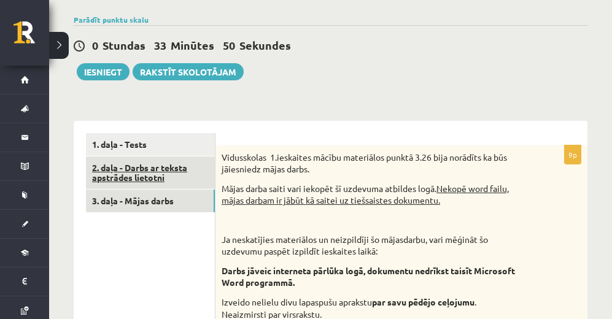
click at [181, 173] on link "2. daļa - Darbs ar teksta apstrādes lietotni" at bounding box center [150, 172] width 129 height 33
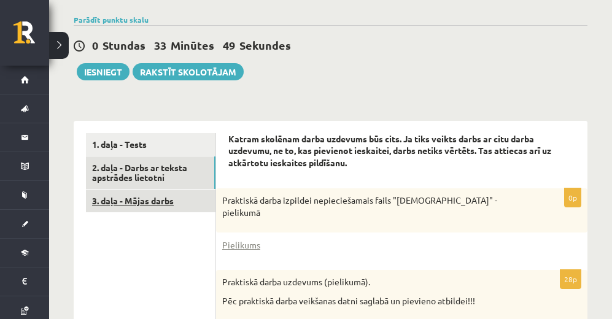
click at [188, 197] on link "3. daļa - Mājas darbs" at bounding box center [150, 201] width 129 height 23
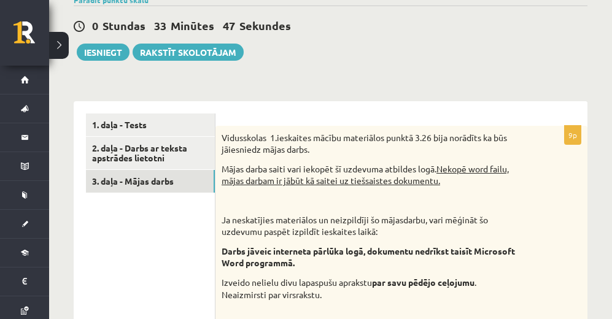
scroll to position [241, 0]
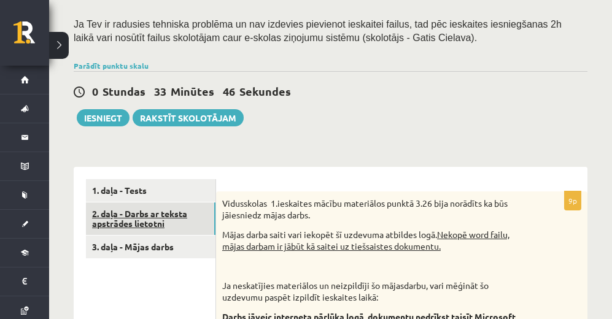
click at [156, 233] on link "2. daļa - Darbs ar teksta apstrādes lietotni" at bounding box center [150, 218] width 129 height 33
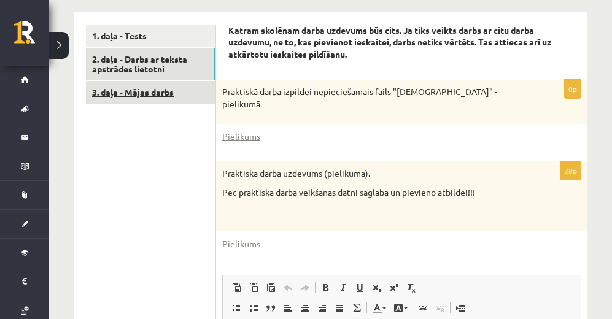
scroll to position [282, 0]
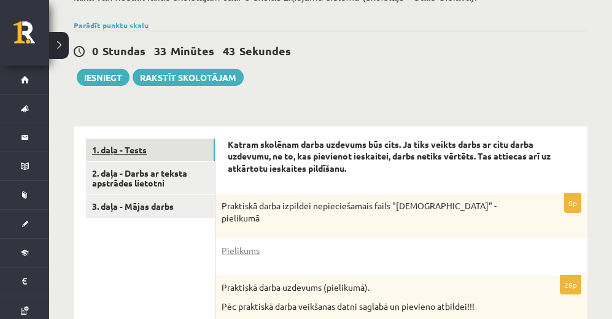
click at [188, 161] on link "1. daļa - Tests" at bounding box center [150, 150] width 129 height 23
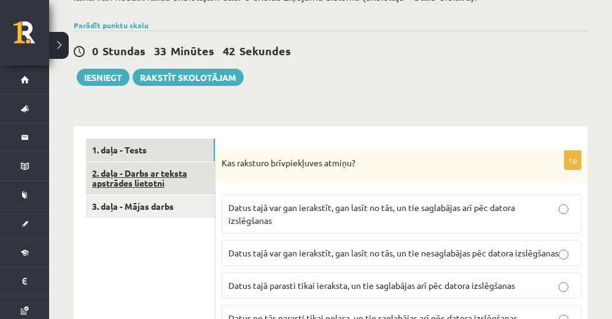
click at [181, 179] on link "2. daļa - Darbs ar teksta apstrādes lietotni" at bounding box center [150, 178] width 129 height 33
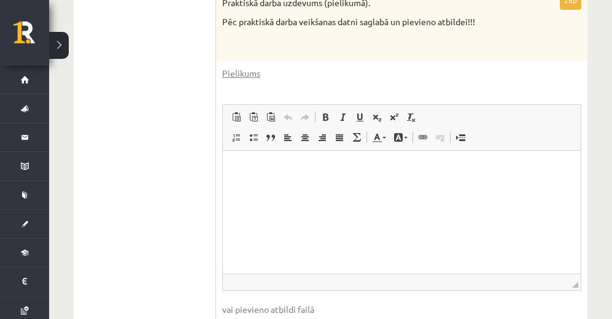
scroll to position [633, 0]
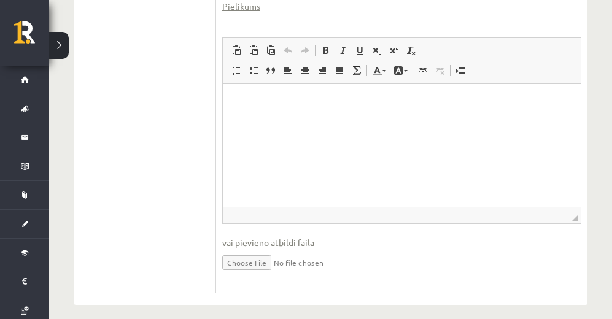
click at [262, 250] on input "file" at bounding box center [401, 261] width 359 height 25
type input "**********"
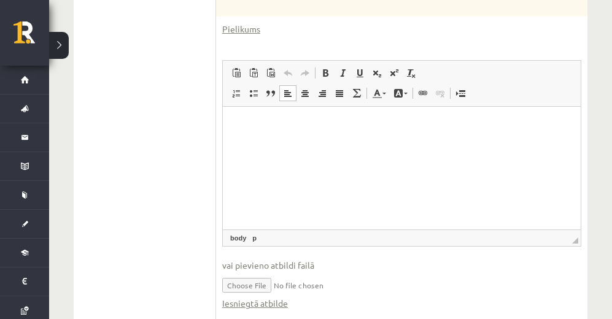
click at [337, 144] on html at bounding box center [401, 125] width 358 height 37
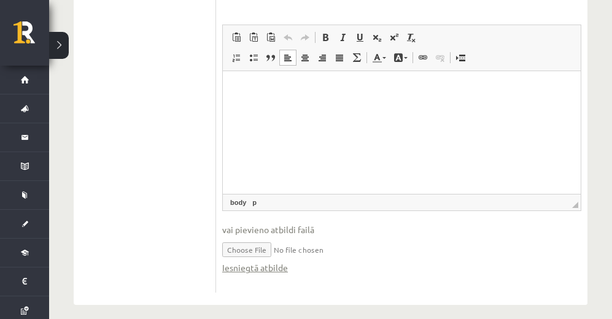
click at [267, 236] on input "file" at bounding box center [401, 248] width 359 height 25
click at [269, 236] on input "file" at bounding box center [401, 248] width 359 height 25
type input "**********"
click at [267, 261] on link "Iesniegtā atbilde" at bounding box center [255, 267] width 66 height 13
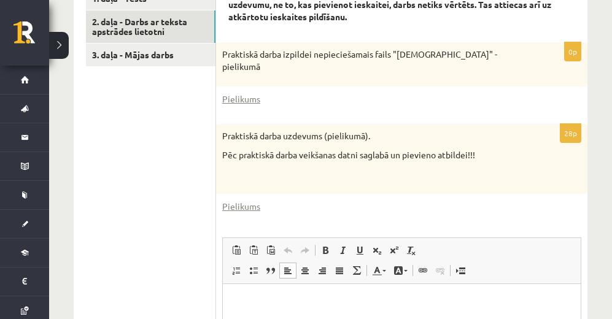
scroll to position [433, 0]
click at [170, 55] on link "3. daļa - Mājas darbs" at bounding box center [150, 55] width 129 height 23
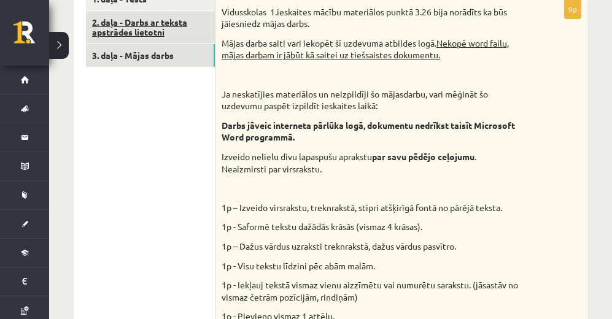
click at [179, 28] on link "2. daļa - Darbs ar teksta apstrādes lietotni" at bounding box center [150, 27] width 129 height 33
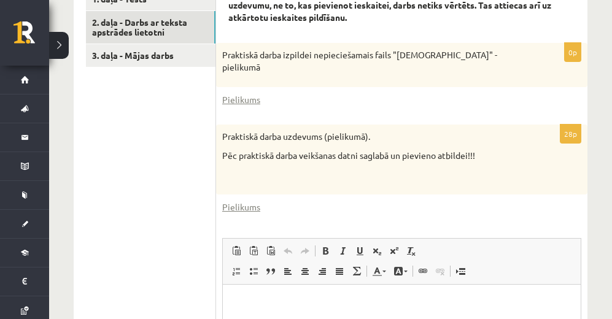
scroll to position [646, 0]
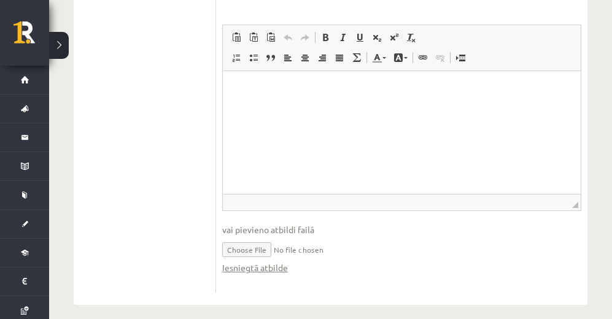
click at [249, 242] on input "file" at bounding box center [401, 248] width 359 height 25
type input "**********"
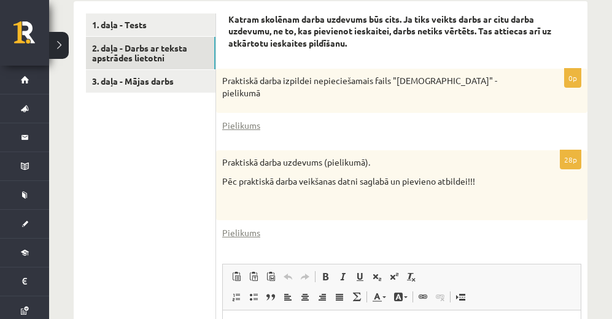
scroll to position [166, 0]
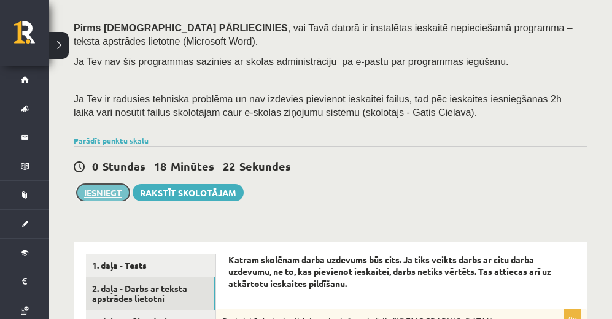
click at [107, 188] on button "Iesniegt" at bounding box center [103, 192] width 53 height 17
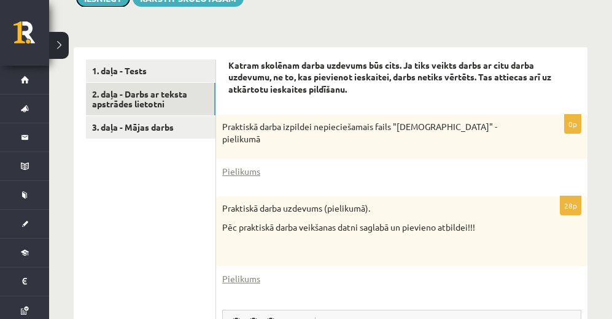
scroll to position [291, 0]
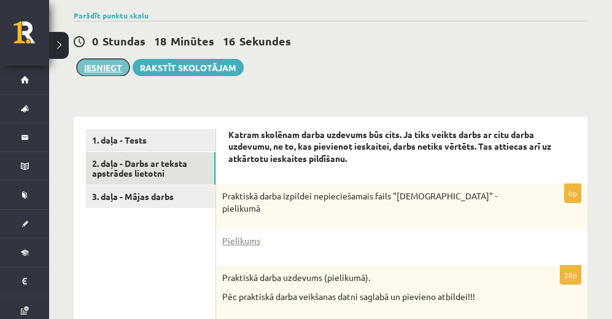
click at [102, 63] on button "Iesniegt" at bounding box center [103, 67] width 53 height 17
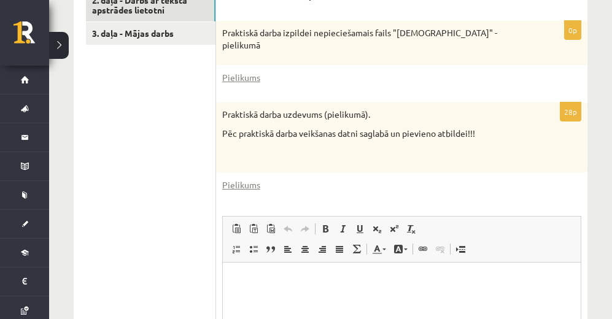
scroll to position [218, 0]
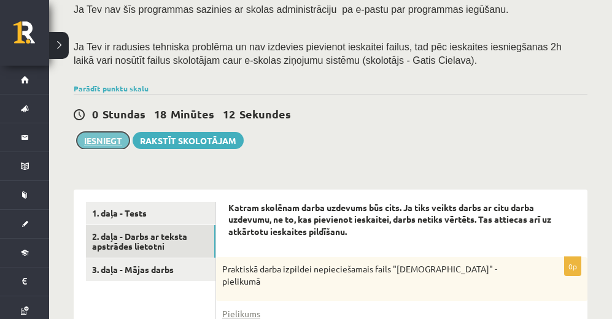
click at [120, 144] on button "Iesniegt" at bounding box center [103, 140] width 53 height 17
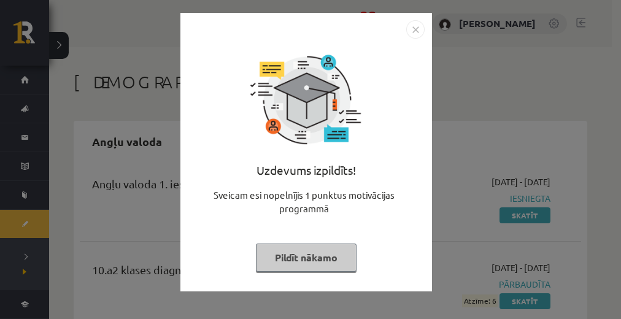
click at [418, 28] on img "Close" at bounding box center [415, 29] width 18 height 18
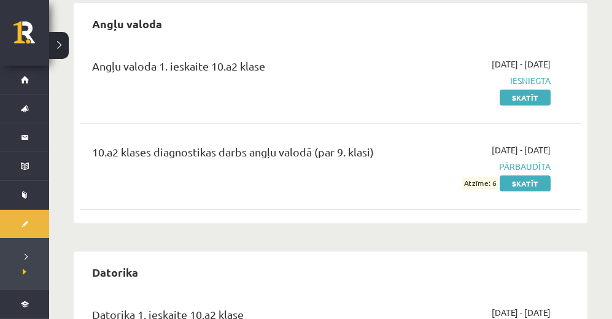
scroll to position [120, 0]
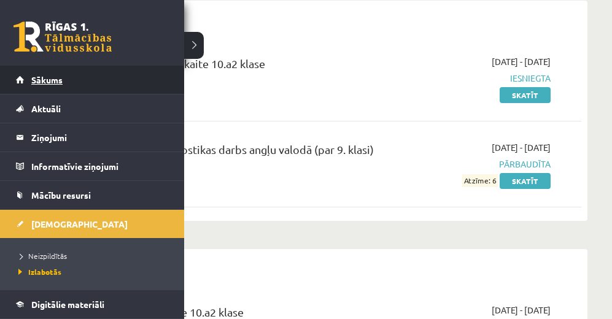
click at [37, 82] on span "Sākums" at bounding box center [46, 79] width 31 height 11
